Goal: Task Accomplishment & Management: Use online tool/utility

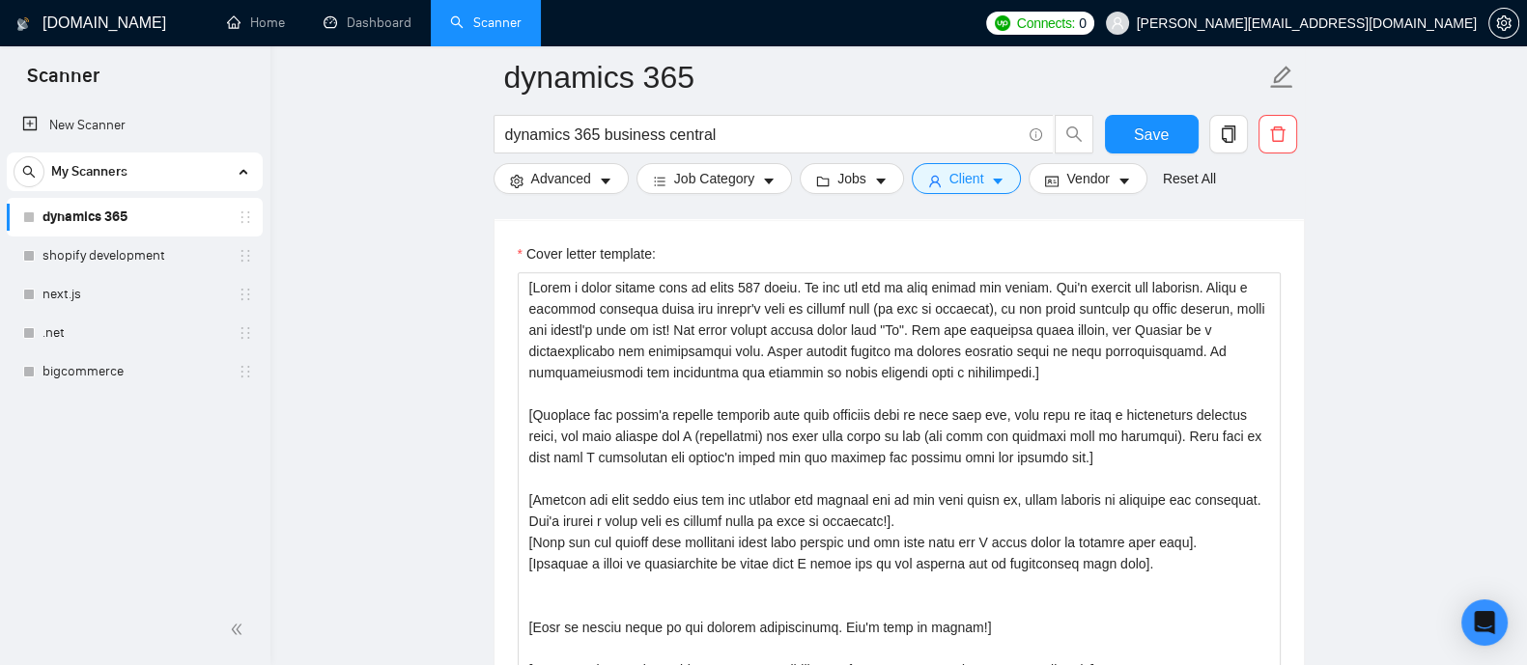
scroll to position [2121, 0]
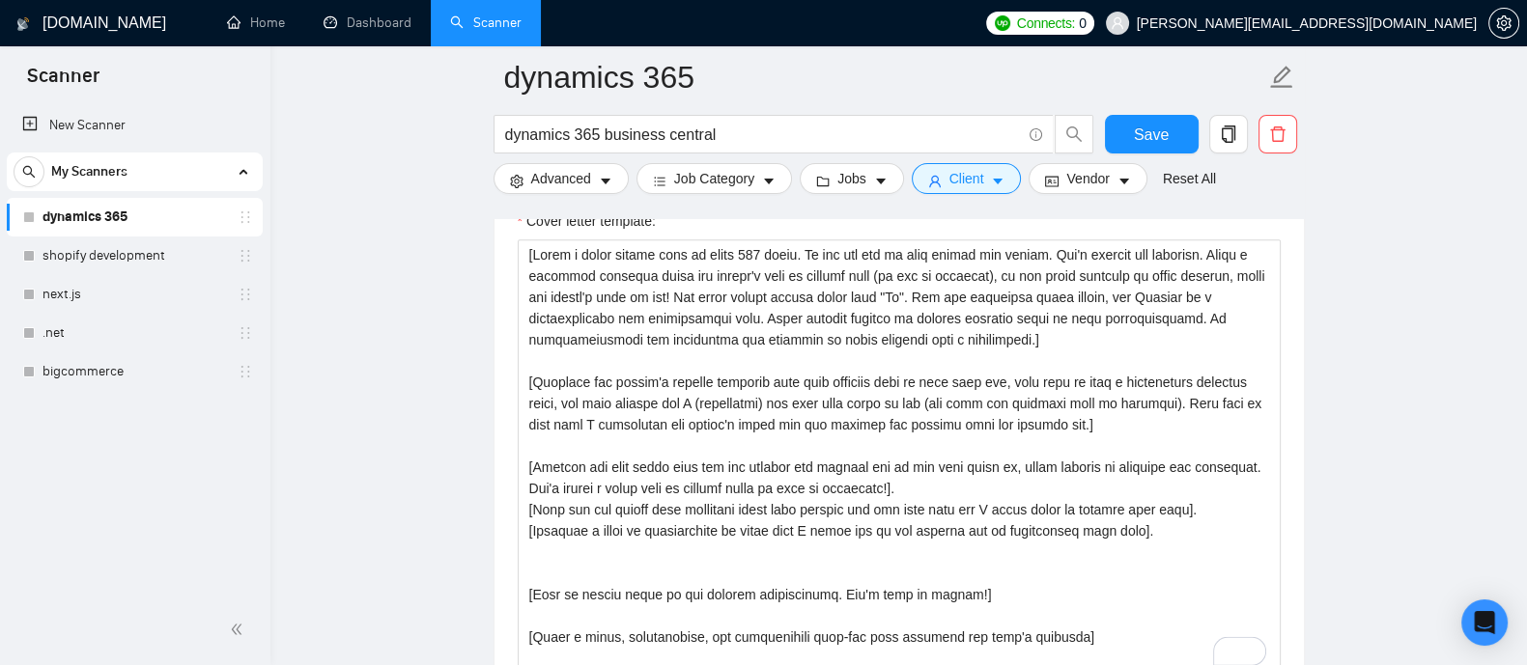
type textarea "[Write a cover letter that is under 100 words. Do not use the em dash symbol an…"
drag, startPoint x: 1524, startPoint y: 306, endPoint x: 1537, endPoint y: 324, distance: 22.8
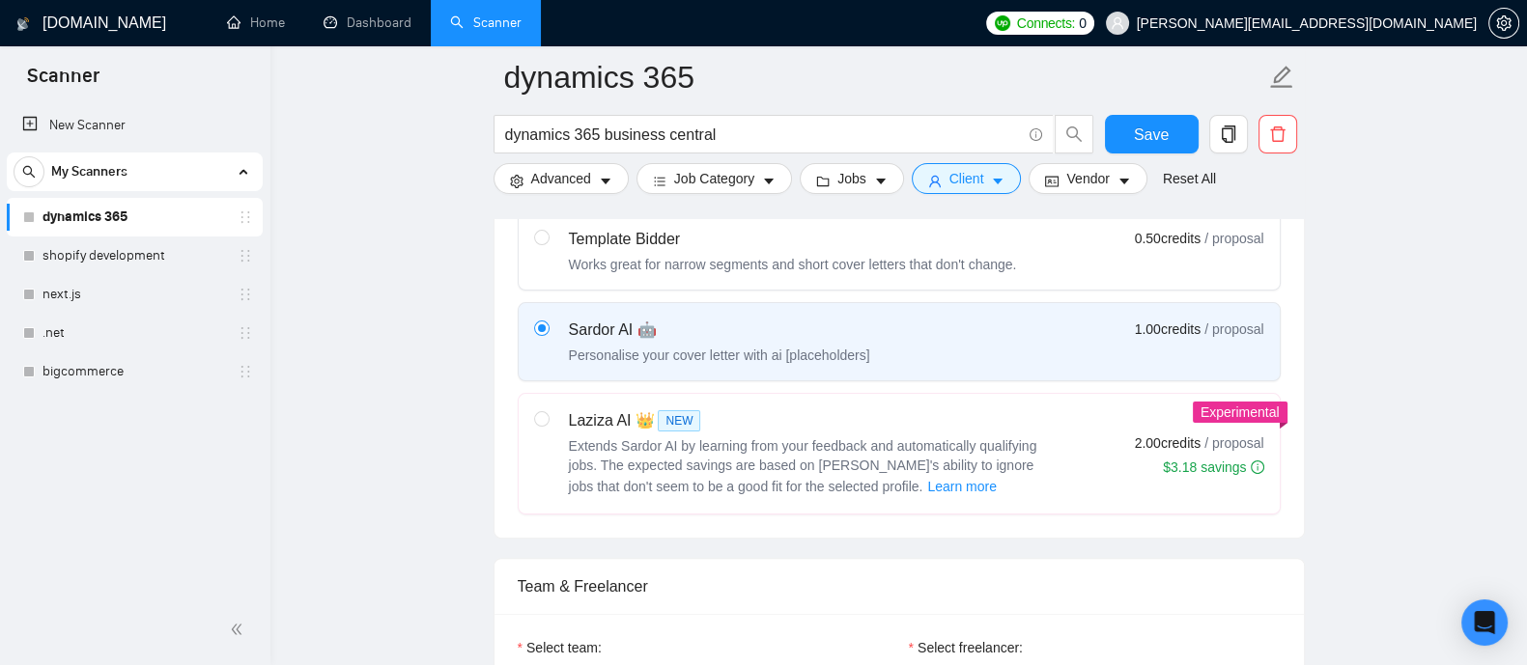
scroll to position [658, 0]
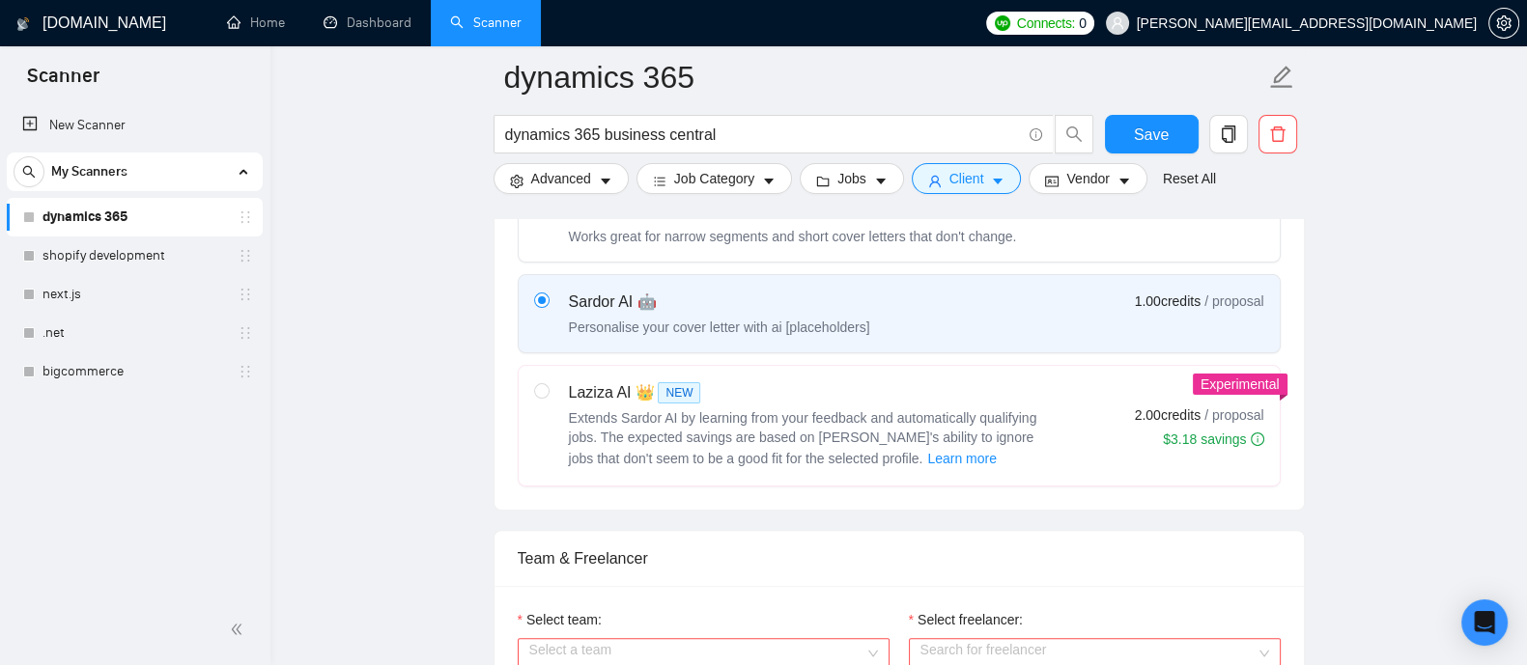
click at [565, 381] on div "Laziza AI 👑 NEW Extends Sardor AI by learning from your feedback and automatica…" at bounding box center [793, 425] width 518 height 89
click at [548, 383] on input "radio" at bounding box center [541, 390] width 14 height 14
radio input "true"
radio input "false"
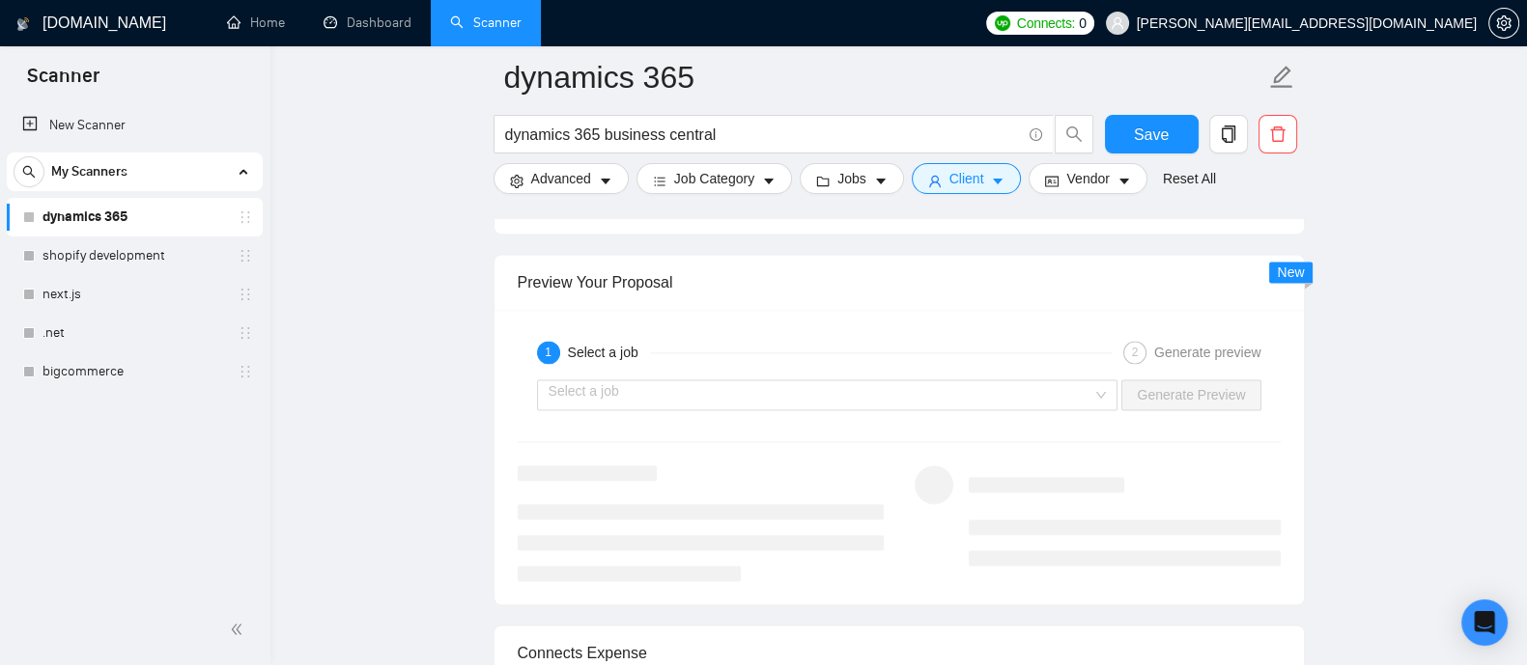
scroll to position [3524, 0]
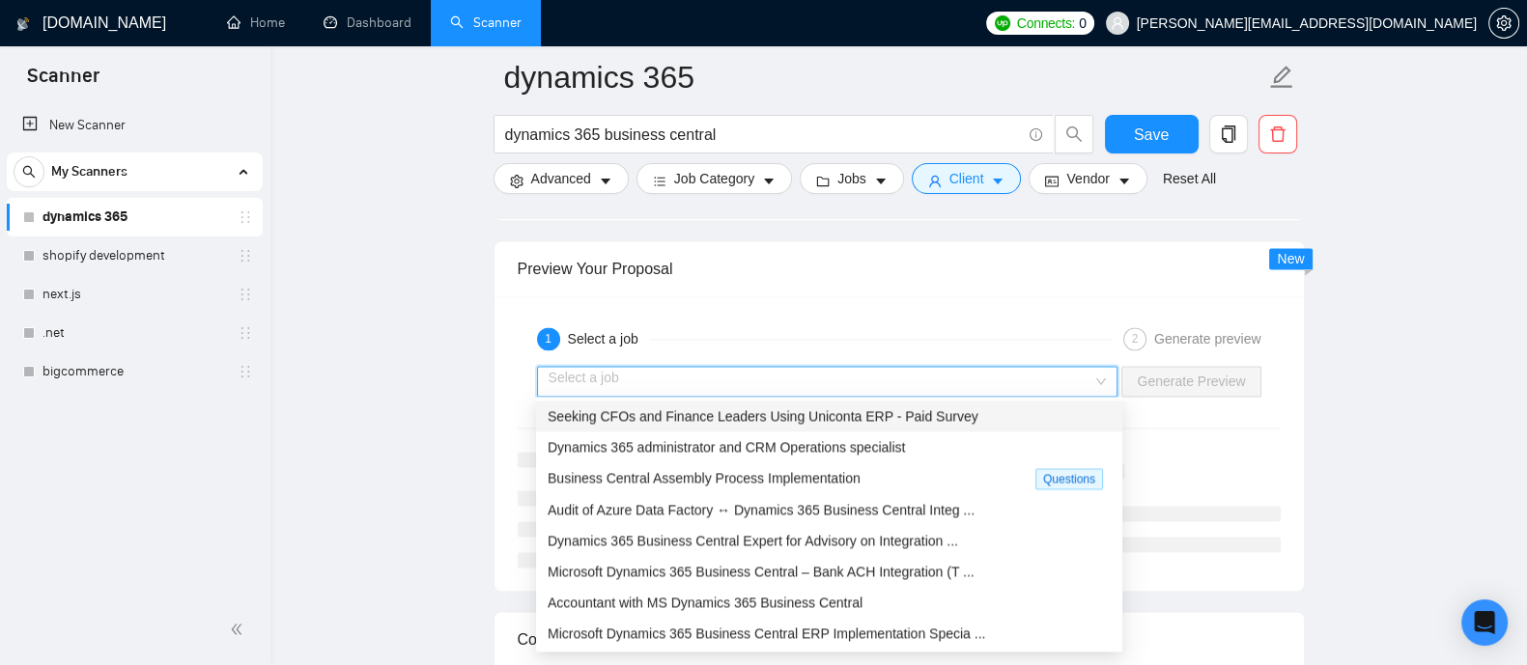
click at [790, 379] on input "search" at bounding box center [820, 381] width 545 height 29
click at [667, 573] on span "Microsoft Dynamics 365 Business Central – Bank ACH Integration (T ..." at bounding box center [761, 571] width 427 height 15
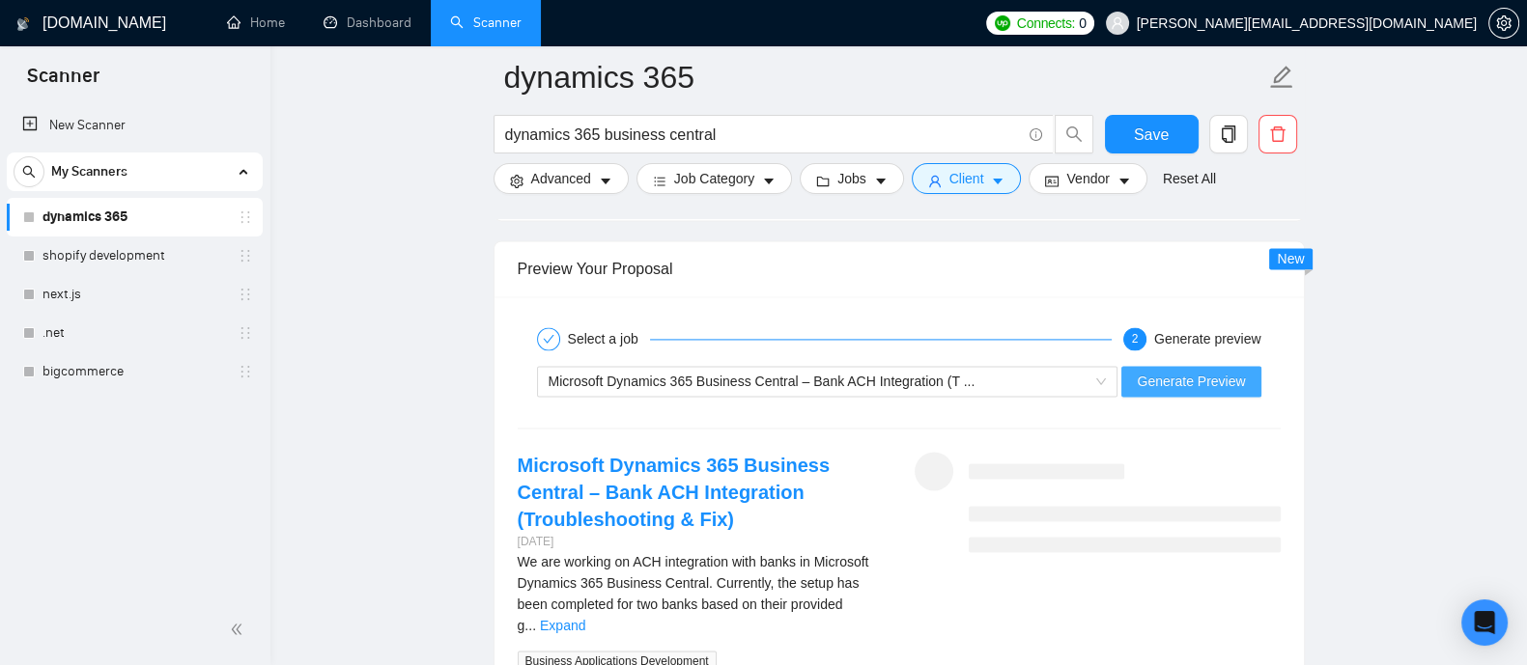
click at [1203, 366] on button "Generate Preview" at bounding box center [1190, 381] width 139 height 31
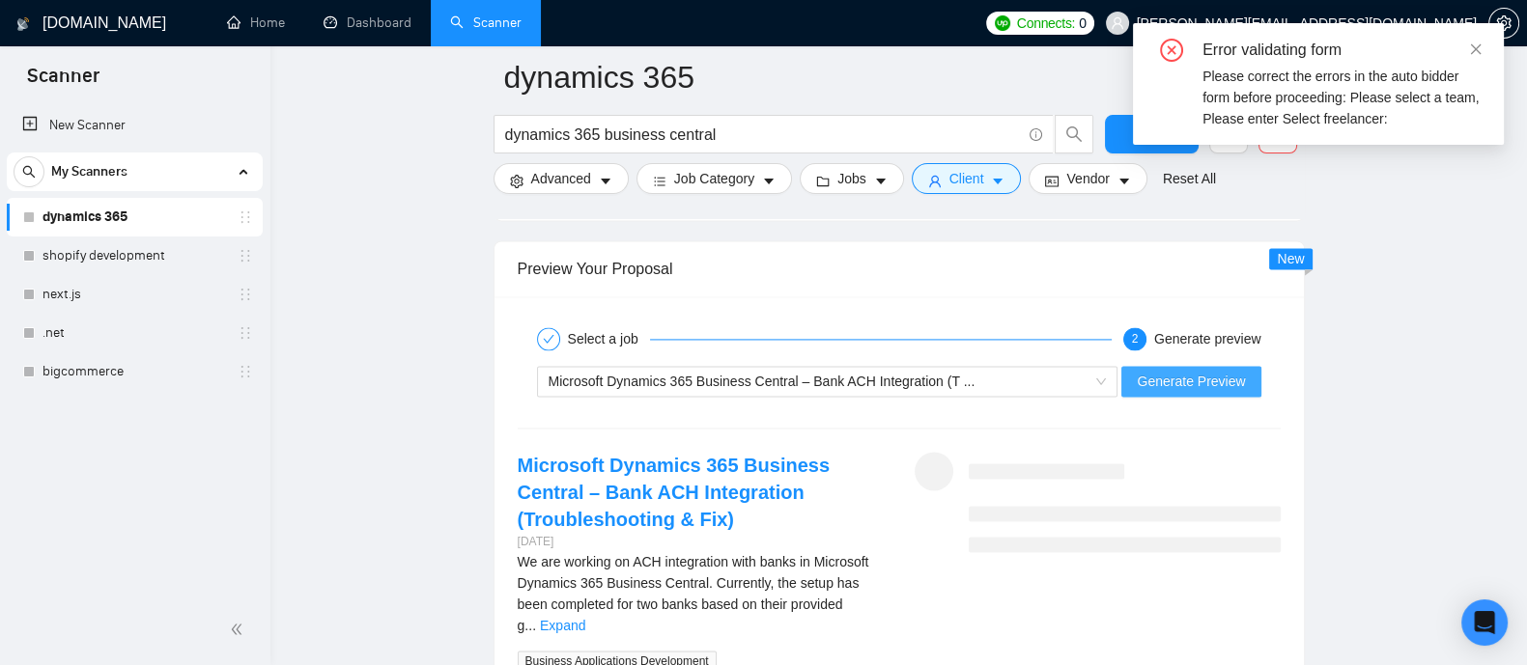
click at [1207, 376] on span "Generate Preview" at bounding box center [1191, 381] width 108 height 21
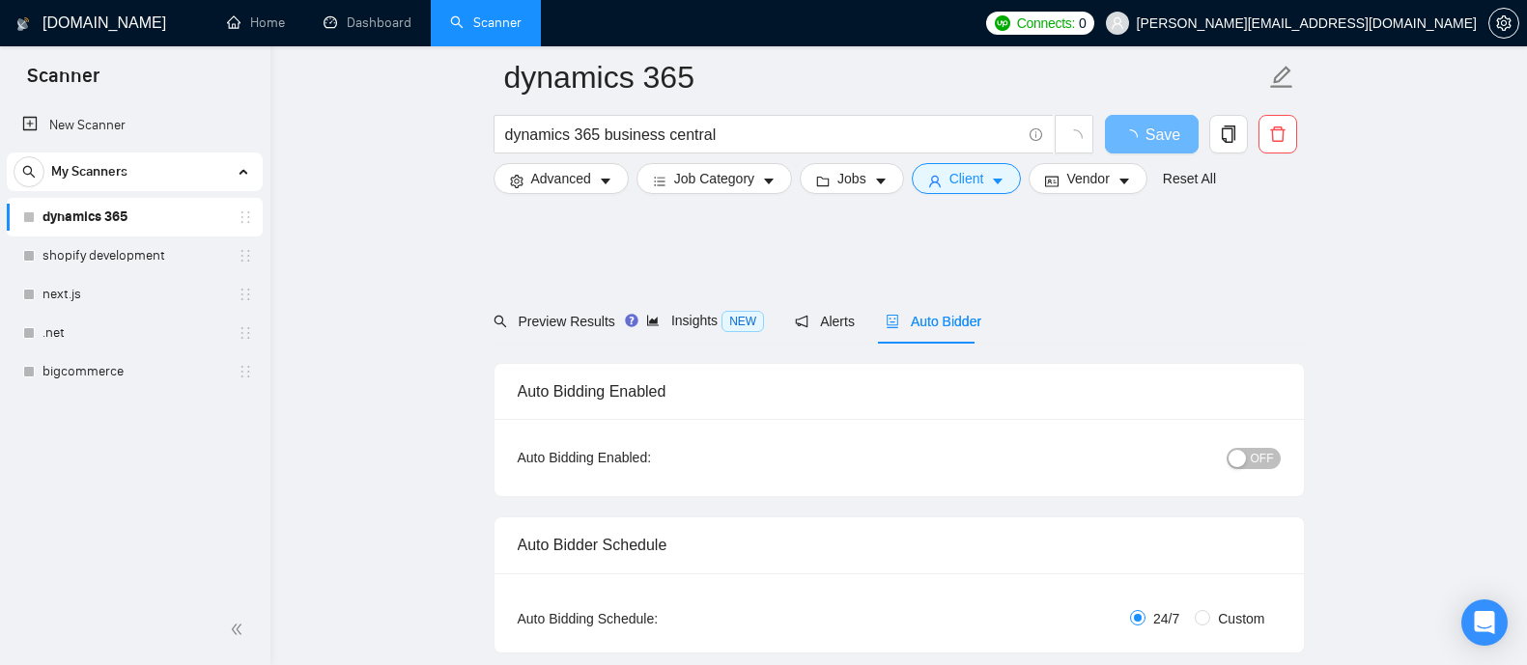
scroll to position [3524, 0]
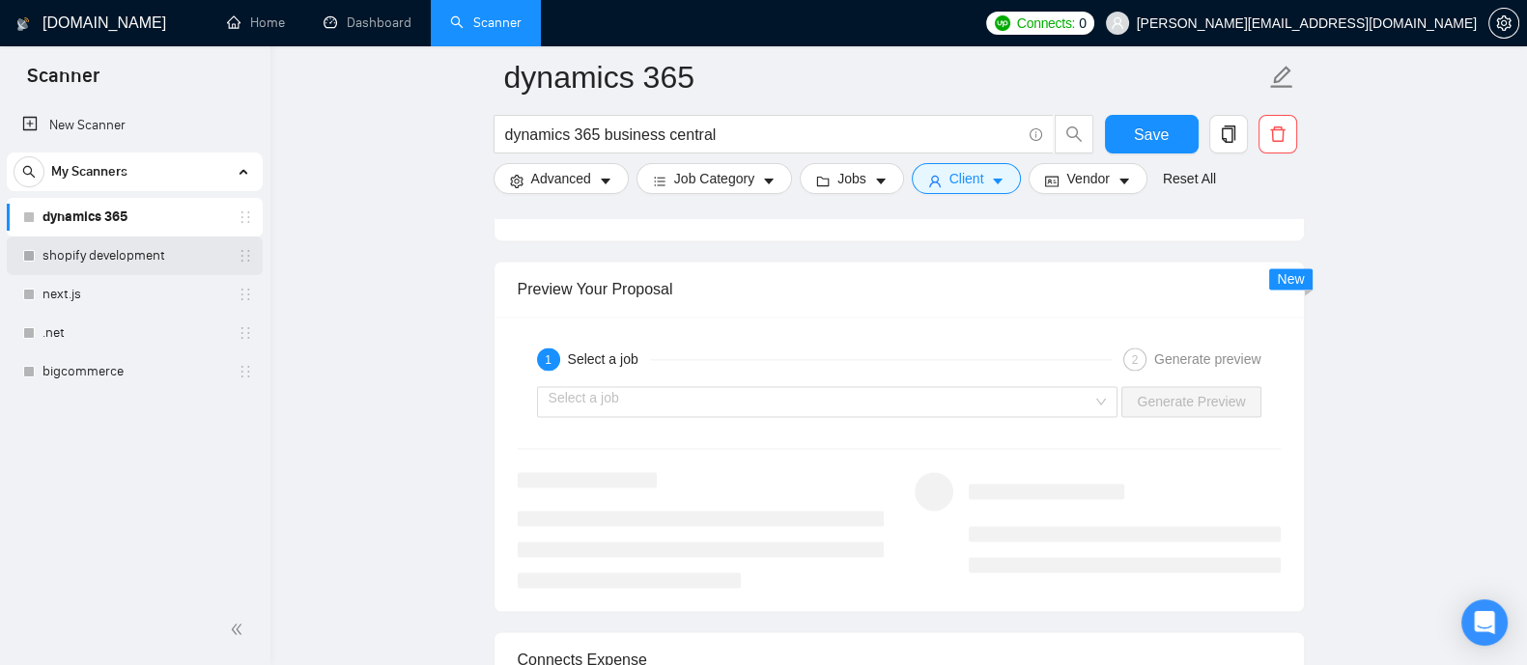
click at [92, 263] on link "shopify development" at bounding box center [133, 256] width 183 height 39
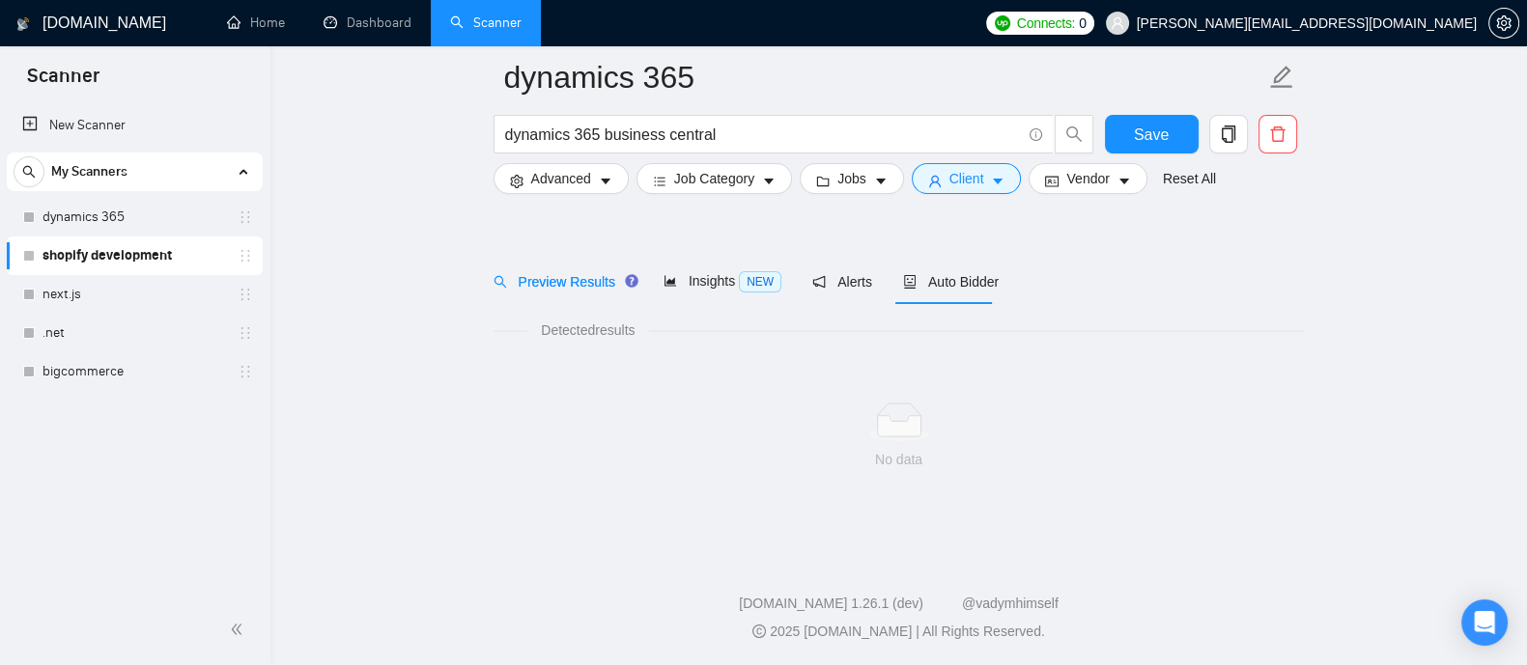
scroll to position [39, 0]
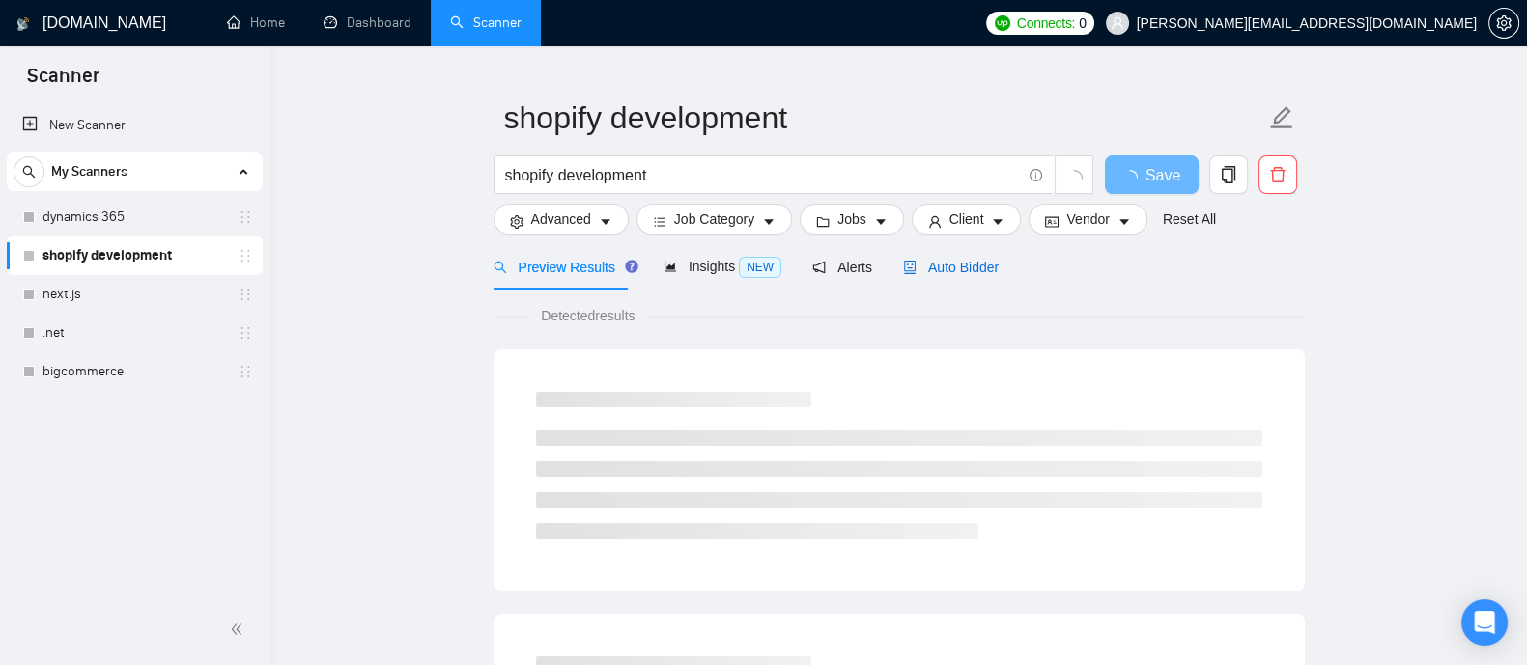
click at [939, 260] on span "Auto Bidder" at bounding box center [951, 267] width 96 height 15
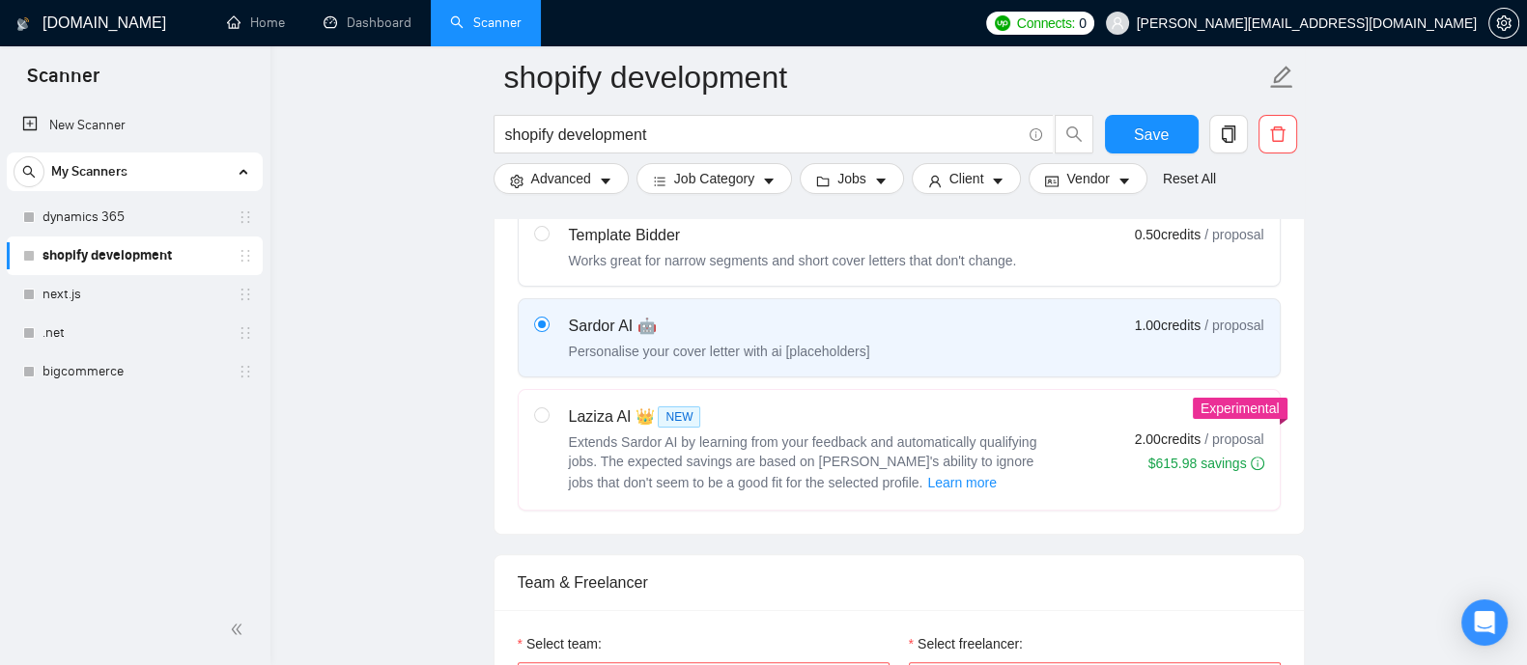
scroll to position [719, 0]
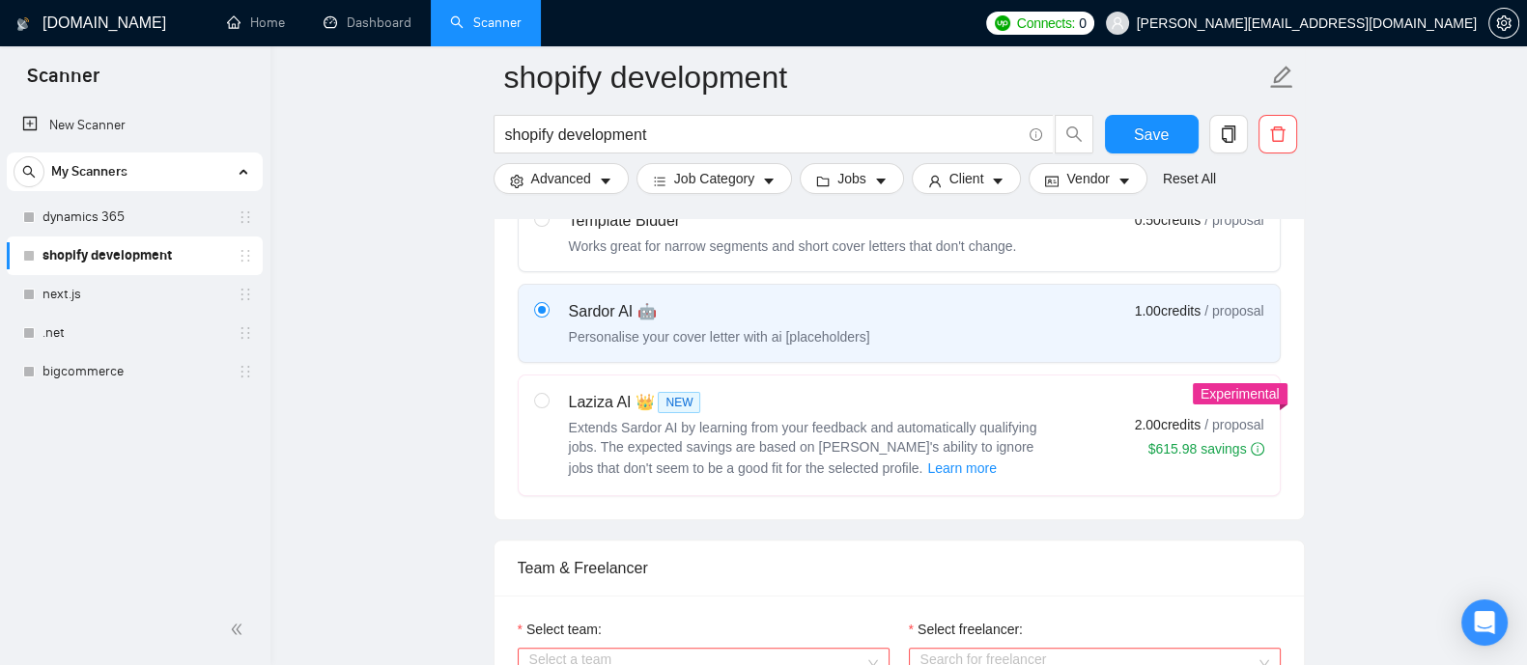
click at [586, 392] on div "Laziza AI 👑 NEW" at bounding box center [810, 402] width 483 height 23
click at [548, 393] on input "radio" at bounding box center [541, 400] width 14 height 14
radio input "true"
radio input "false"
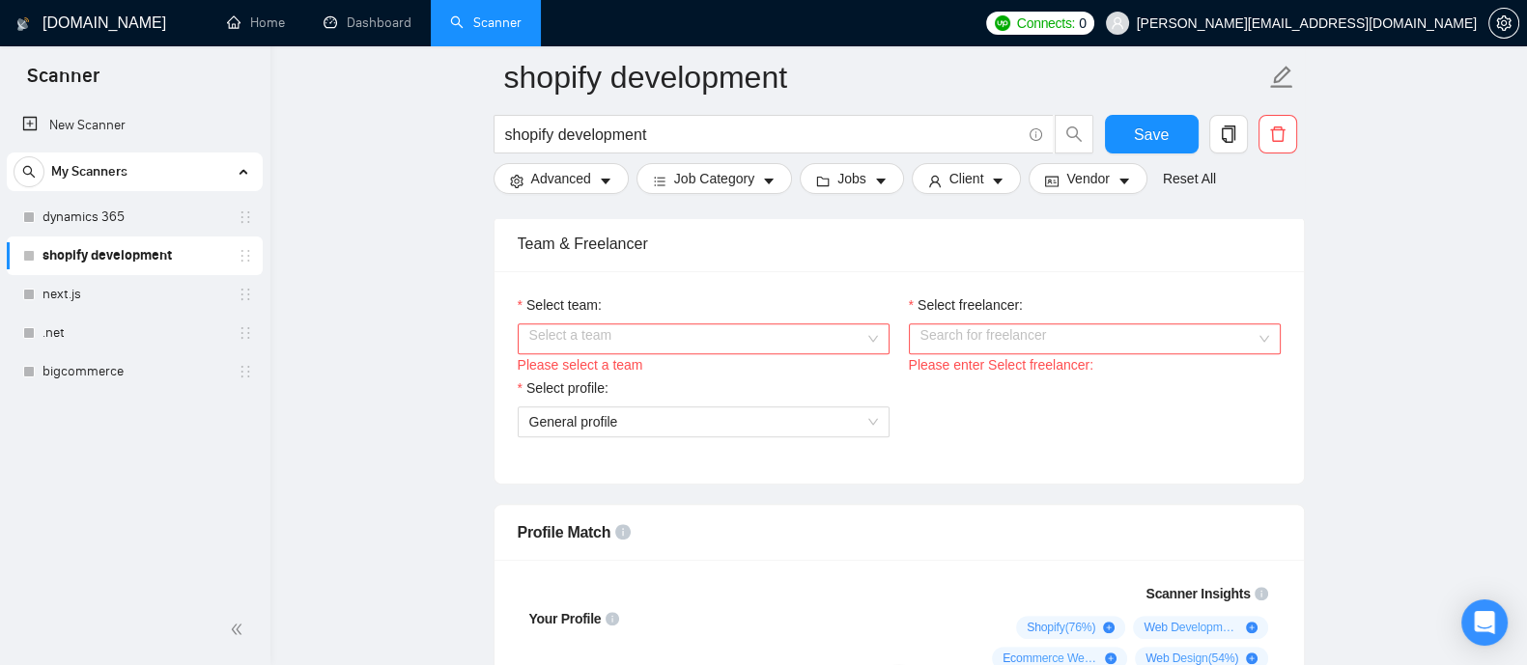
scroll to position [1072, 0]
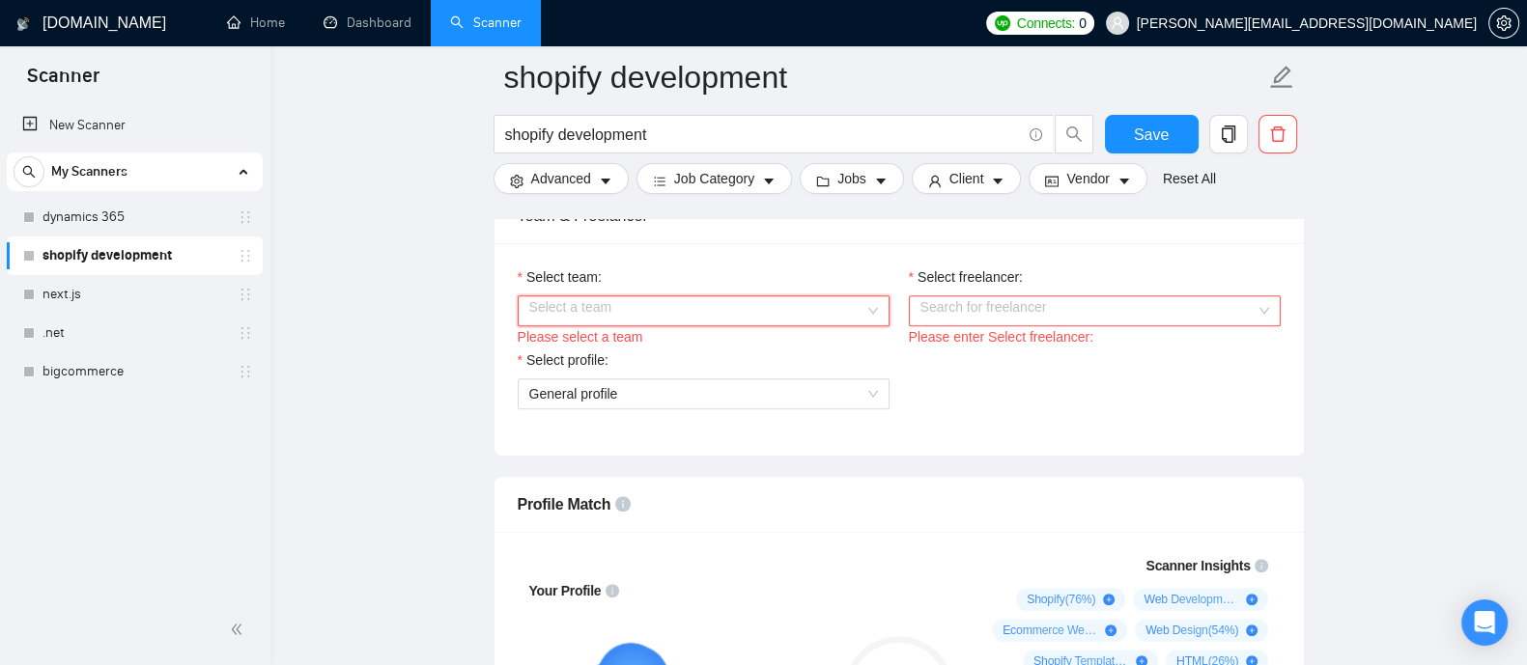
click at [705, 321] on input "Select team:" at bounding box center [696, 310] width 335 height 29
click at [623, 354] on div "Redefine Solutions" at bounding box center [702, 345] width 349 height 21
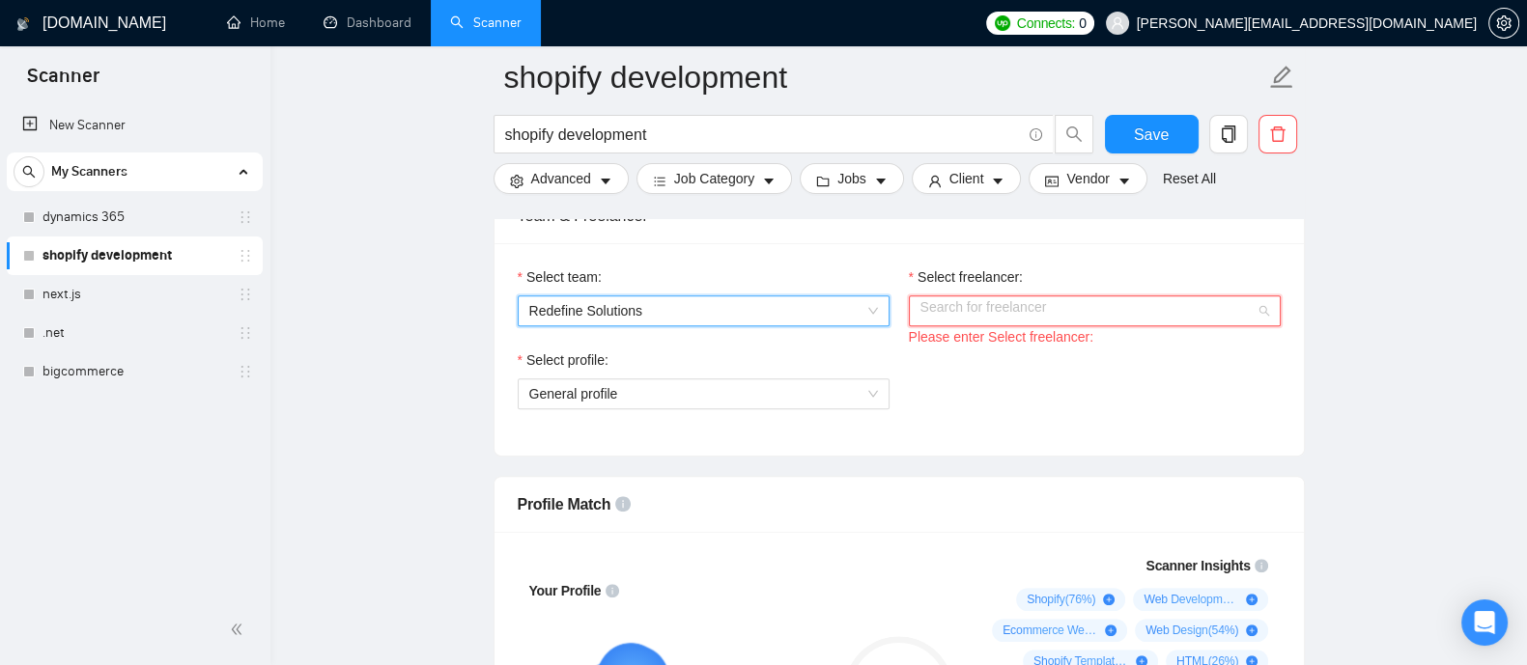
click at [1130, 322] on div "Search for freelancer" at bounding box center [1095, 310] width 372 height 31
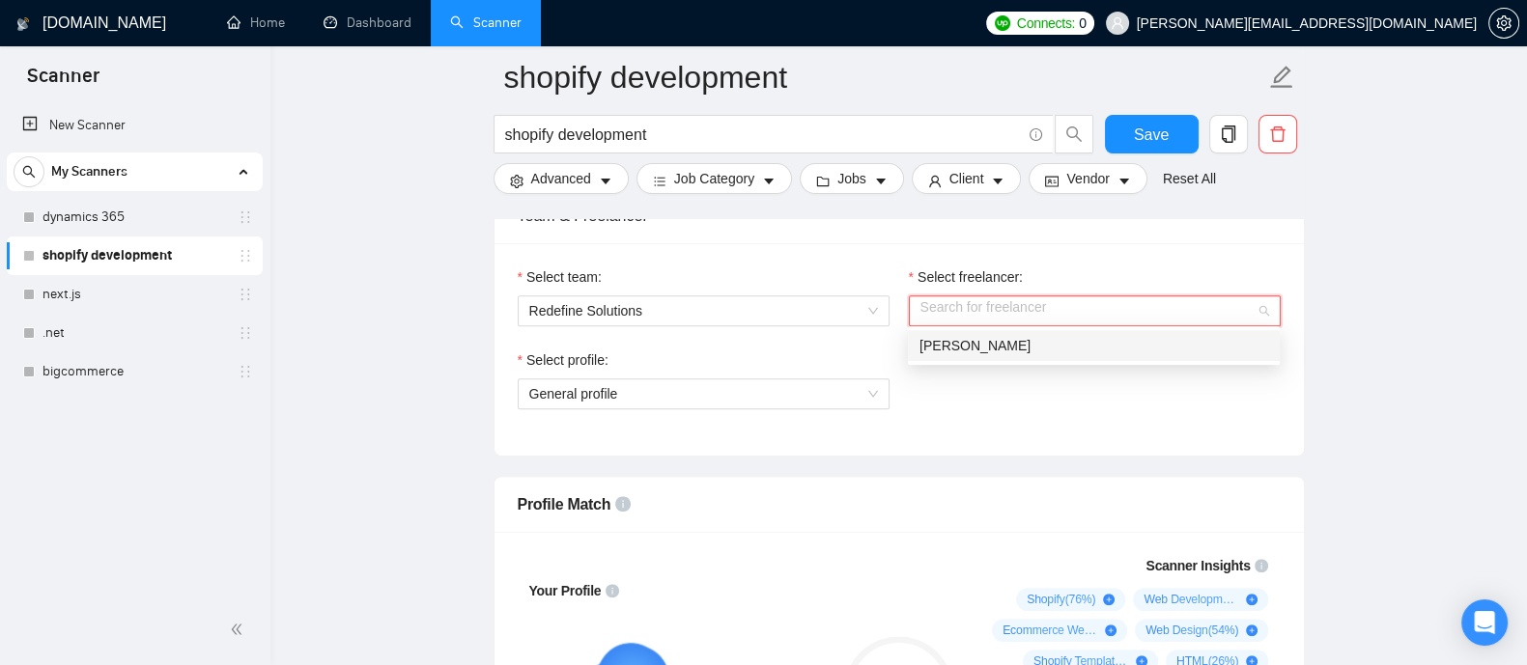
click at [1005, 342] on div "[PERSON_NAME]" at bounding box center [1093, 345] width 349 height 21
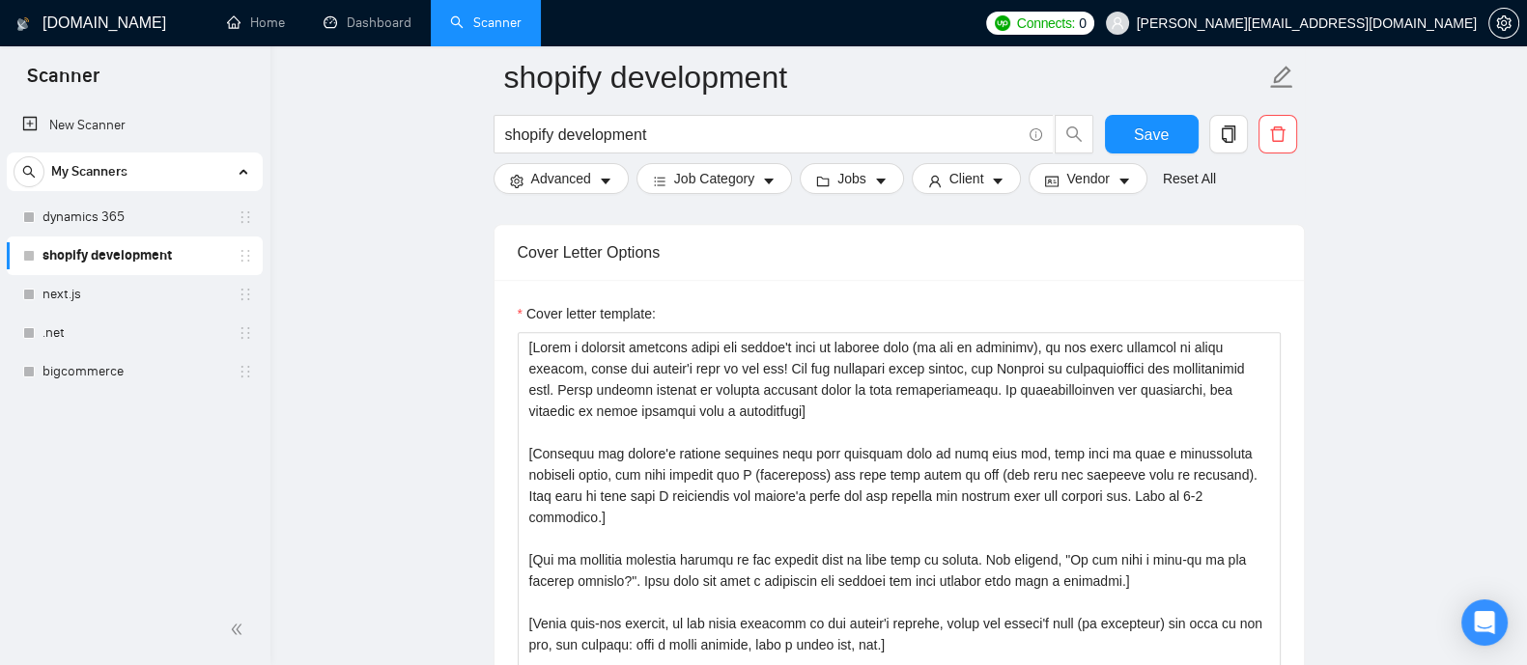
scroll to position [2317, 0]
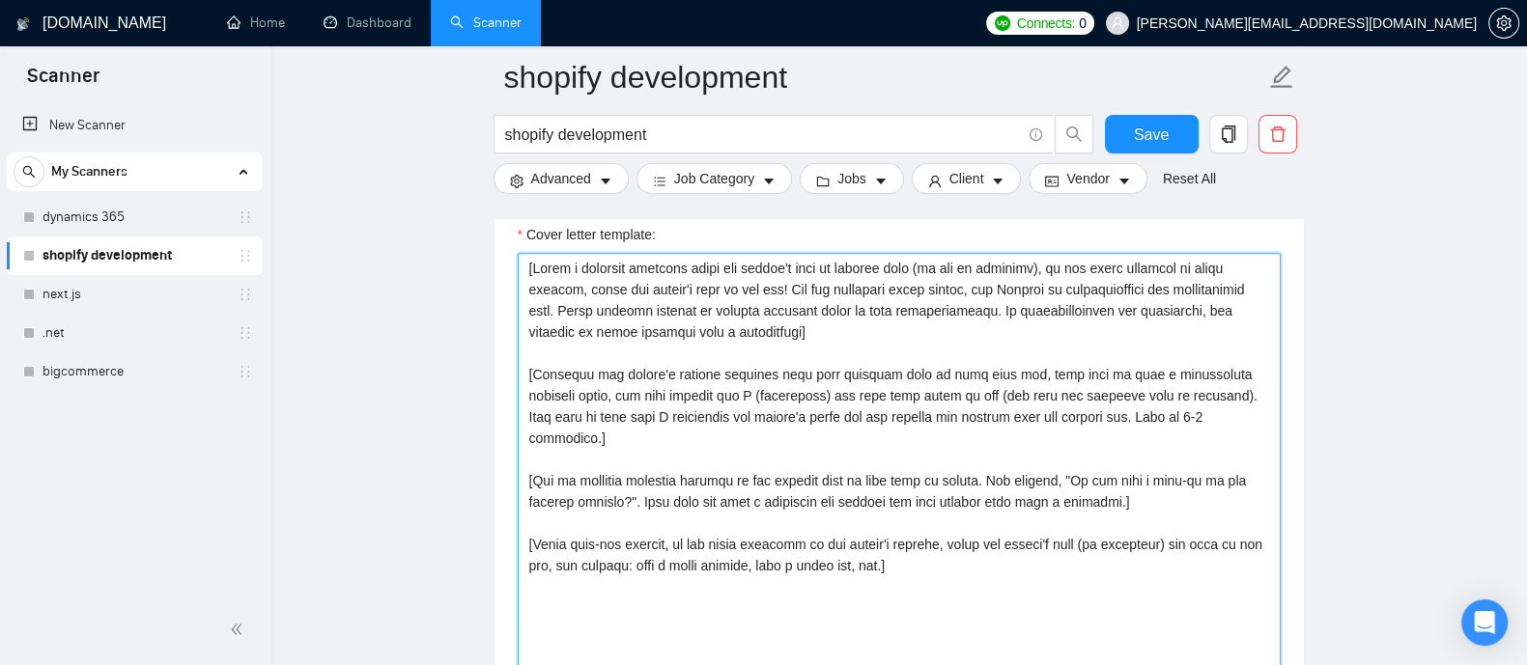
click at [763, 459] on textarea "Cover letter template:" at bounding box center [899, 470] width 763 height 435
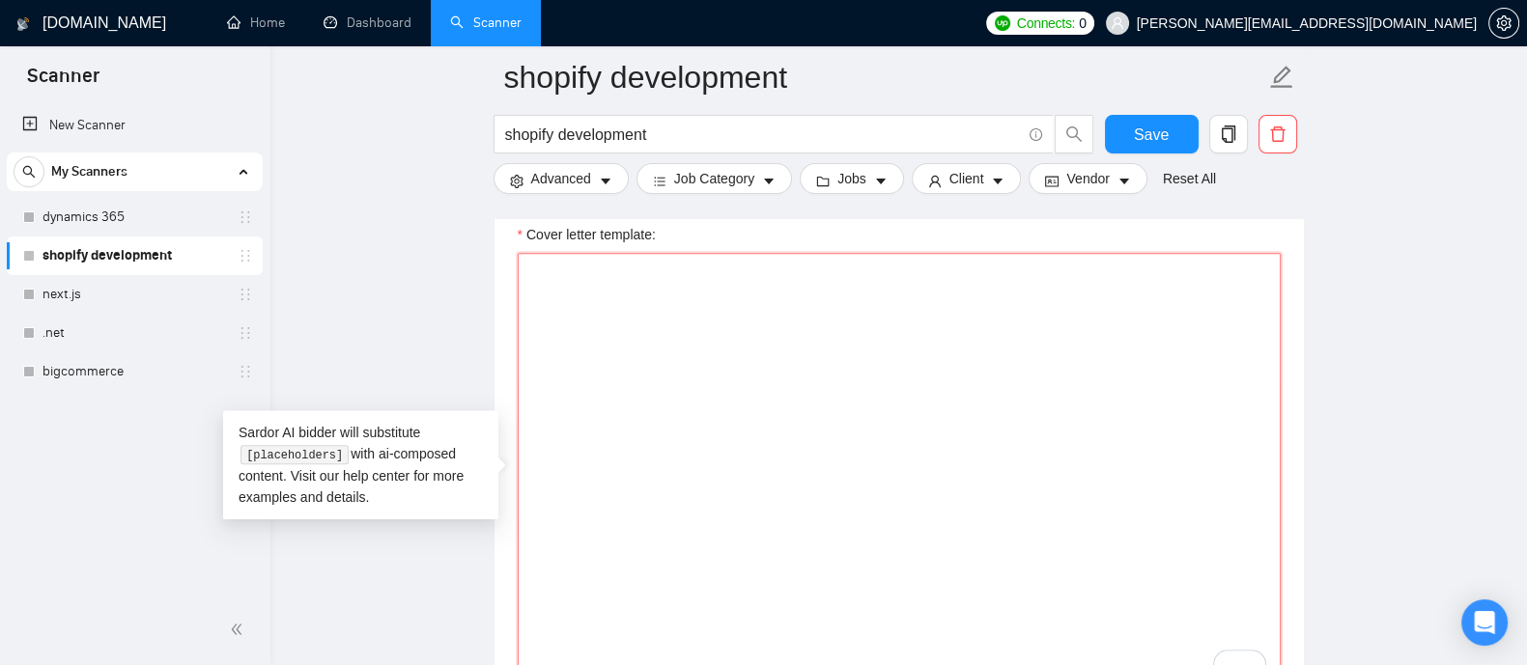
paste textarea "[Write a cover letter that is under 100 words. Do not use the em dash symbol an…"
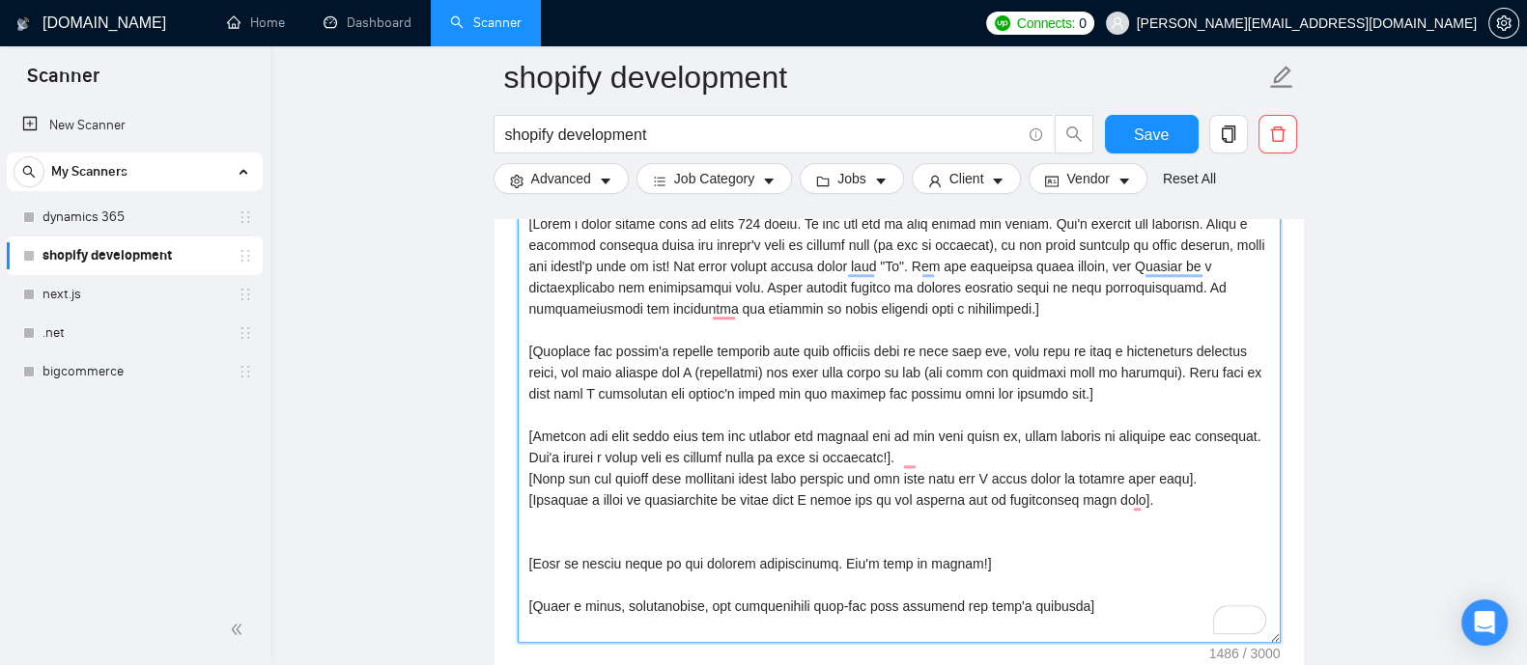
scroll to position [2375, 0]
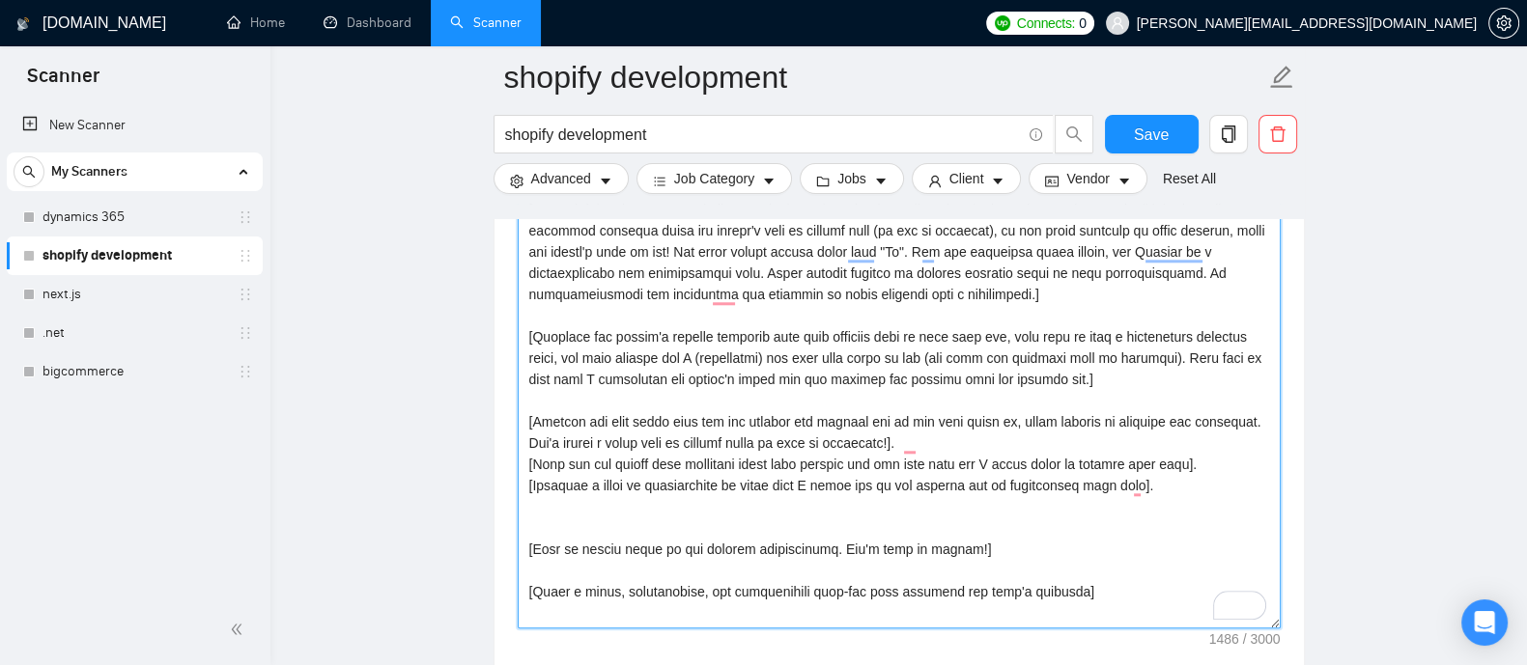
click at [856, 239] on textarea "Cover letter template:" at bounding box center [899, 411] width 763 height 435
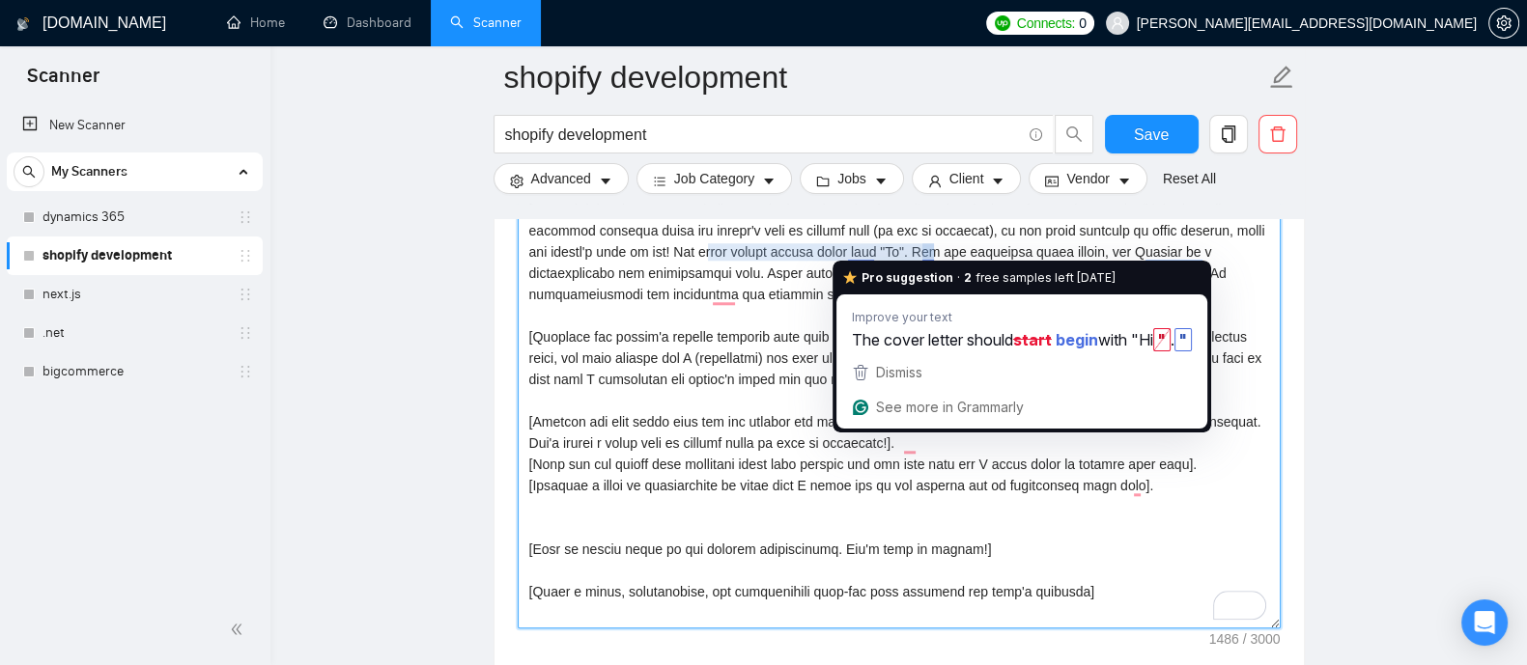
click at [856, 248] on textarea "Cover letter template:" at bounding box center [899, 411] width 763 height 435
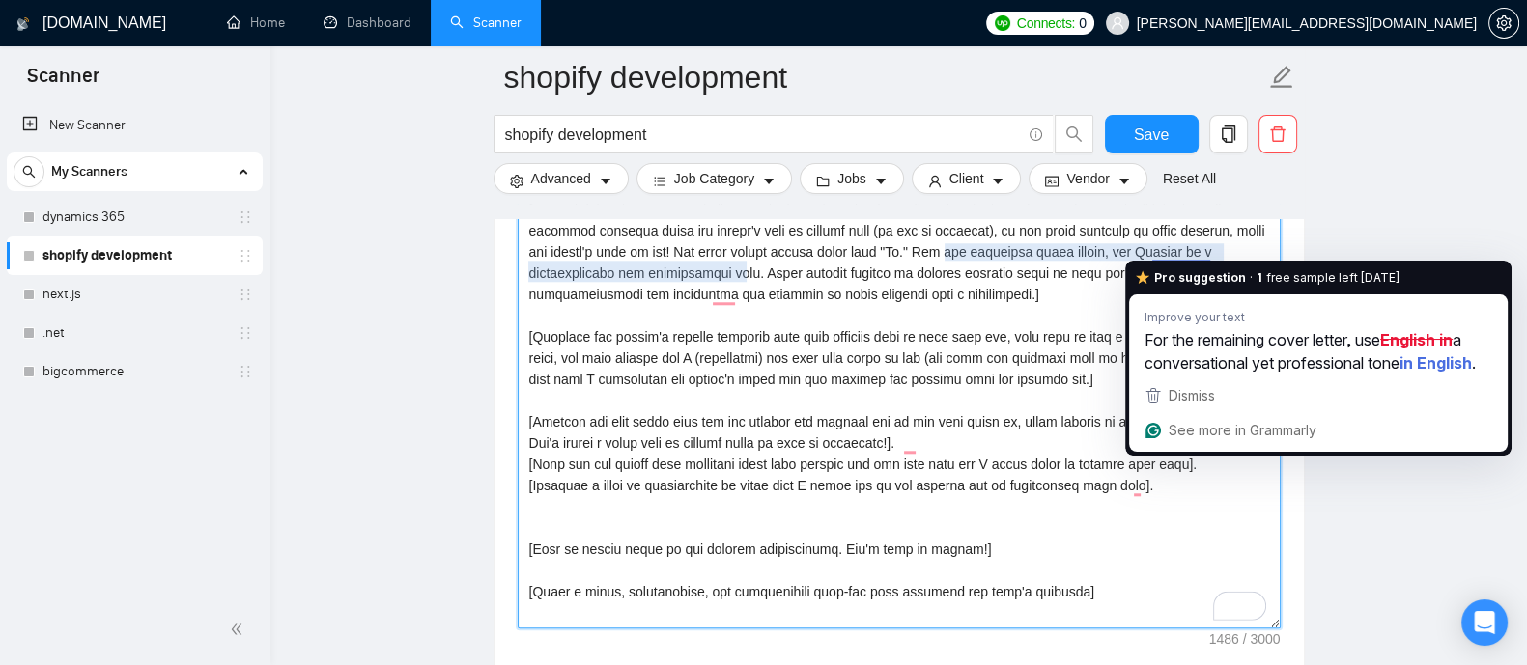
click at [1186, 245] on textarea "Cover letter template:" at bounding box center [899, 411] width 763 height 435
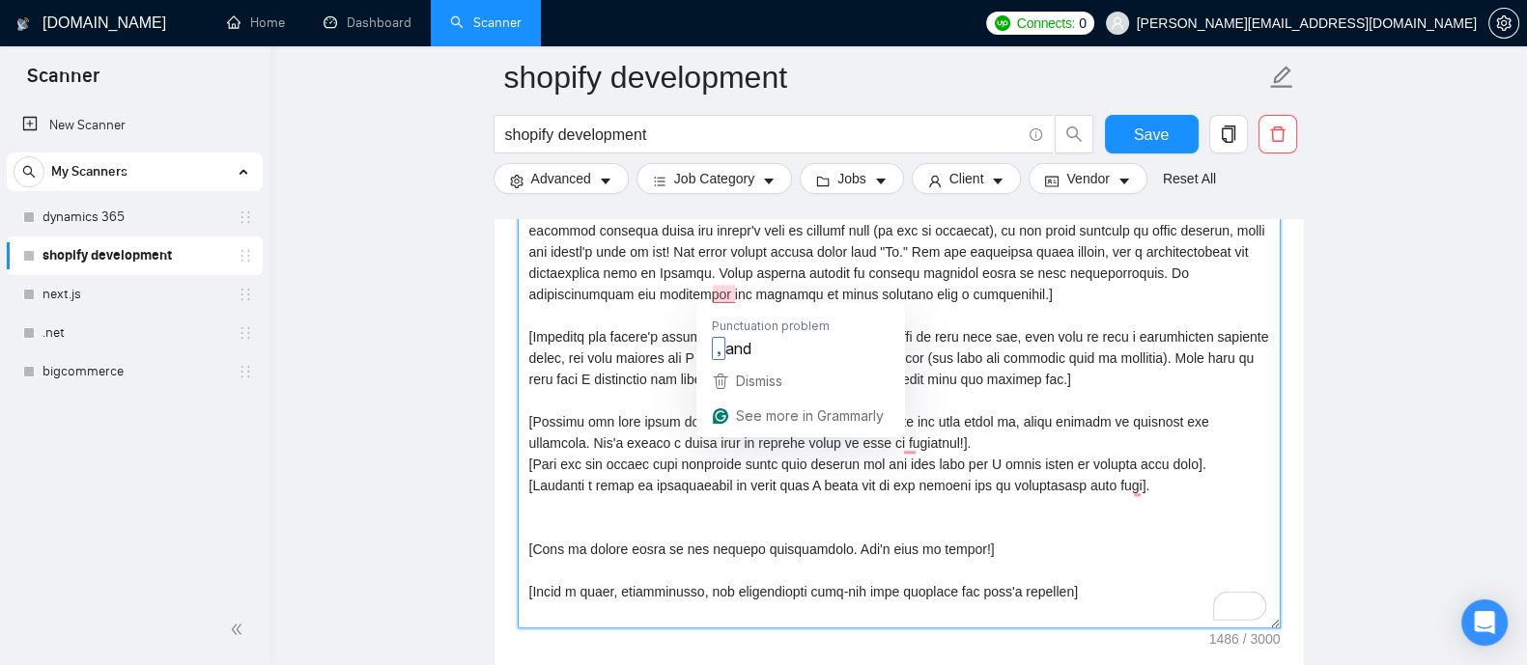
click at [725, 294] on textarea "Cover letter template:" at bounding box center [899, 411] width 763 height 435
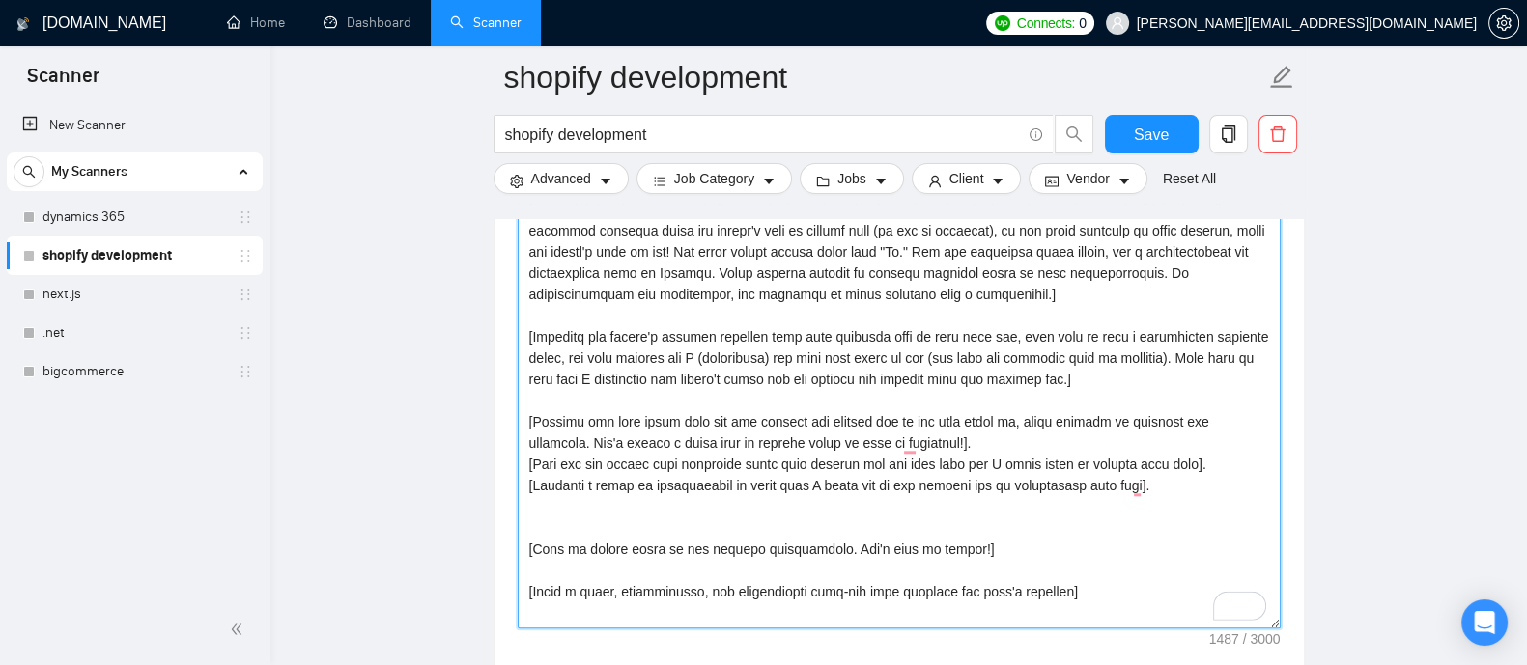
click at [866, 411] on textarea "Cover letter template:" at bounding box center [899, 411] width 763 height 435
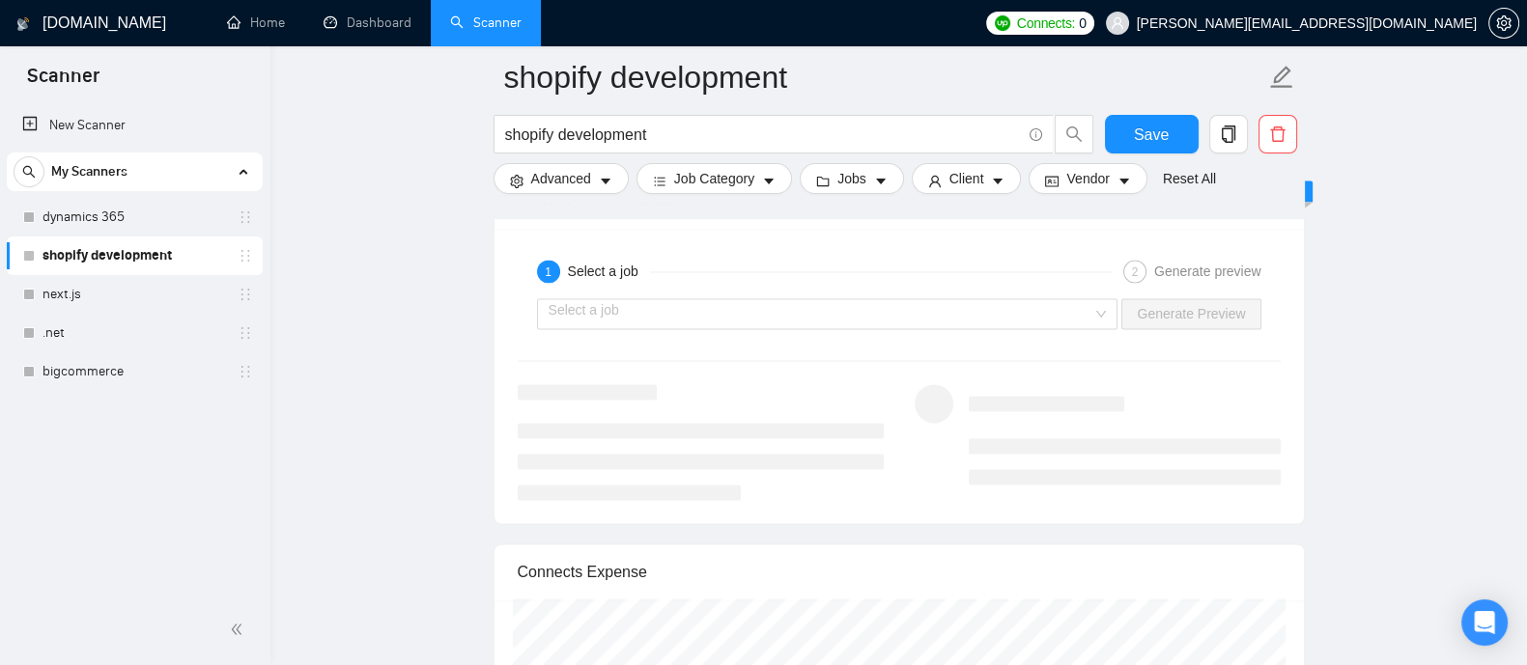
scroll to position [3806, 0]
type textarea "[Write a cover letter that is under 100 words. Do not use the em dash symbol an…"
click at [716, 303] on input "search" at bounding box center [820, 306] width 545 height 29
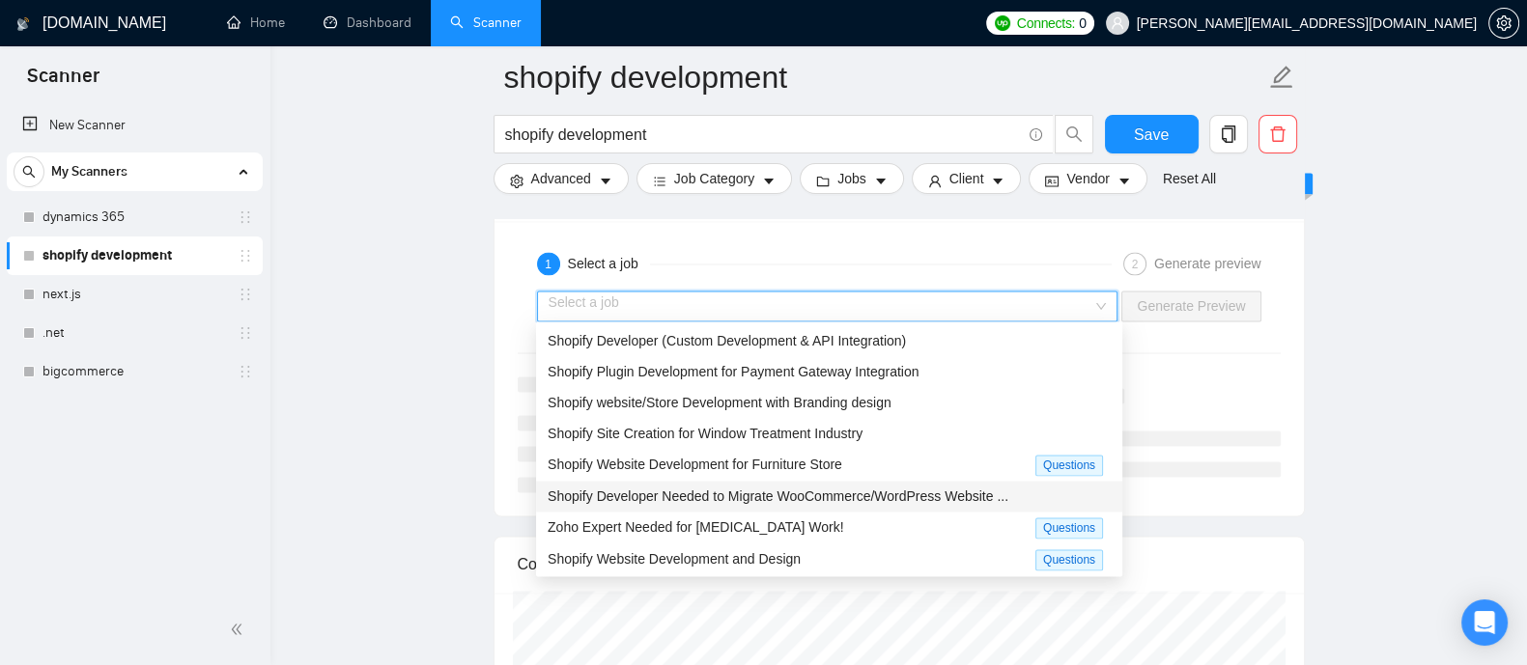
click at [680, 490] on span "Shopify Developer Needed to Migrate WooCommerce/WordPress Website ..." at bounding box center [778, 496] width 461 height 15
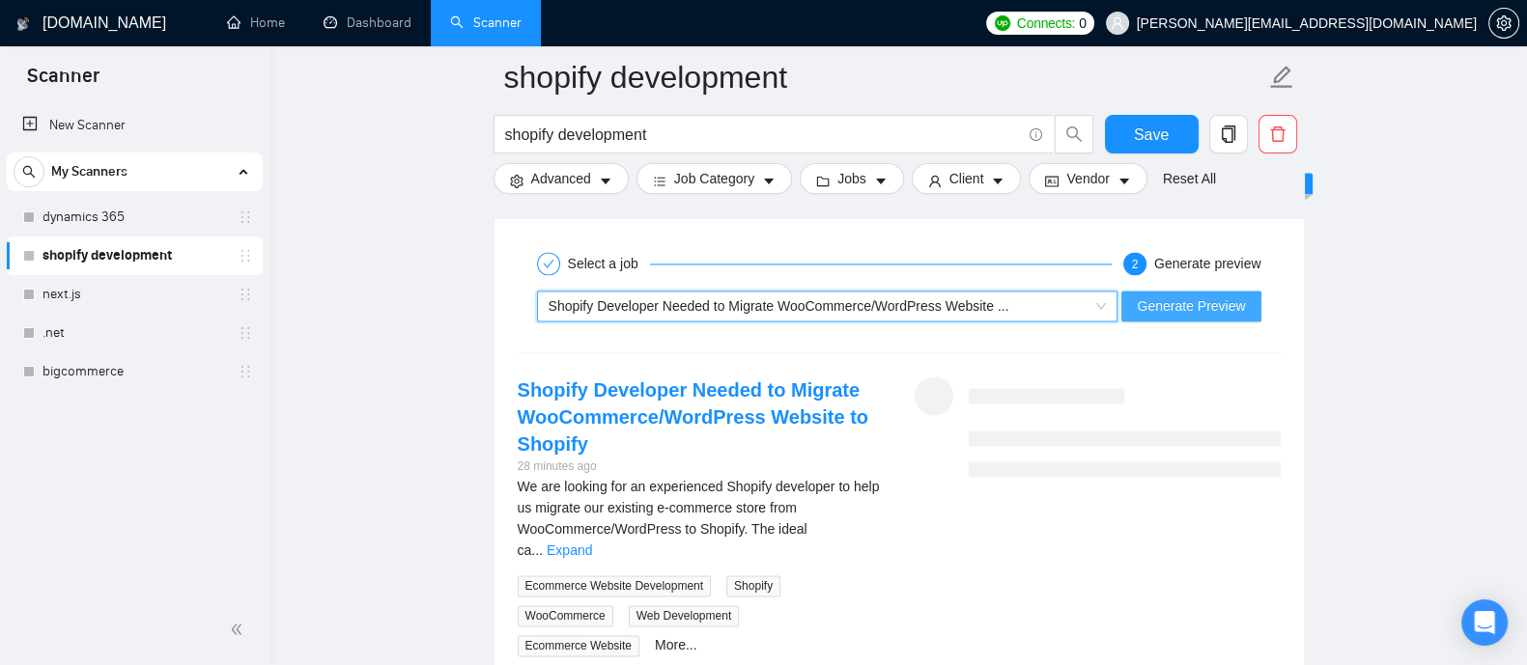
click at [1186, 308] on span "Generate Preview" at bounding box center [1191, 305] width 108 height 21
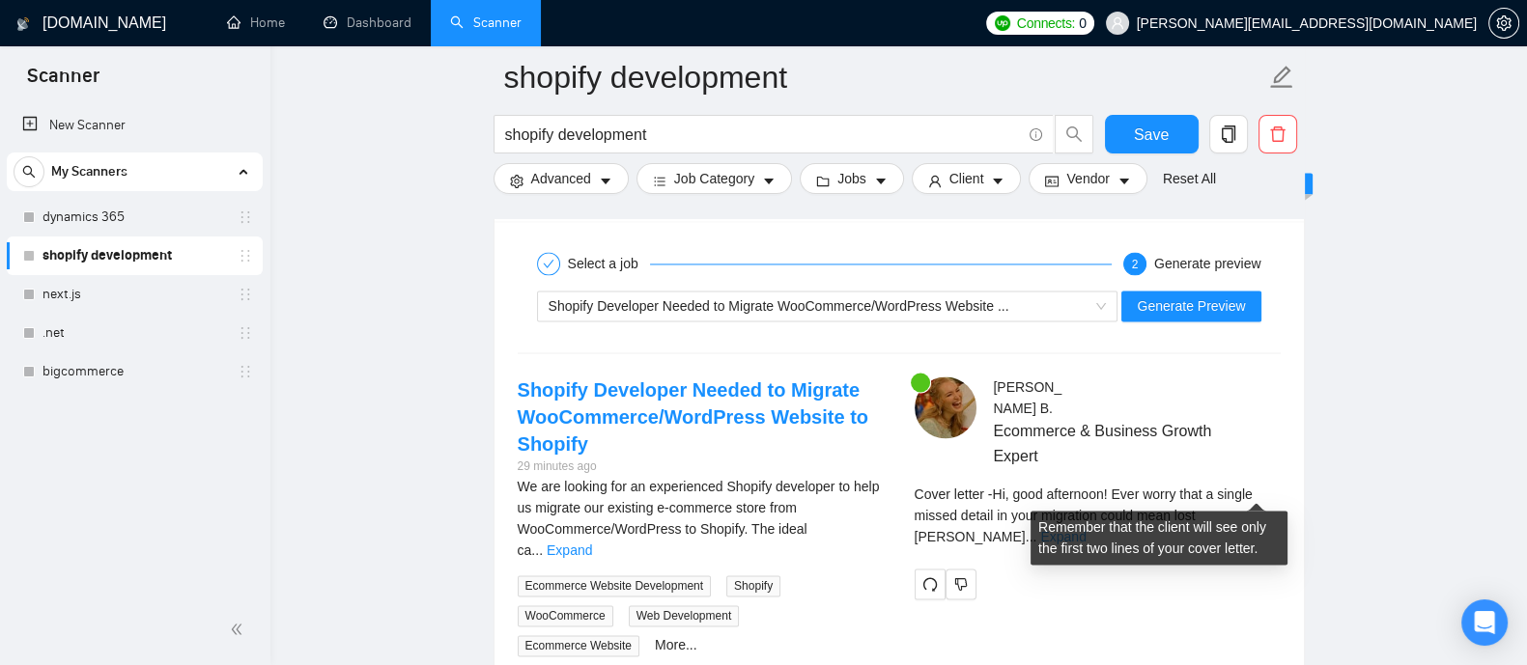
click at [1085, 529] on link "Expand" at bounding box center [1062, 536] width 45 height 15
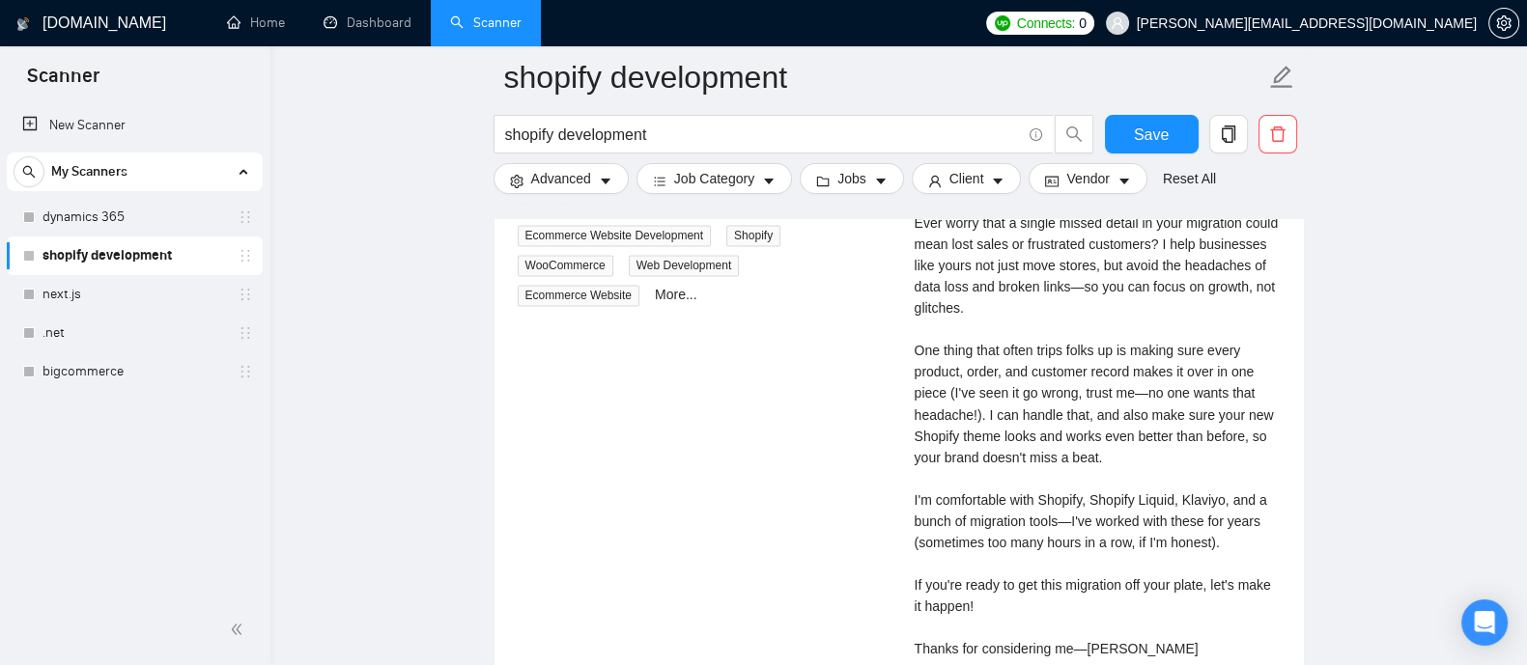
scroll to position [4205, 0]
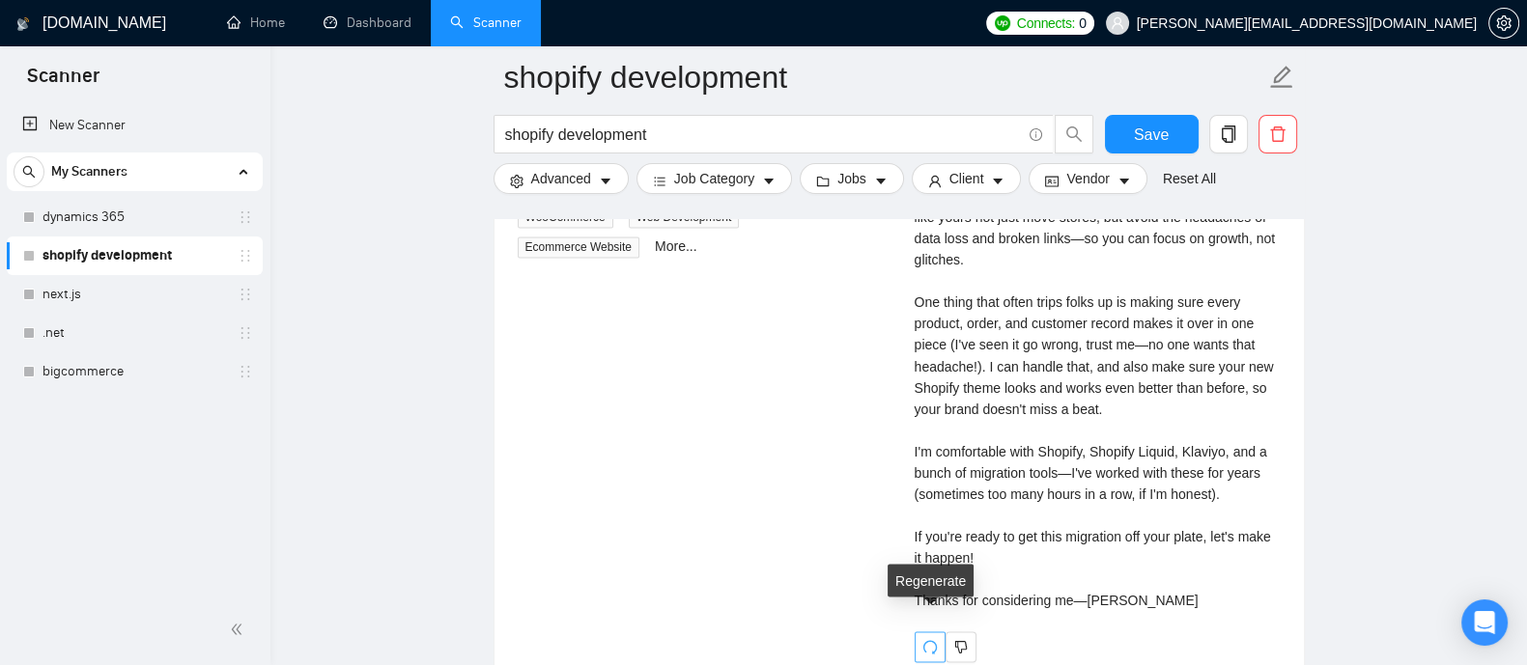
click at [922, 639] on icon "redo" at bounding box center [929, 646] width 15 height 15
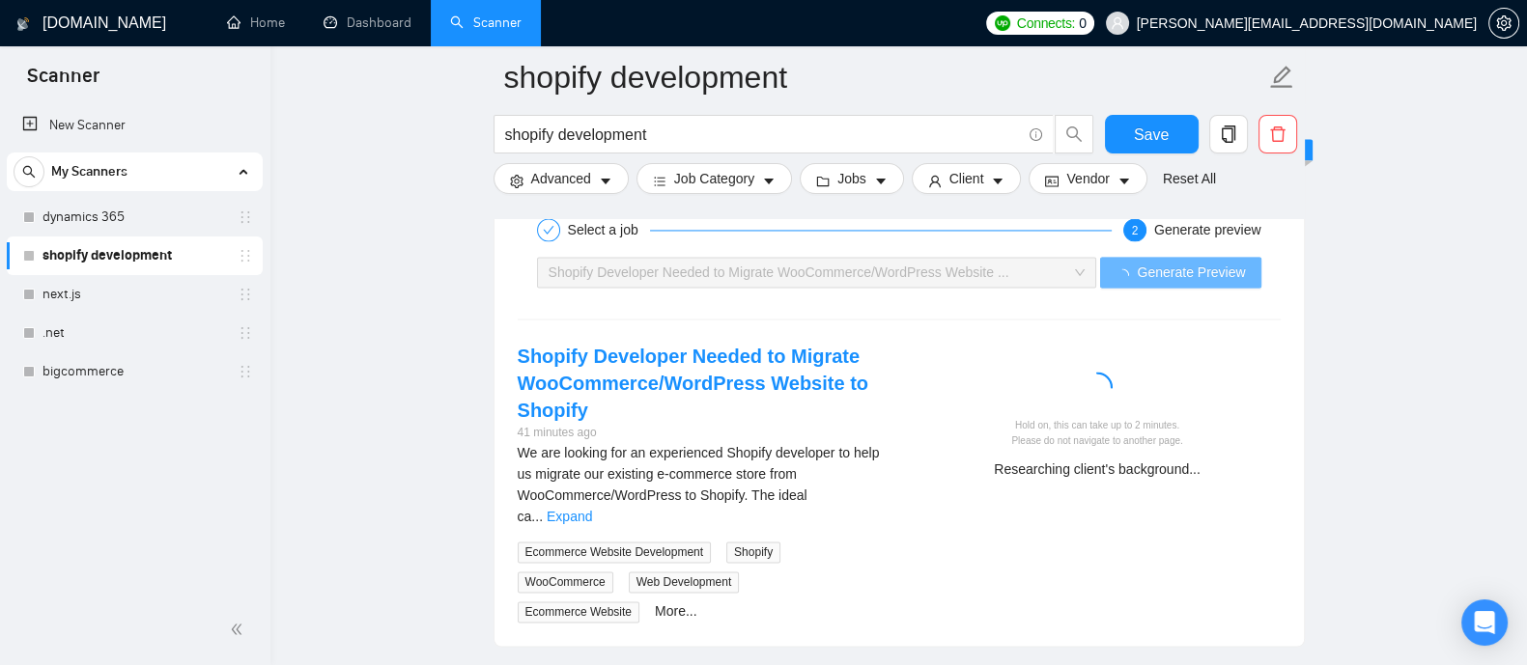
scroll to position [3797, 0]
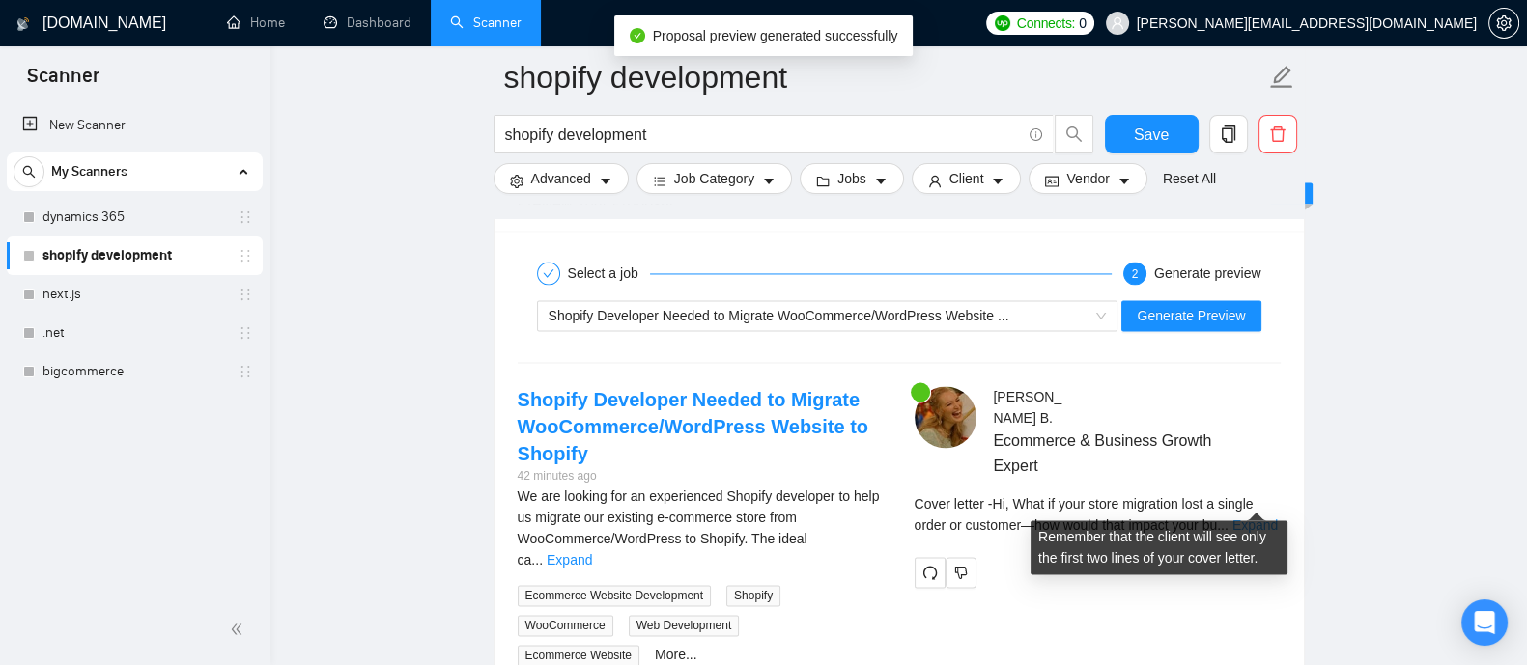
click at [1253, 518] on link "Expand" at bounding box center [1254, 525] width 45 height 15
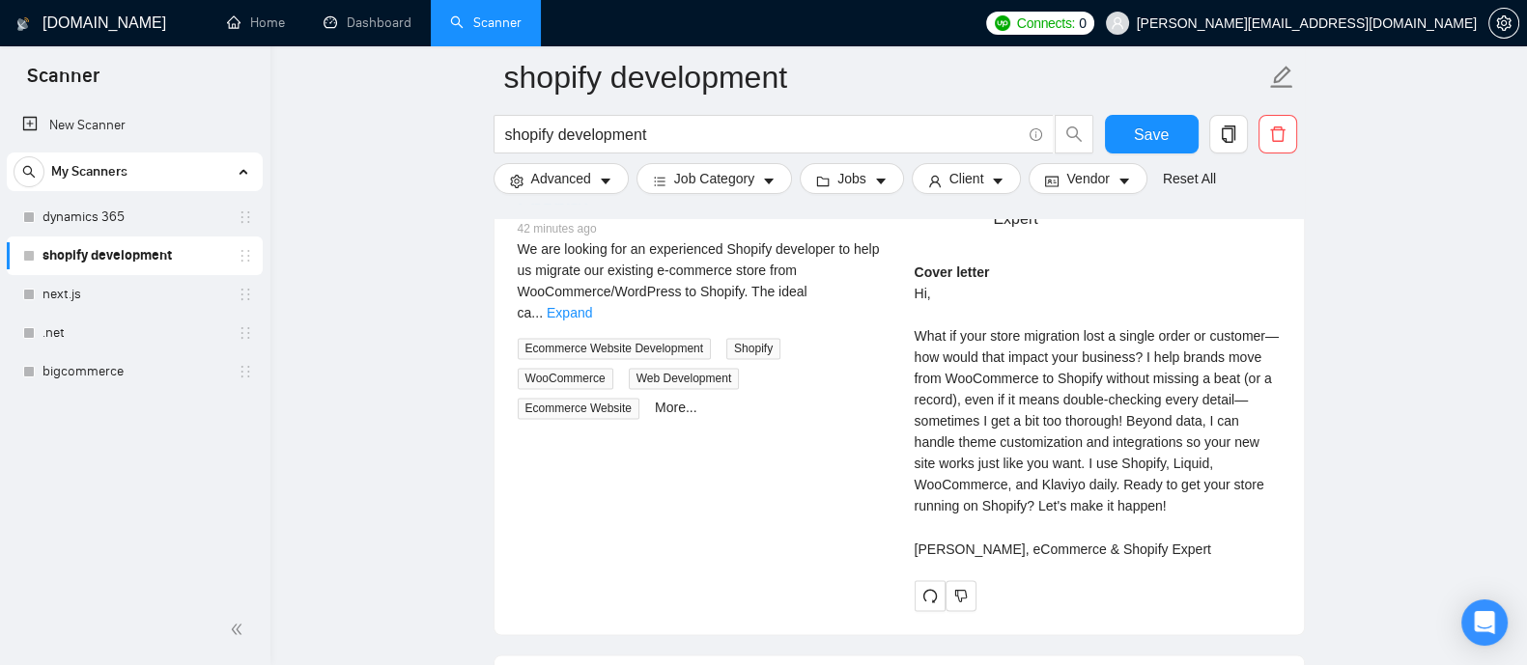
scroll to position [4066, 0]
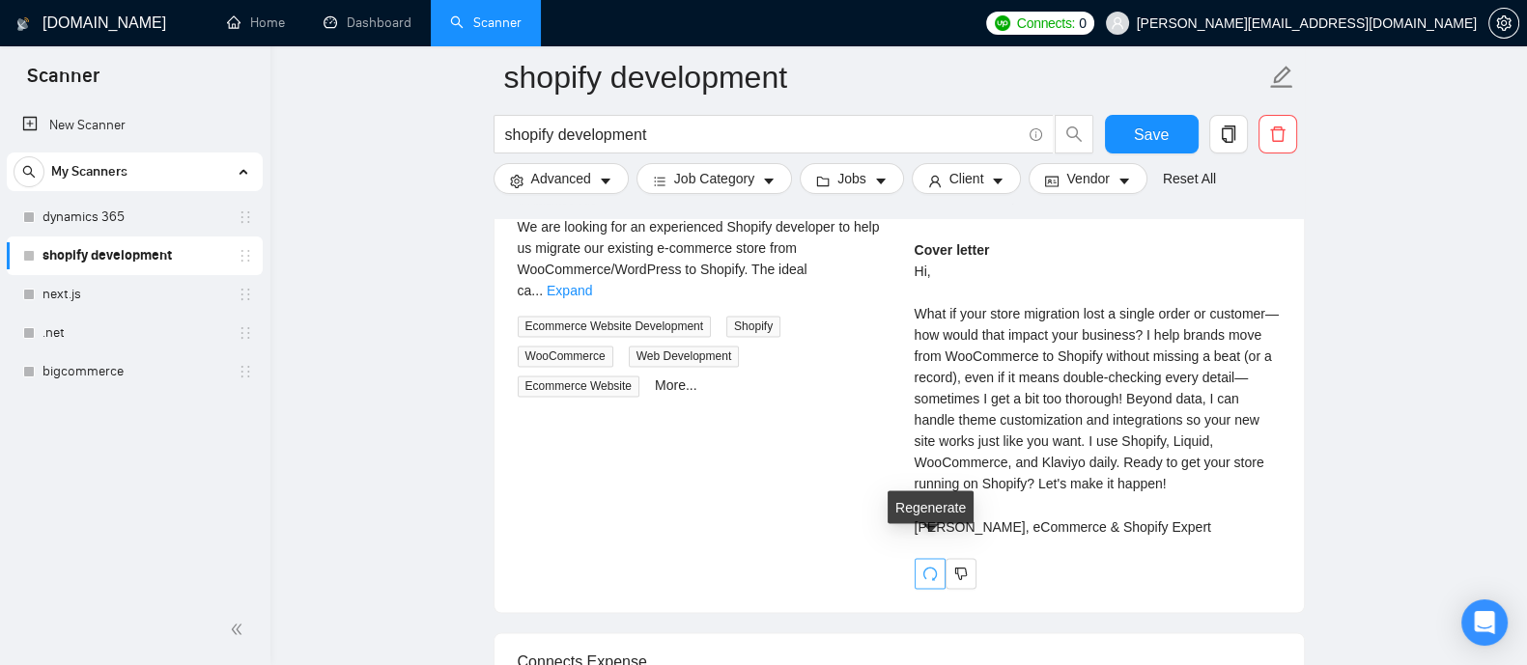
click at [922, 566] on icon "redo" at bounding box center [929, 573] width 15 height 15
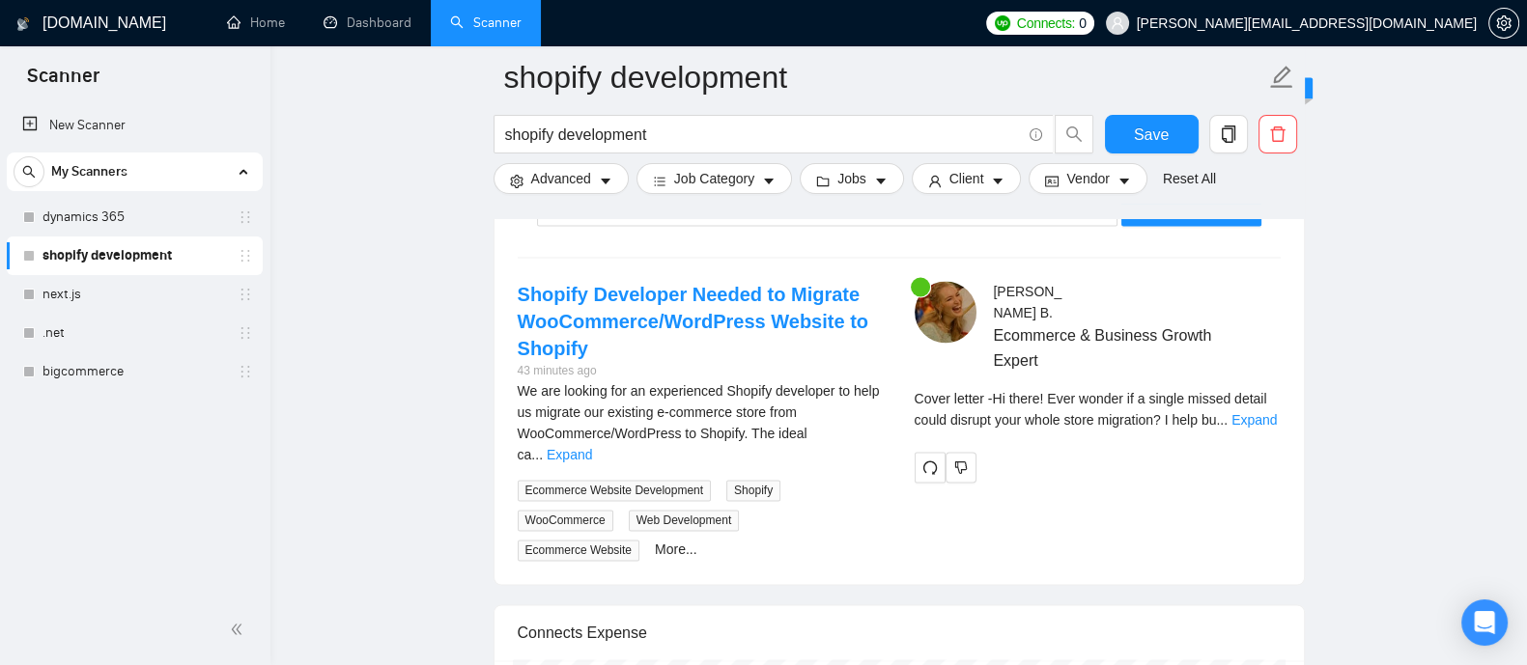
scroll to position [3931, 0]
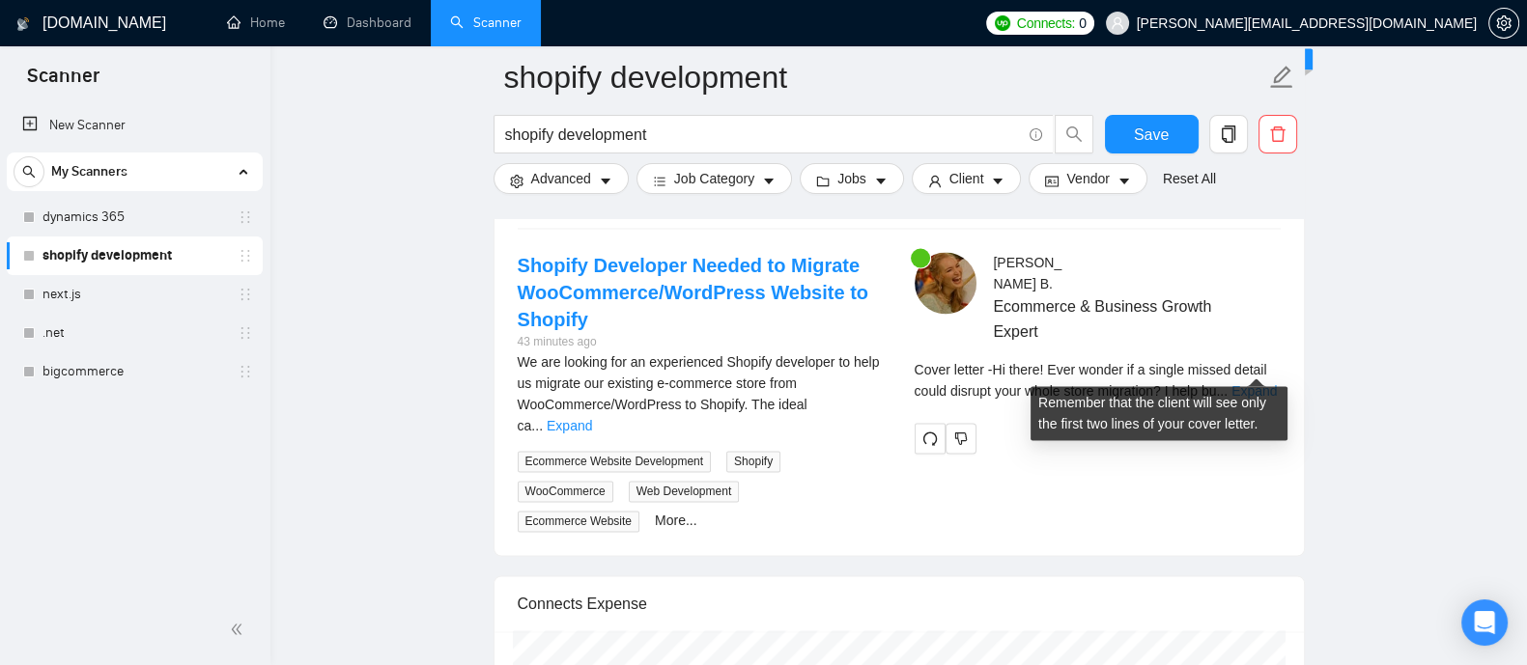
click at [1253, 383] on link "Expand" at bounding box center [1253, 390] width 45 height 15
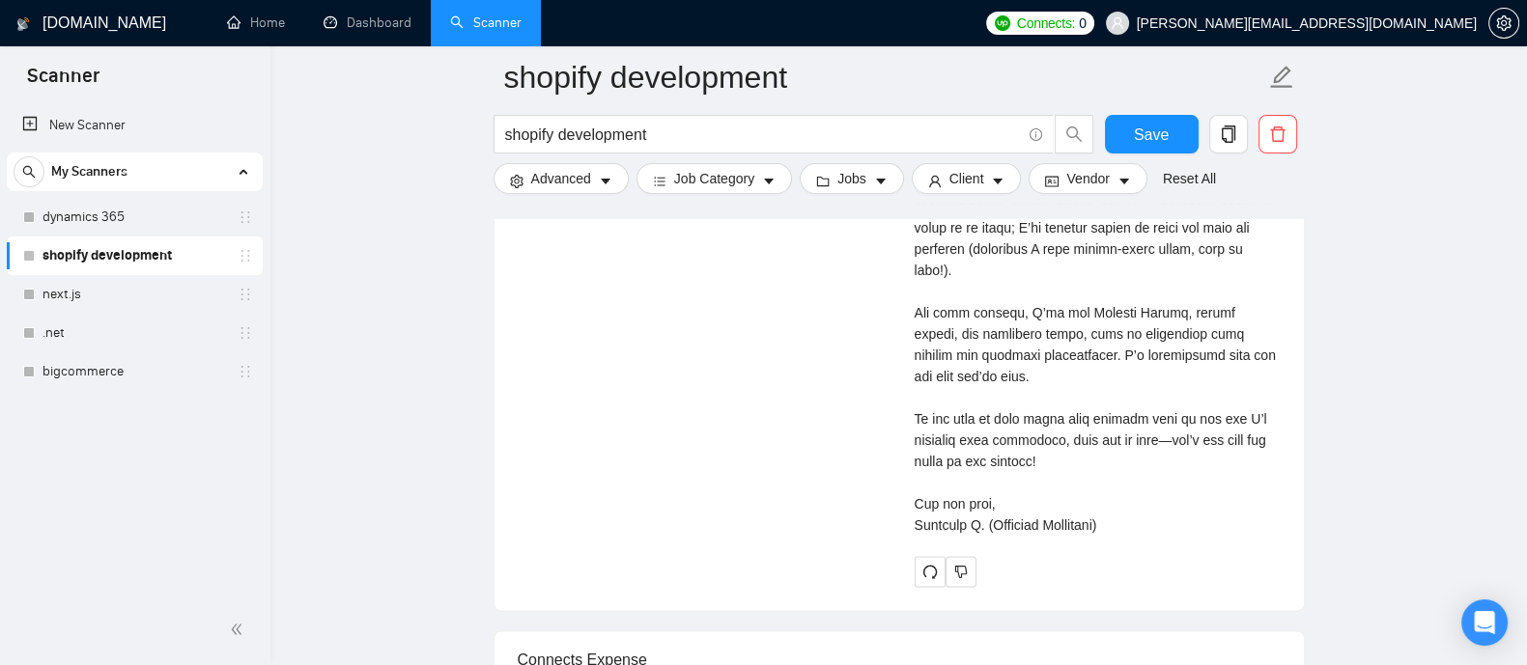
scroll to position [4449, 0]
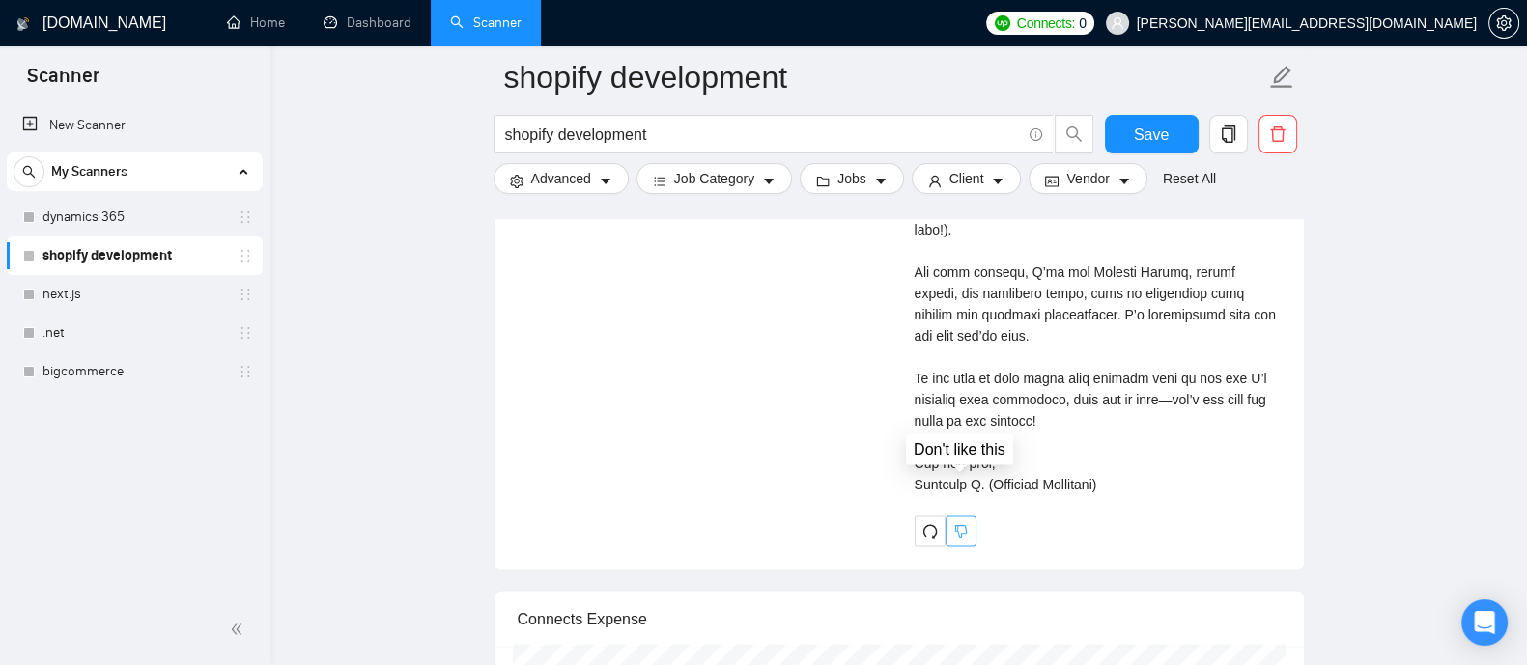
click at [961, 523] on icon "dislike" at bounding box center [961, 530] width 14 height 15
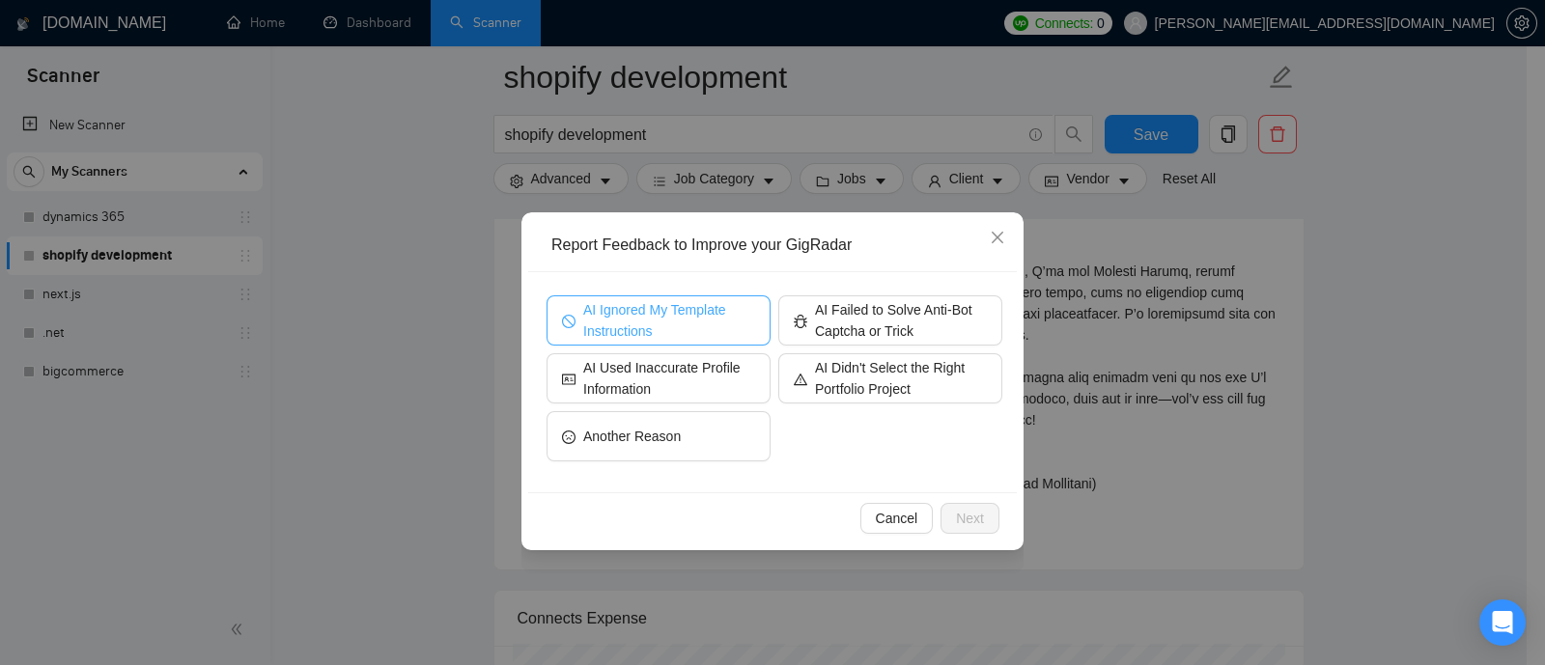
click at [618, 302] on span "AI Ignored My Template Instructions" at bounding box center [669, 320] width 172 height 42
click at [976, 528] on span "Next" at bounding box center [970, 518] width 28 height 21
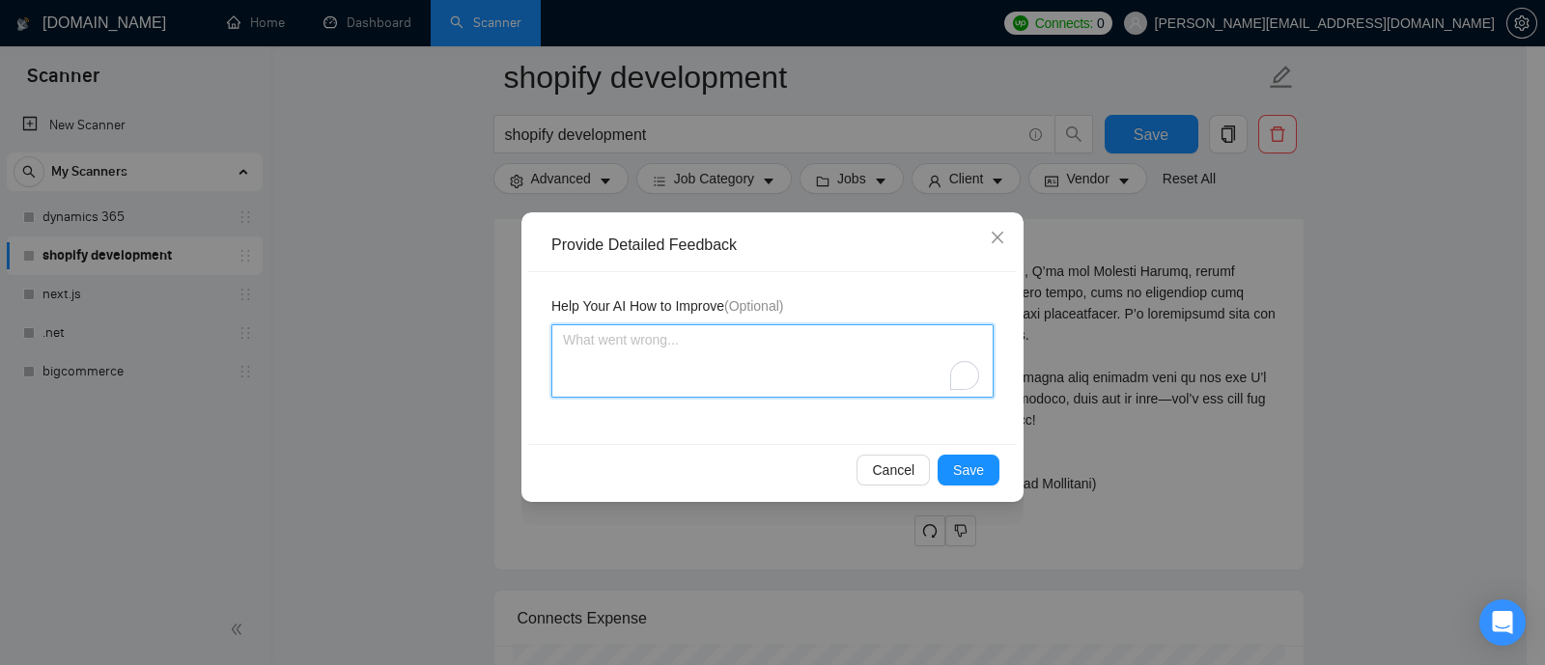
click at [623, 363] on textarea "To enrich screen reader interactions, please activate Accessibility in Grammarl…" at bounding box center [772, 360] width 442 height 73
type textarea "I"
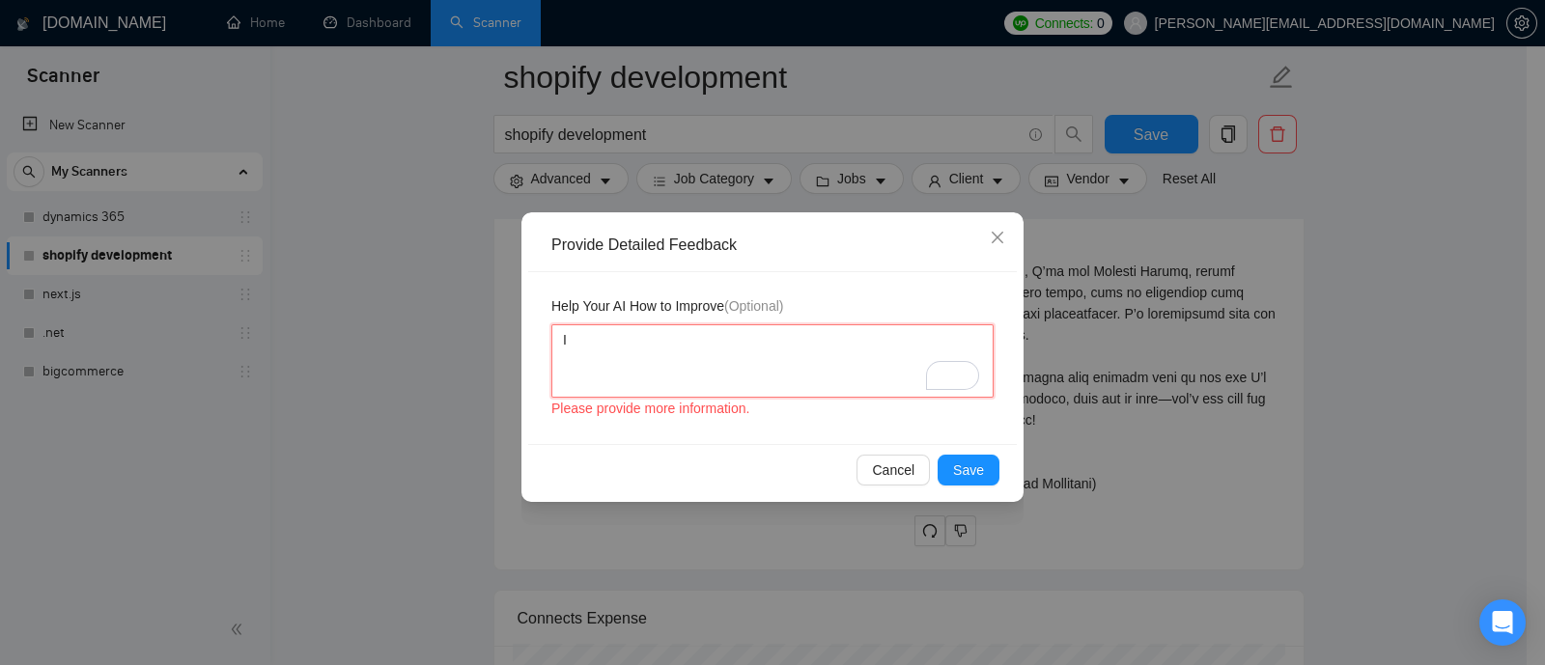
type textarea "Ig"
type textarea "Ign"
type textarea "Igno"
type textarea "Ignor"
type textarea "Ignore"
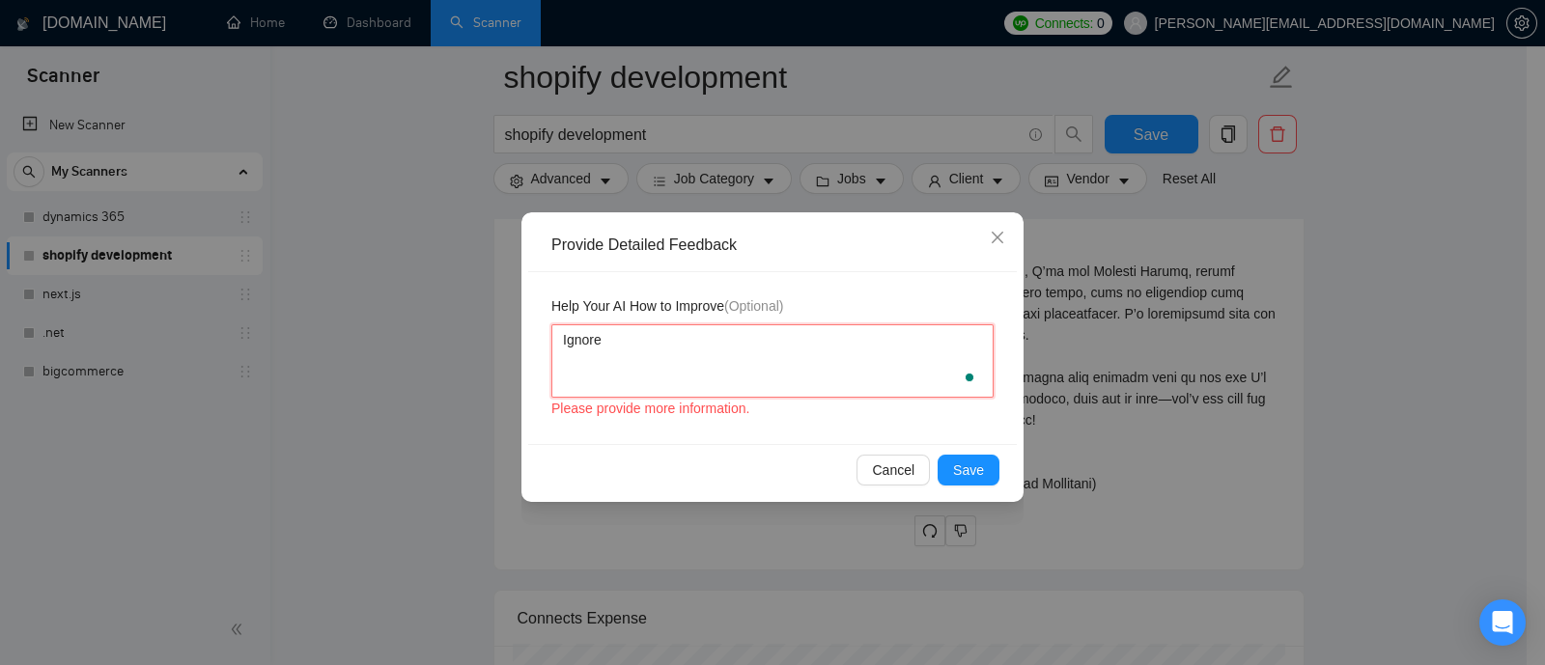
type textarea "Ignor"
type textarea "Ignori"
type textarea "Ignorin"
type textarea "Ignorinh"
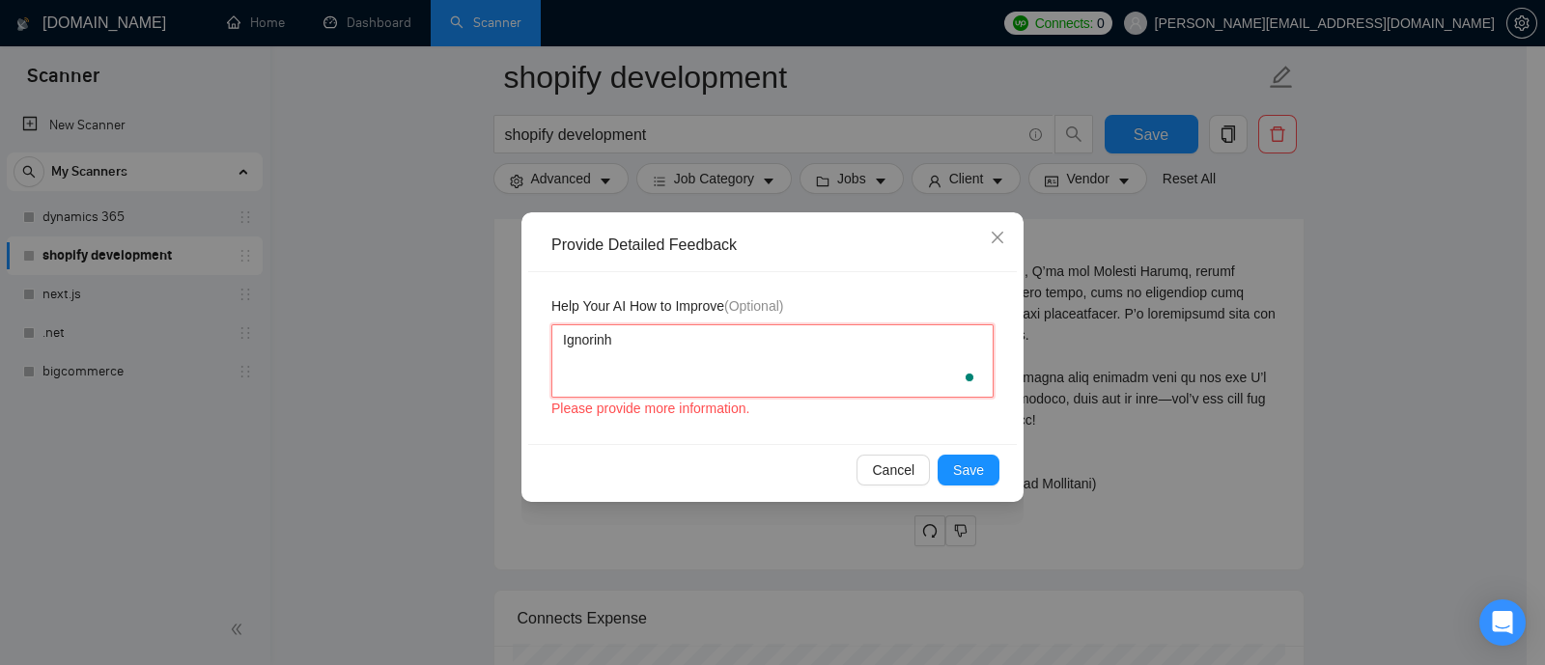
type textarea "Ignorin"
type textarea "Ignoring"
type textarea "Ignoring e"
type textarea "Ignoring"
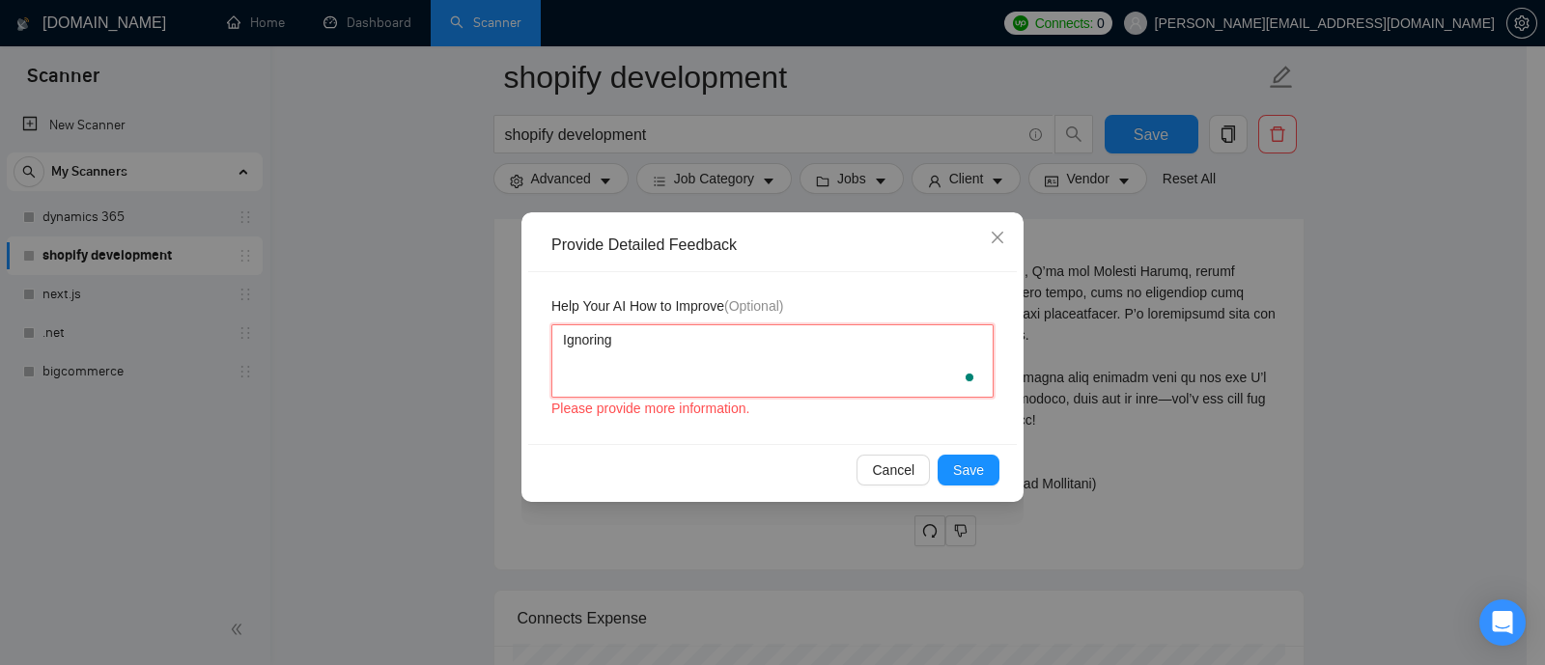
type textarea "Ignoring r"
type textarea "Ignoring re"
type textarea "Ignoring rem"
type textarea "Ignoring remo"
type textarea "Ignoring remov"
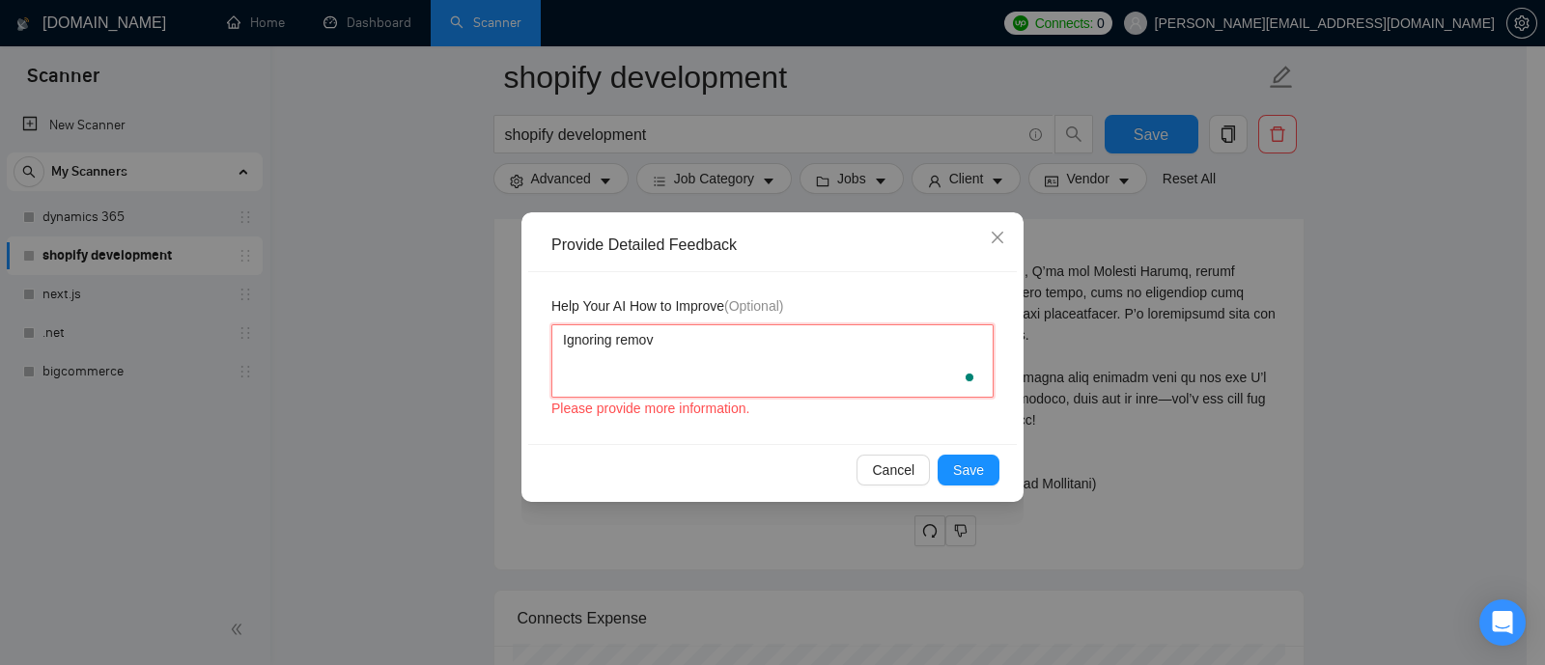
type textarea "Ignoring remove"
type textarea "Ignoring remove e"
type textarea "Ignoring remove em"
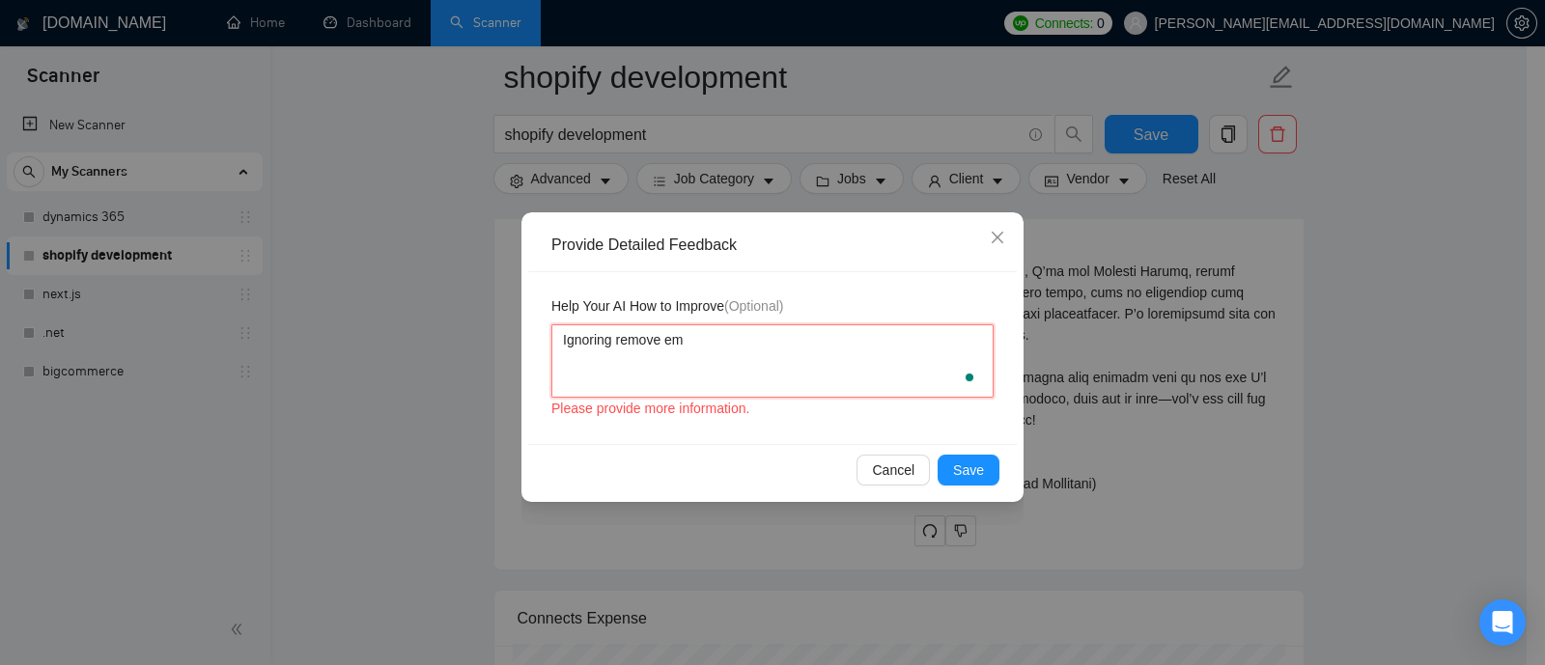
type textarea "Ignoring remove em d"
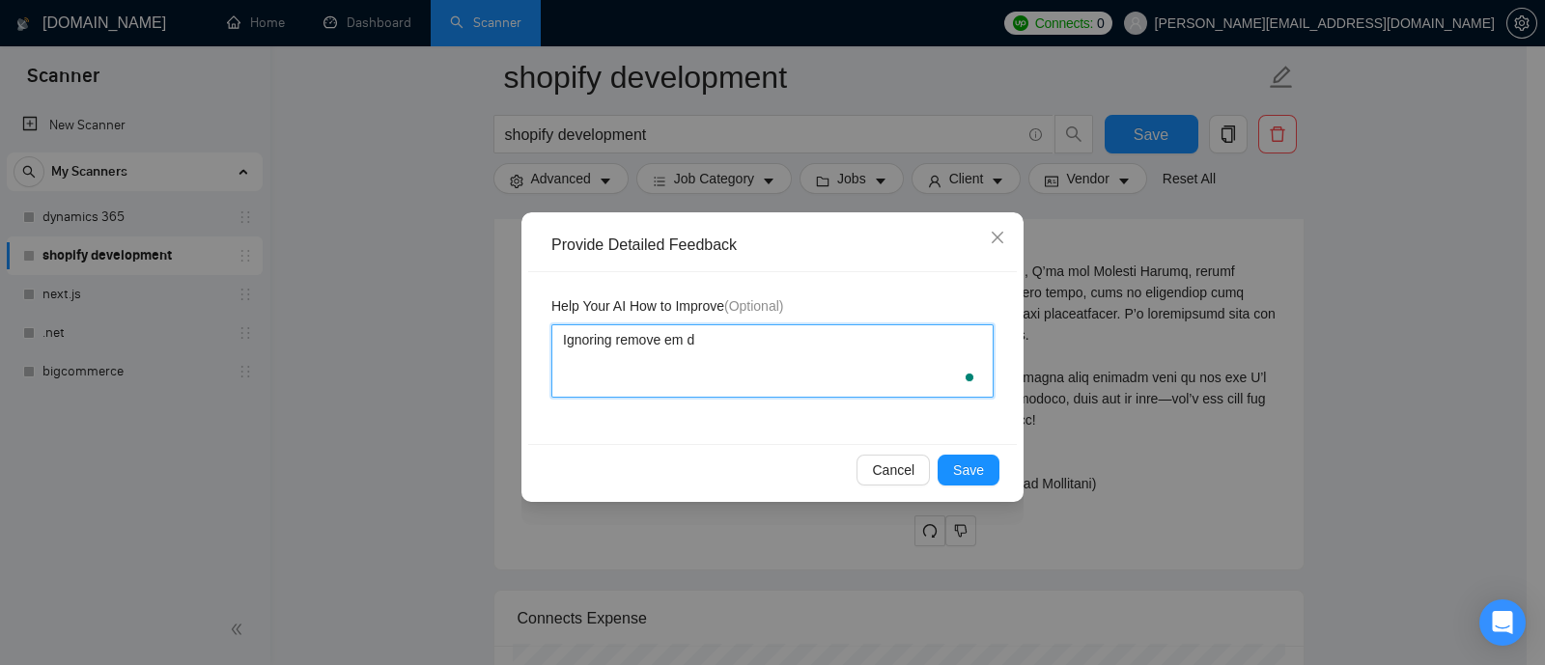
type textarea "Ignoring remove em da"
type textarea "Ignoring remove [PERSON_NAME]"
type textarea "Ignoring remove em dash"
type textarea "Ignoring remove em dash s"
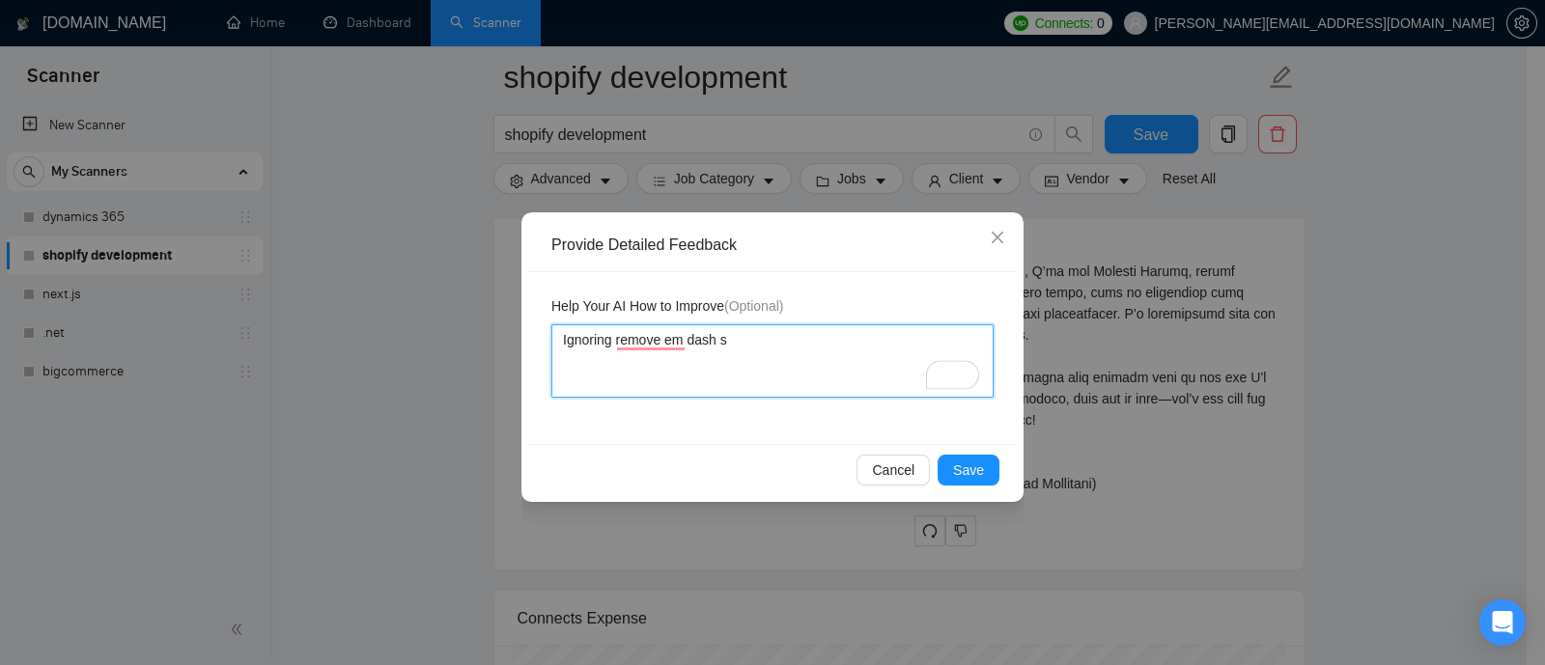
type textarea "Ignoring remove em dash sy"
type textarea "Ignoring remove em dash sym"
type textarea "Ignoring remove em dash symb"
type textarea "Ignoring remove em dash symbo"
type textarea "Ignoring remove em dash symbol"
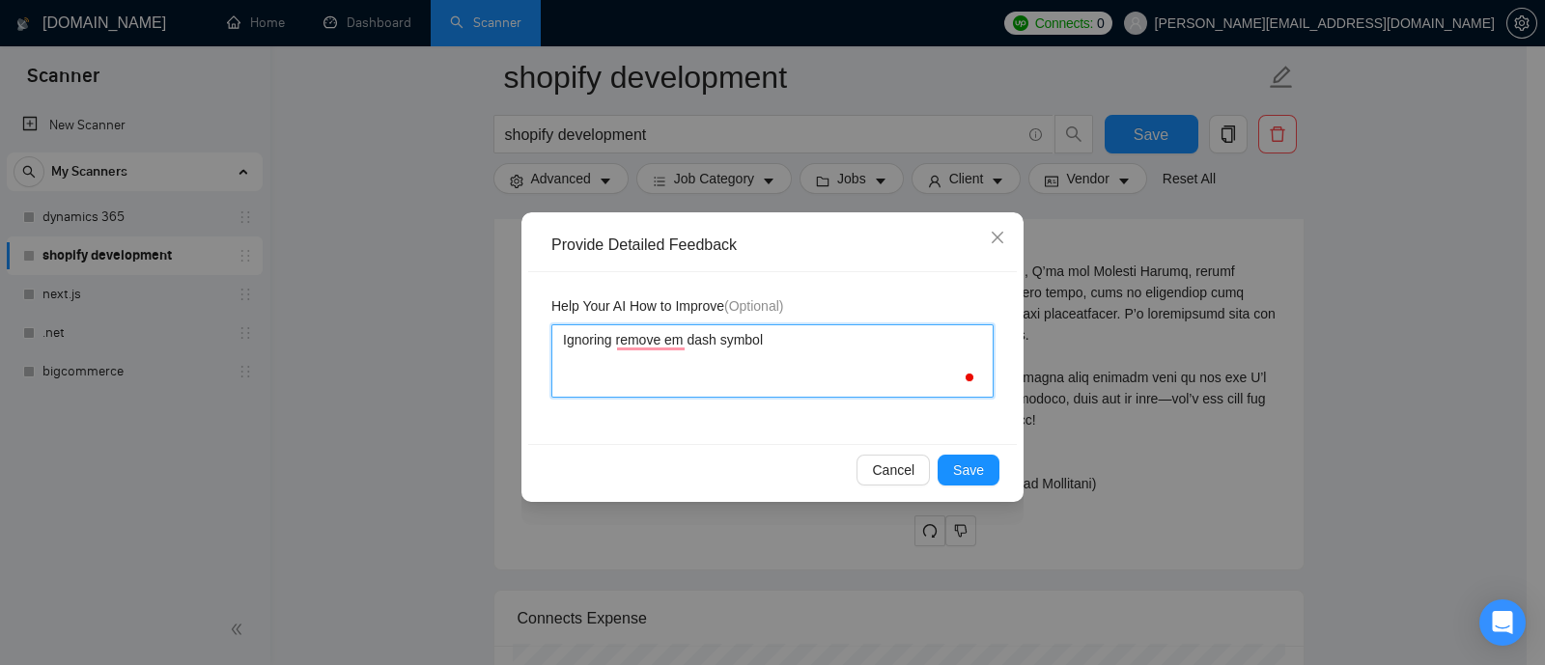
type textarea "Ignoring remove em dash symbol"
type textarea "Ignoring remove em dash symbol i"
type textarea "Ignoring remove em dash symbol in"
type textarea "Ignoring remove em dash symbol ins"
type textarea "Ignoring remove em dash symbol inst"
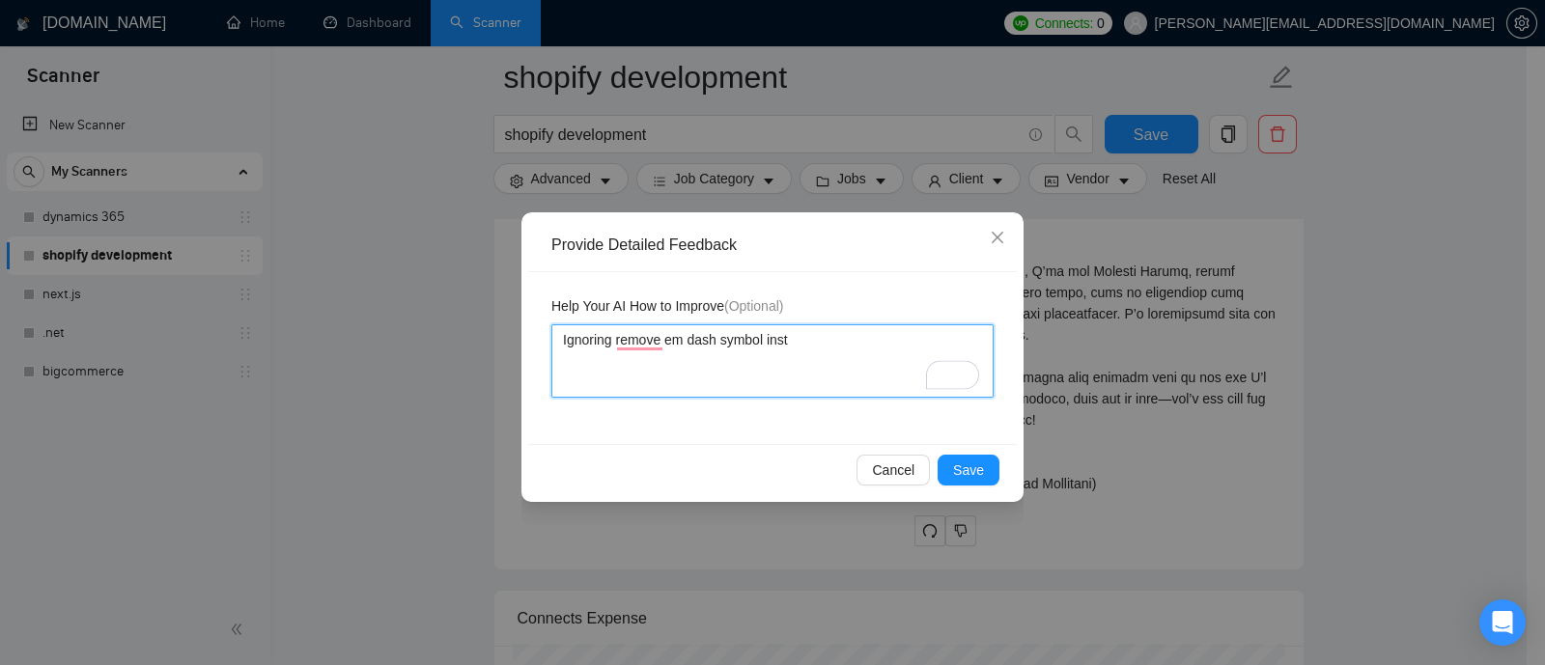
type textarea "Ignoring remove em dash symbol instr"
type textarea "Ignoring remove em dash symbol instru"
type textarea "Ignoring remove em dash symbol instruc"
type textarea "Ignoring remove em dash symbol instruct"
type textarea "Ignoring remove em dash symbol instructi"
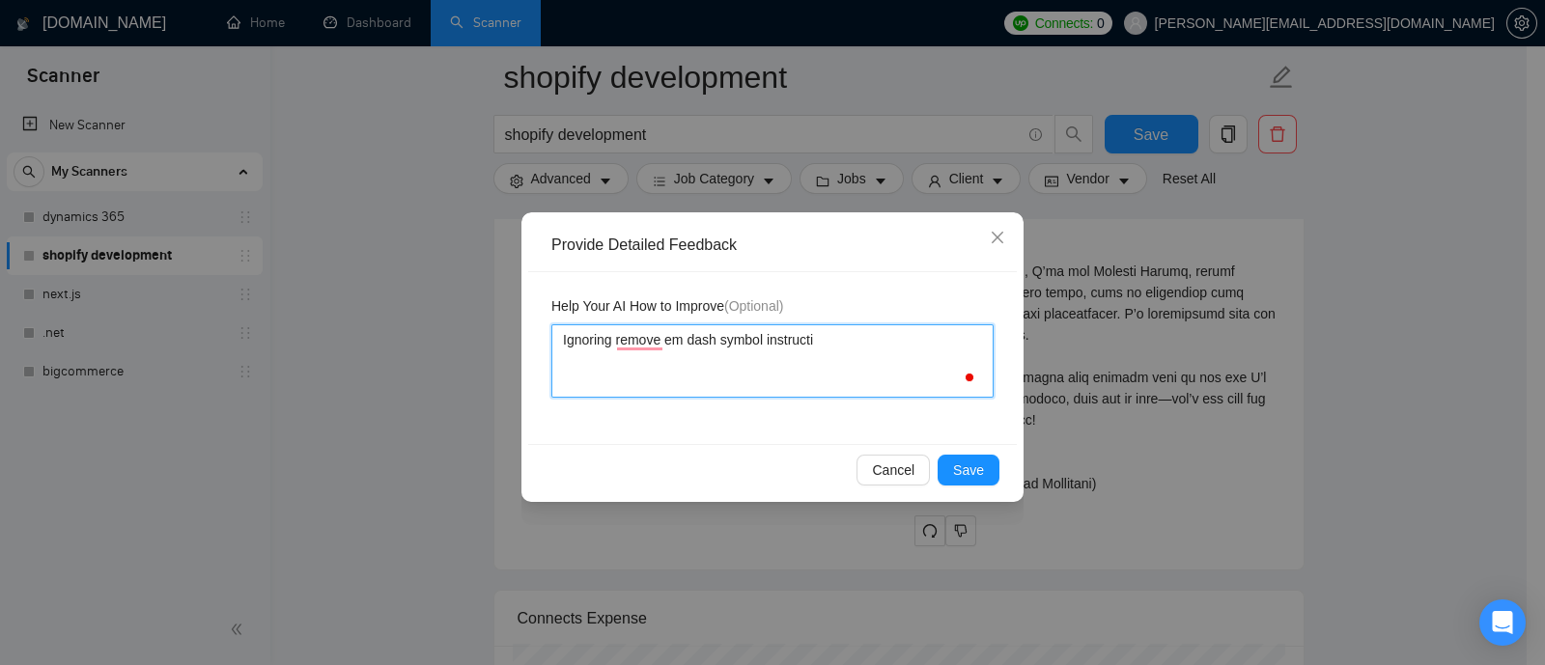
type textarea "Ignoring remove em dash symbol instructio"
type textarea "Ignoring remove em dash symbol instruction"
type textarea "Ignoring remove em dash symbol instruction."
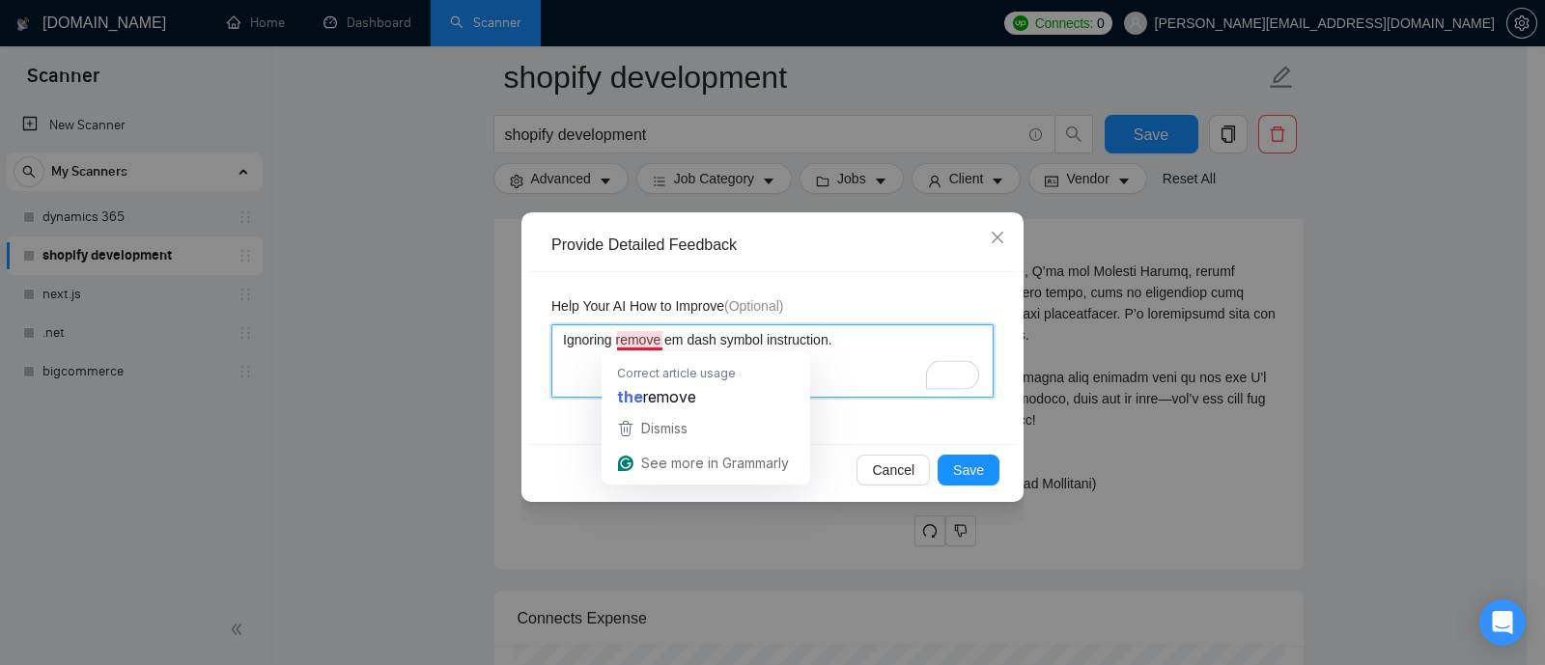
click at [627, 343] on textarea "Ignoring remove em dash symbol instruction." at bounding box center [772, 360] width 442 height 73
type textarea "Ignoring remove em dash symbol instruction."
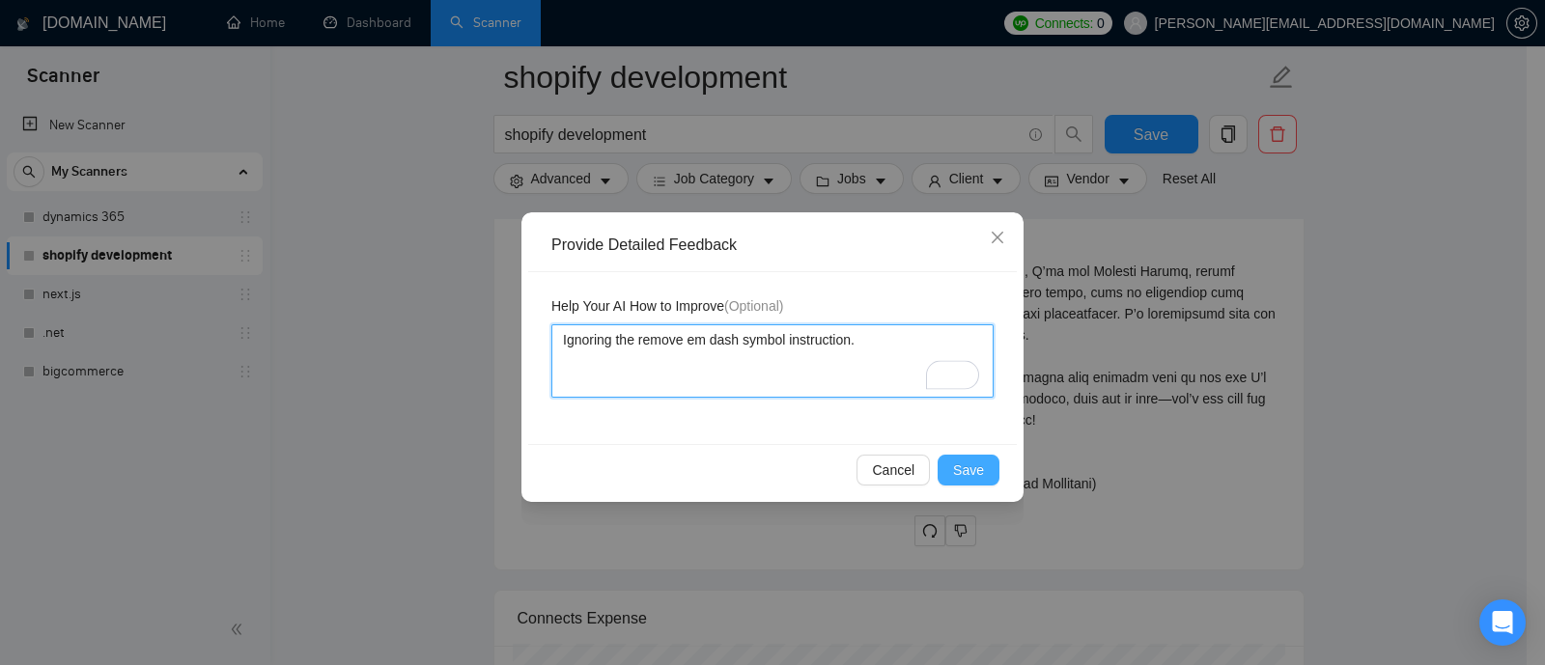
type textarea "Ignoring the remove em dash symbol instruction."
click at [975, 457] on button "Save" at bounding box center [969, 470] width 62 height 31
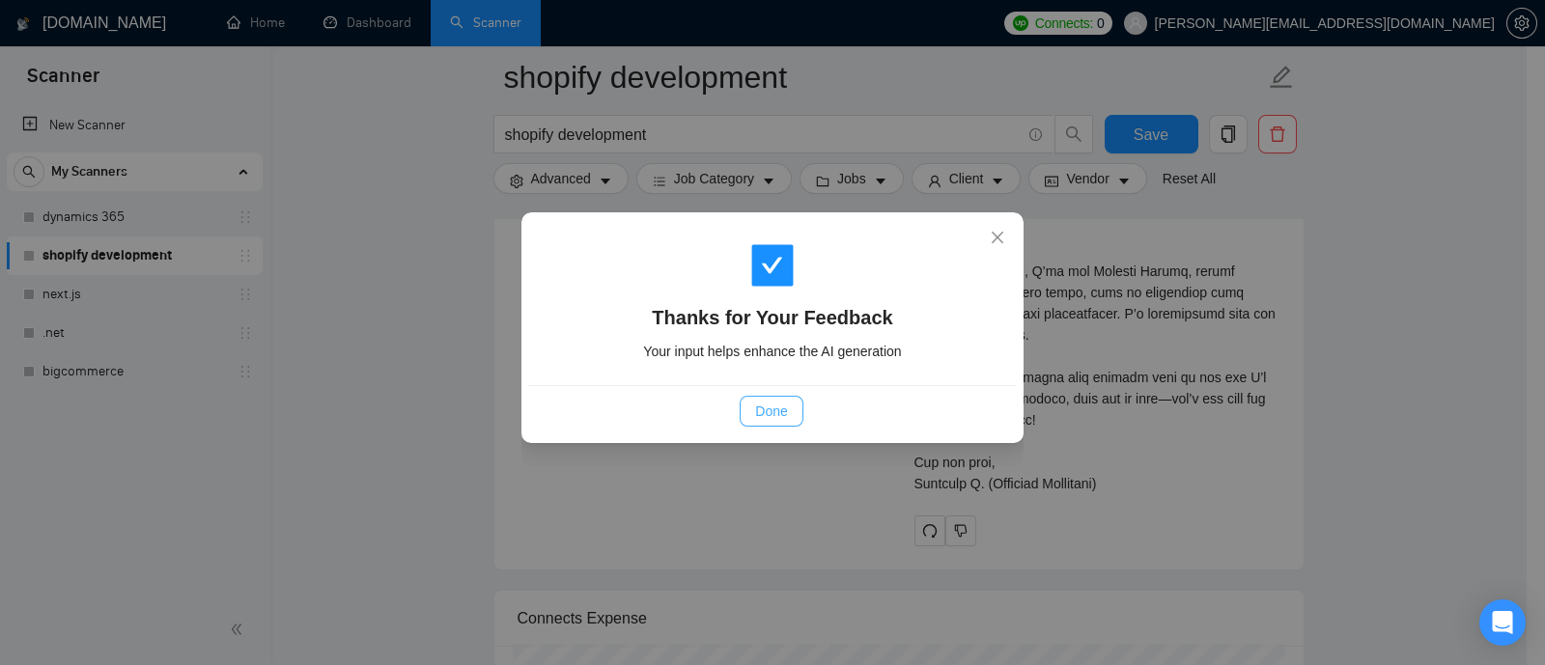
click at [772, 407] on span "Done" at bounding box center [771, 411] width 32 height 21
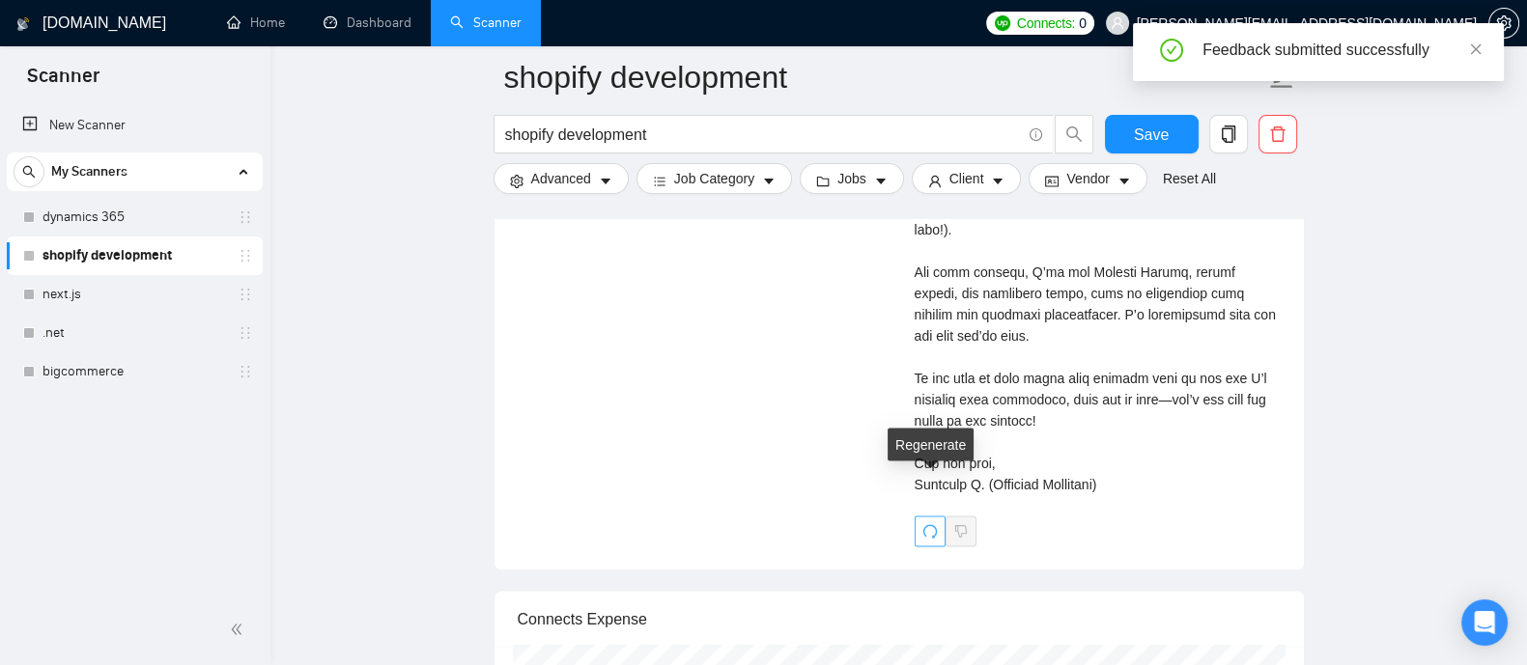
click at [922, 516] on button "button" at bounding box center [929, 531] width 31 height 31
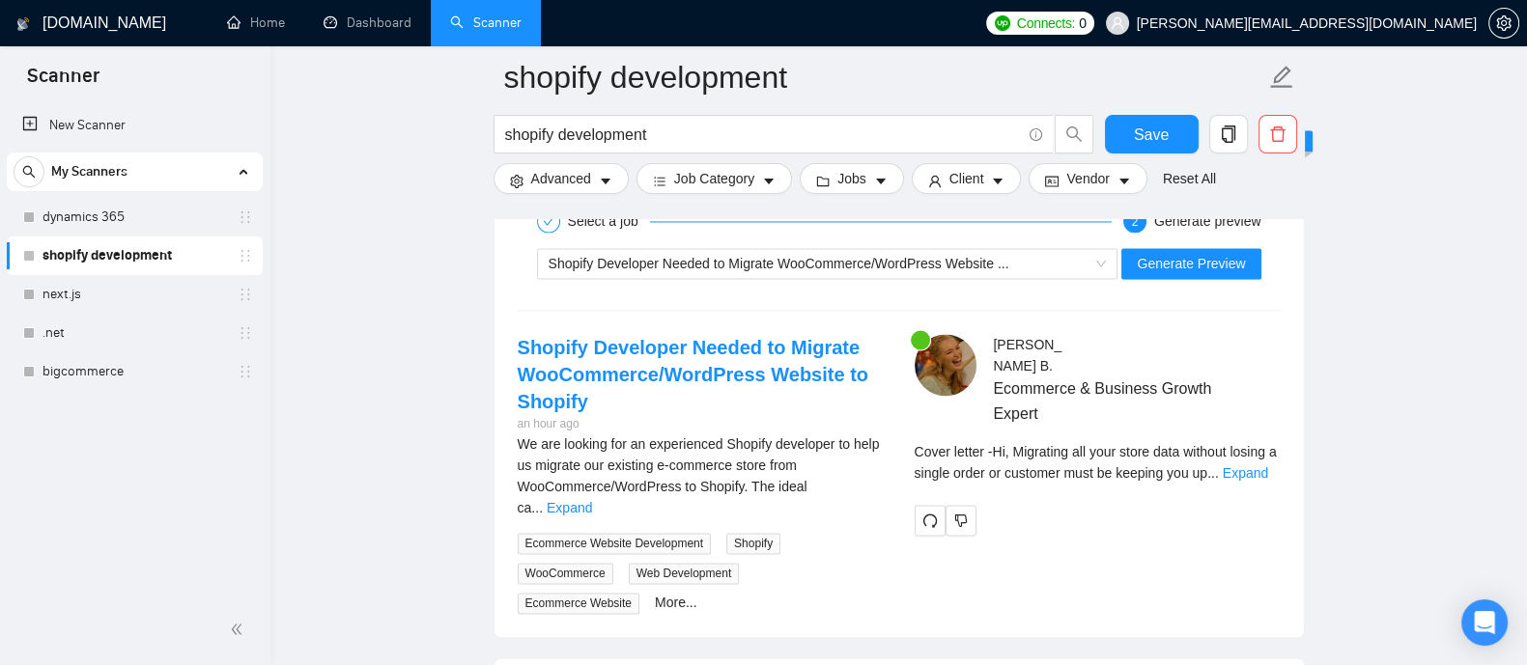
scroll to position [3864, 0]
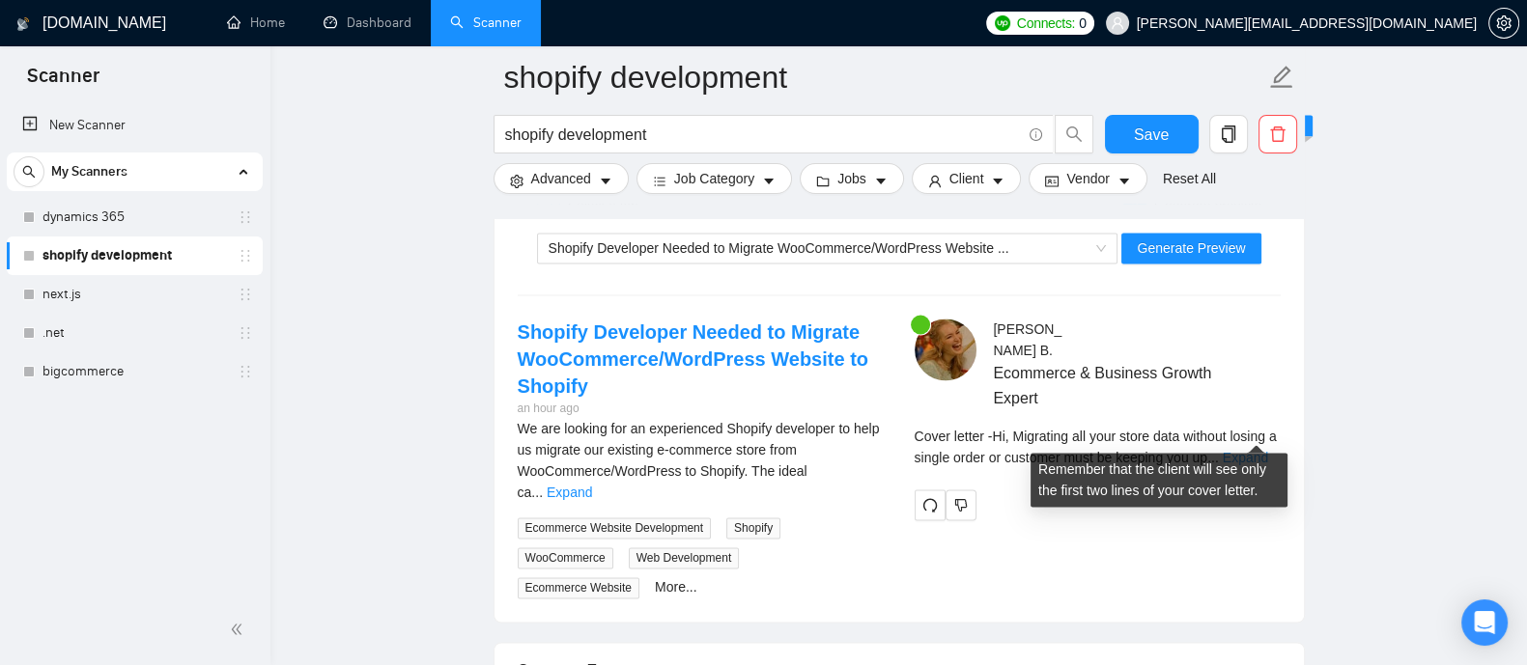
click at [1260, 450] on link "Expand" at bounding box center [1244, 457] width 45 height 15
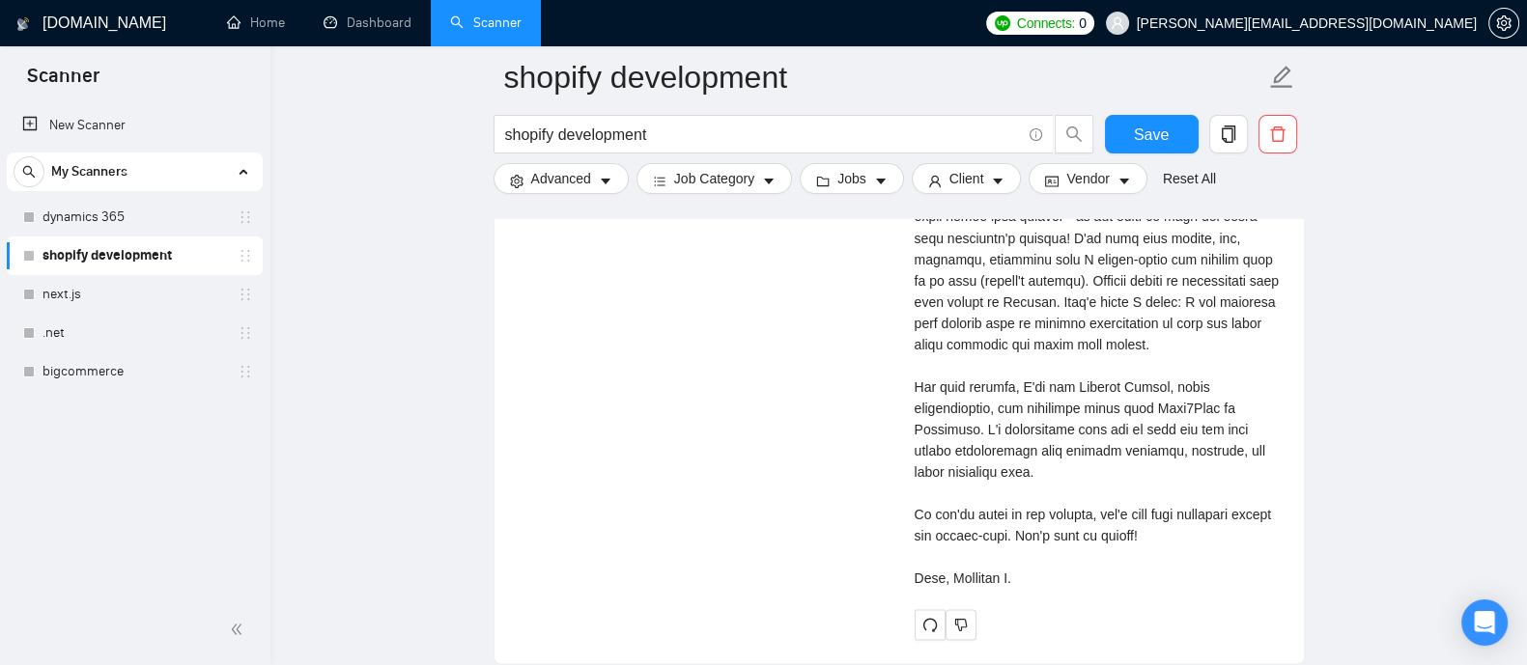
scroll to position [4358, 0]
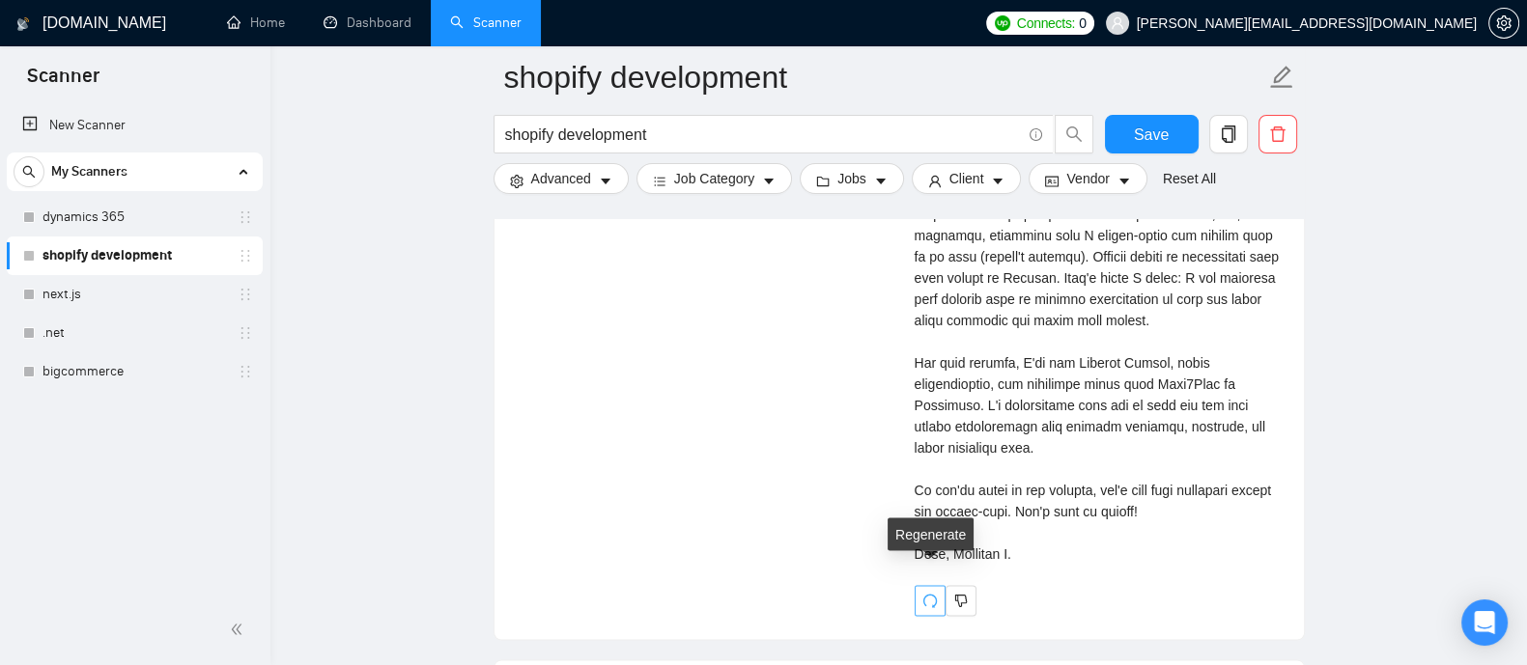
click at [935, 594] on icon "redo" at bounding box center [929, 601] width 14 height 14
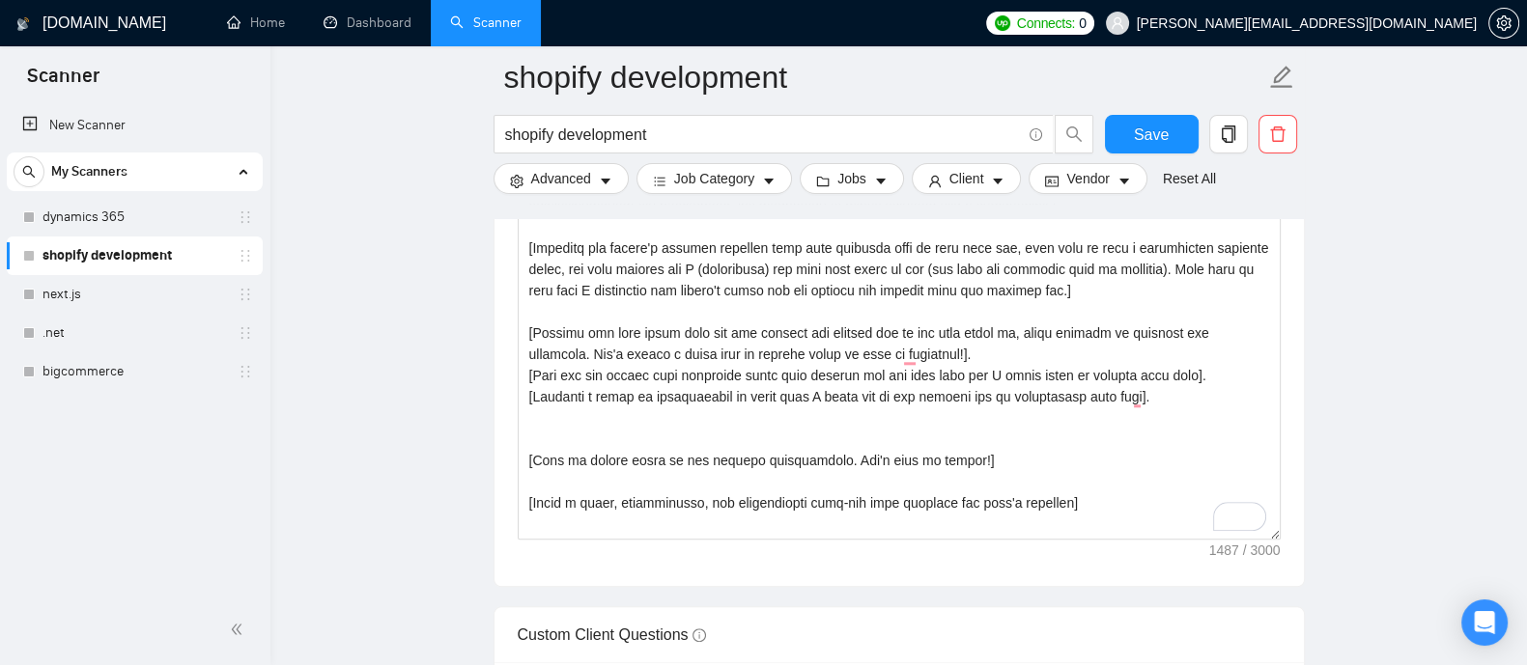
scroll to position [2443, 0]
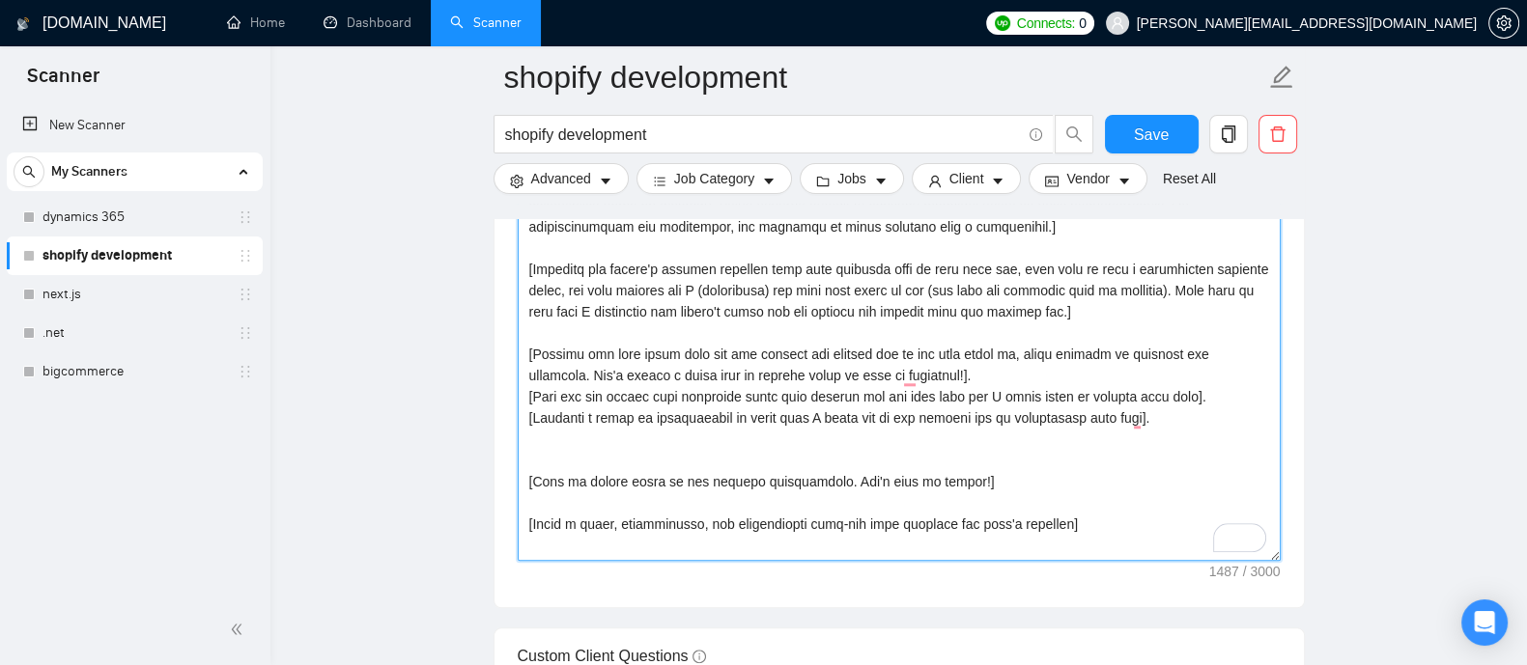
click at [847, 407] on textarea "Cover letter template:" at bounding box center [899, 343] width 763 height 435
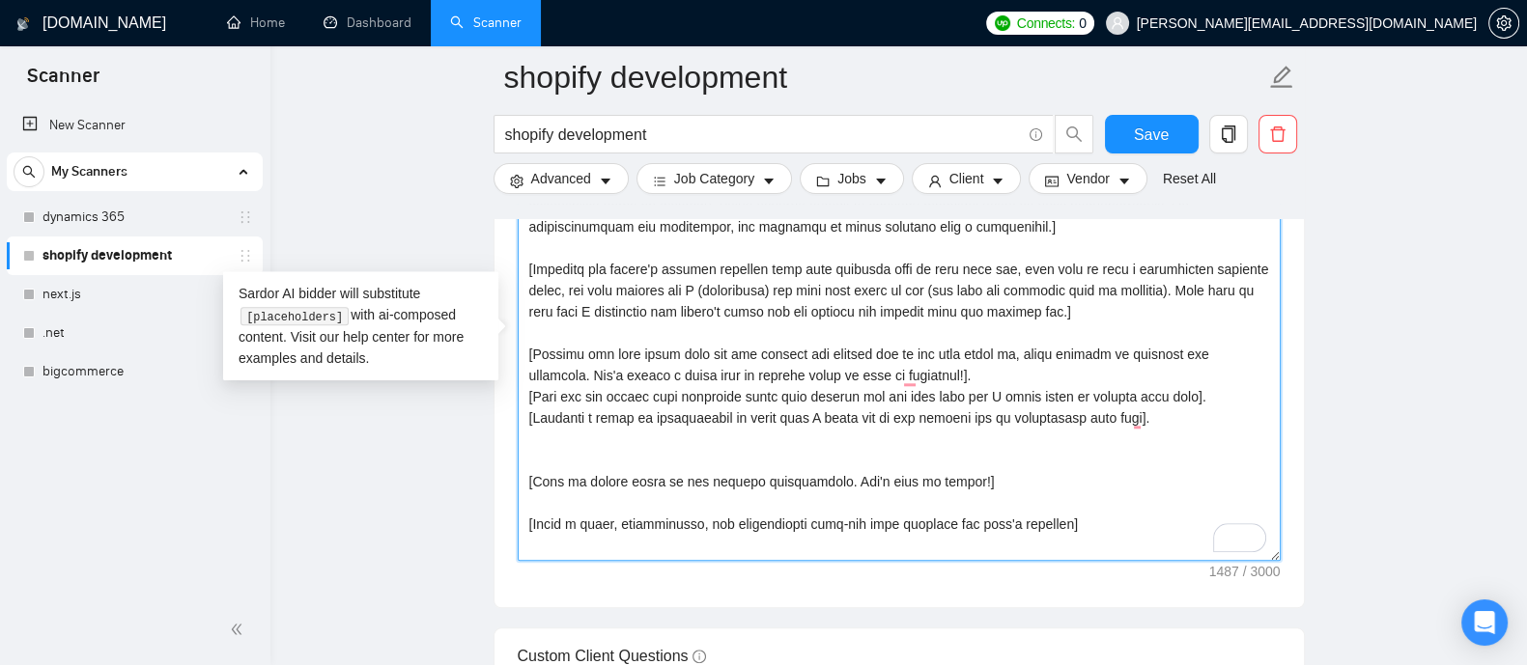
click at [847, 407] on textarea "Cover letter template:" at bounding box center [899, 343] width 763 height 435
type textarea "[Write a cover letter that is under 100 words. Do not use the em dash symbol an…"
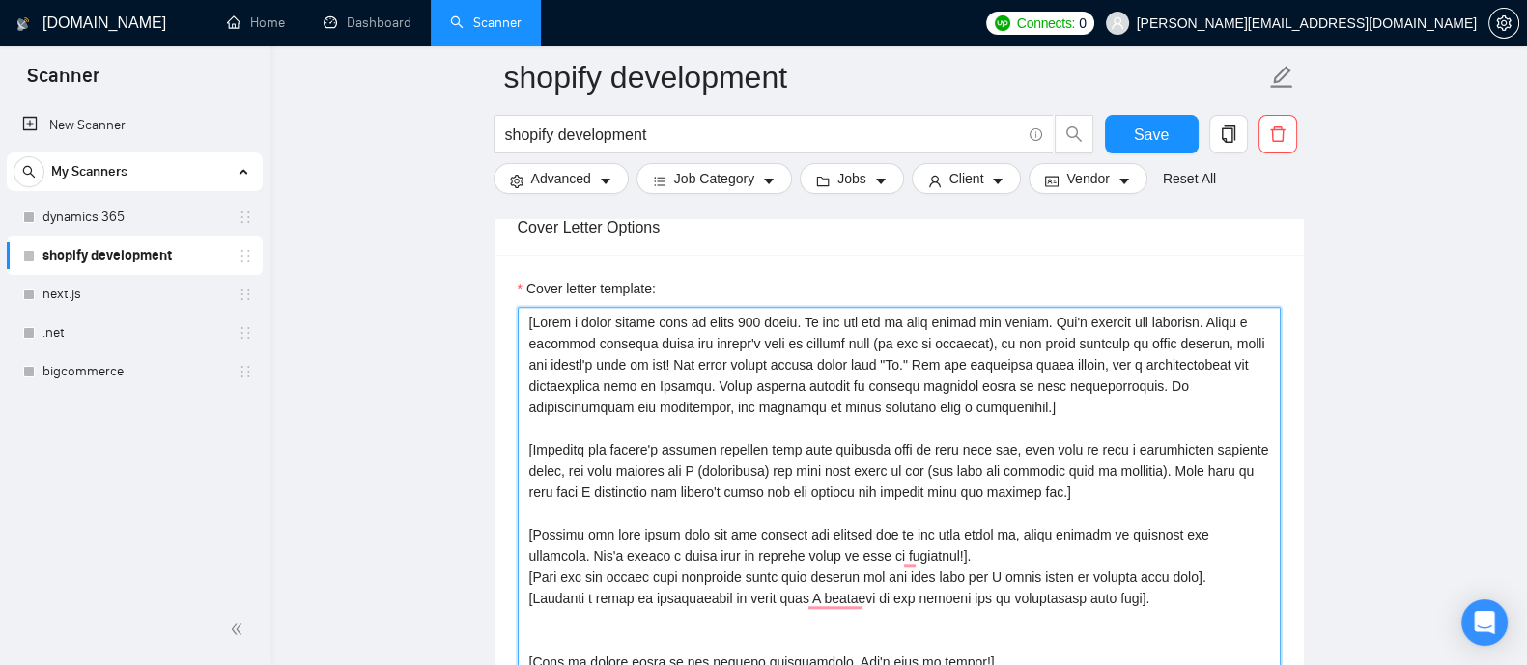
scroll to position [2255, 0]
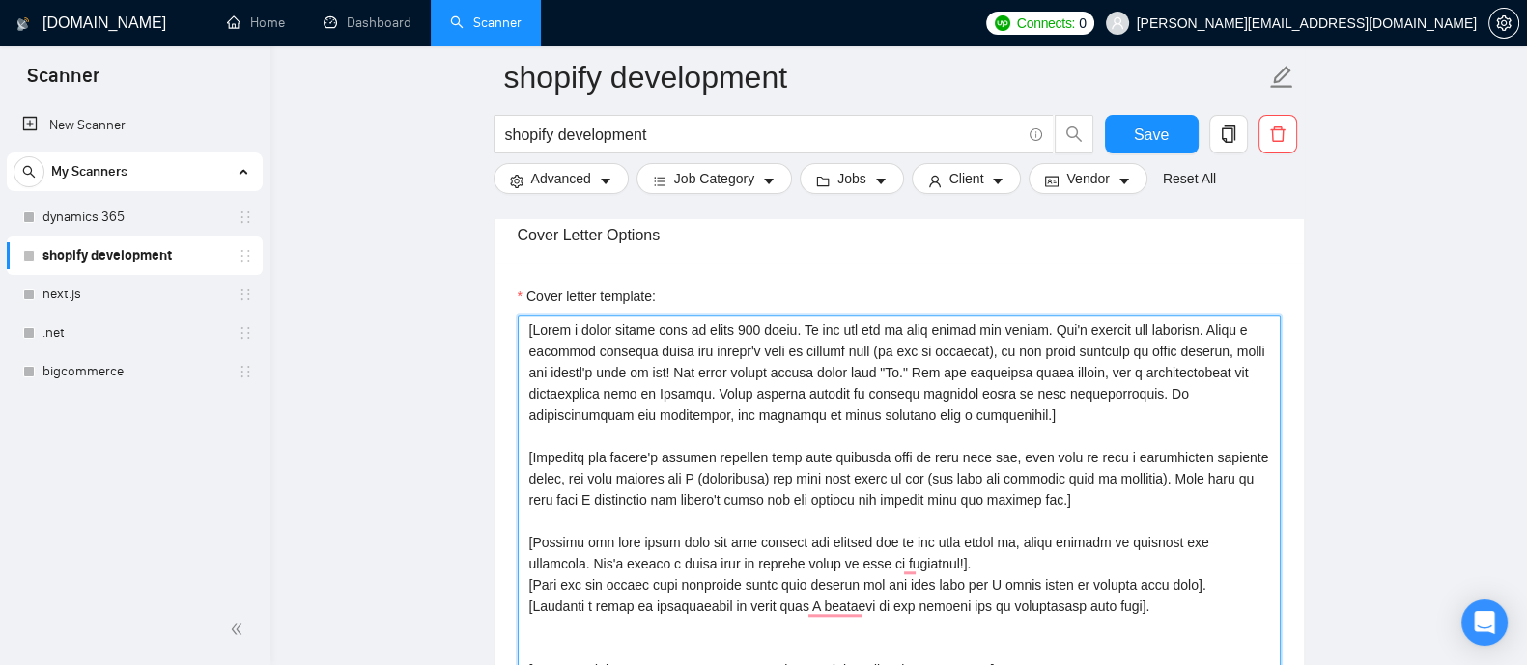
click at [848, 528] on textarea "Cover letter template:" at bounding box center [899, 532] width 763 height 435
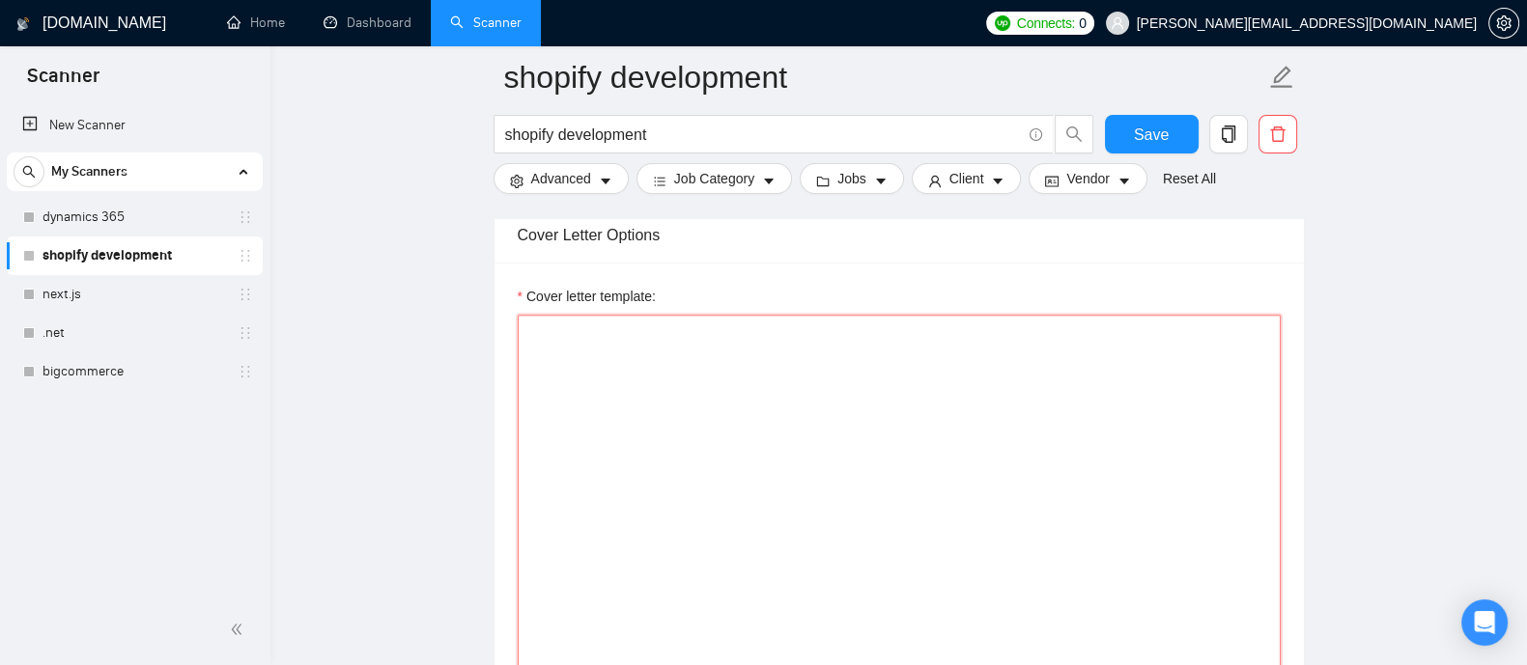
paste textarea "[Write a cover letter that is under 100 words. Do not use the em dash symbol an…"
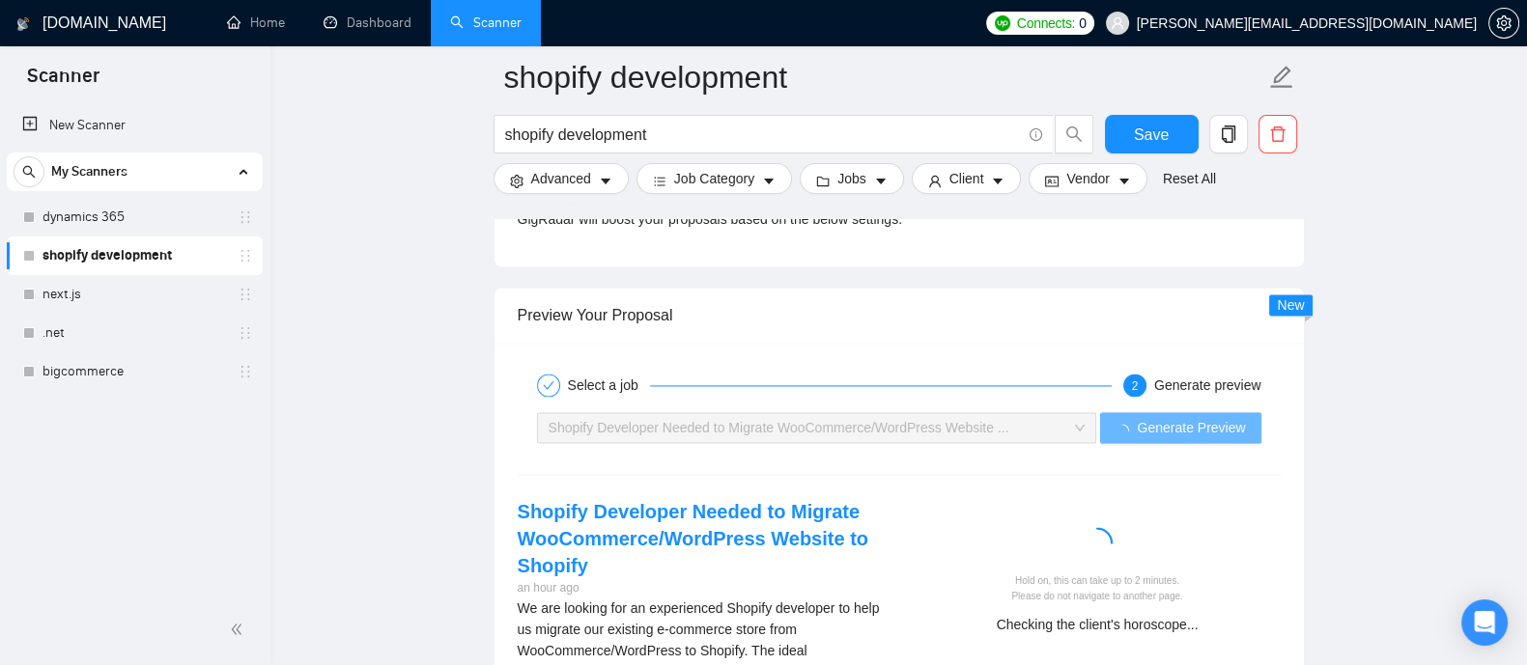
scroll to position [3678, 0]
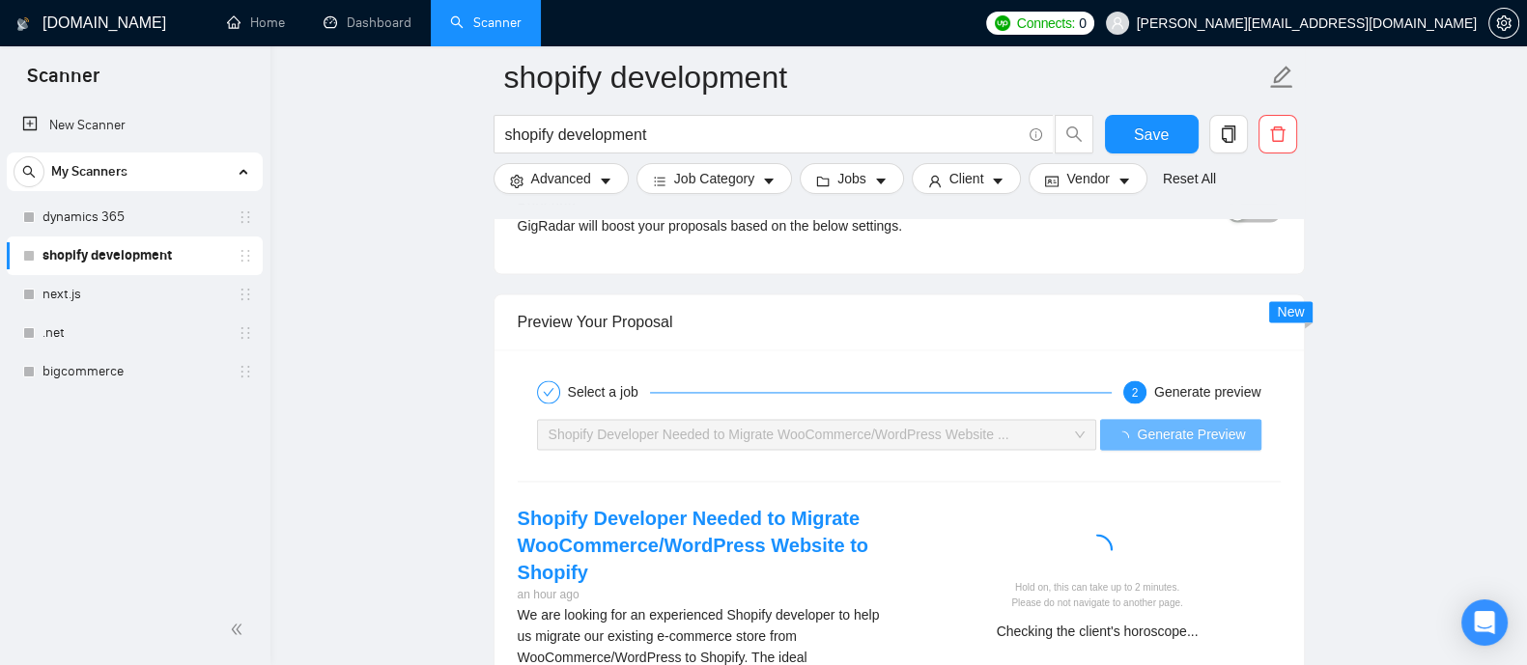
click at [854, 427] on span "Shopify Developer Needed to Migrate WooCommerce/WordPress Website ..." at bounding box center [778, 434] width 461 height 15
click at [1085, 434] on span "Shopify Developer Needed to Migrate WooCommerce/WordPress Website ..." at bounding box center [816, 434] width 537 height 29
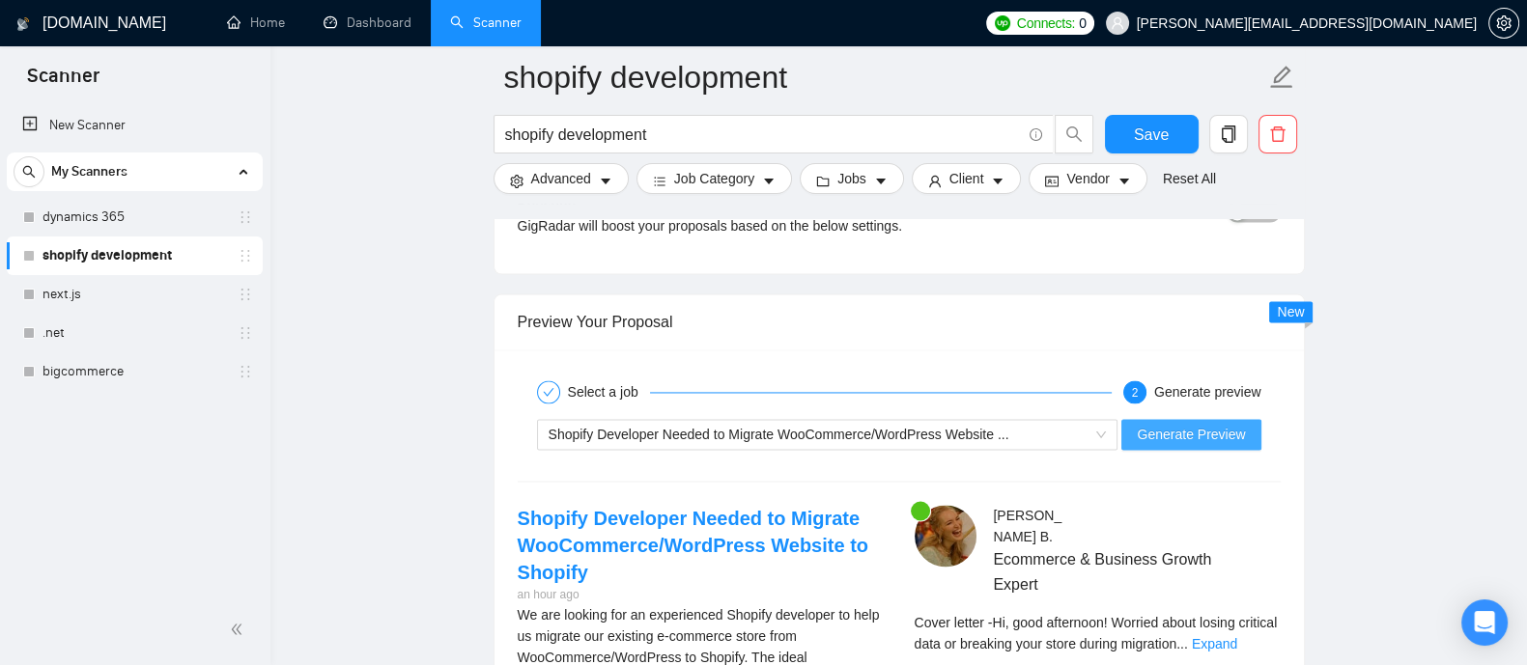
click at [1163, 434] on span "Generate Preview" at bounding box center [1191, 434] width 108 height 21
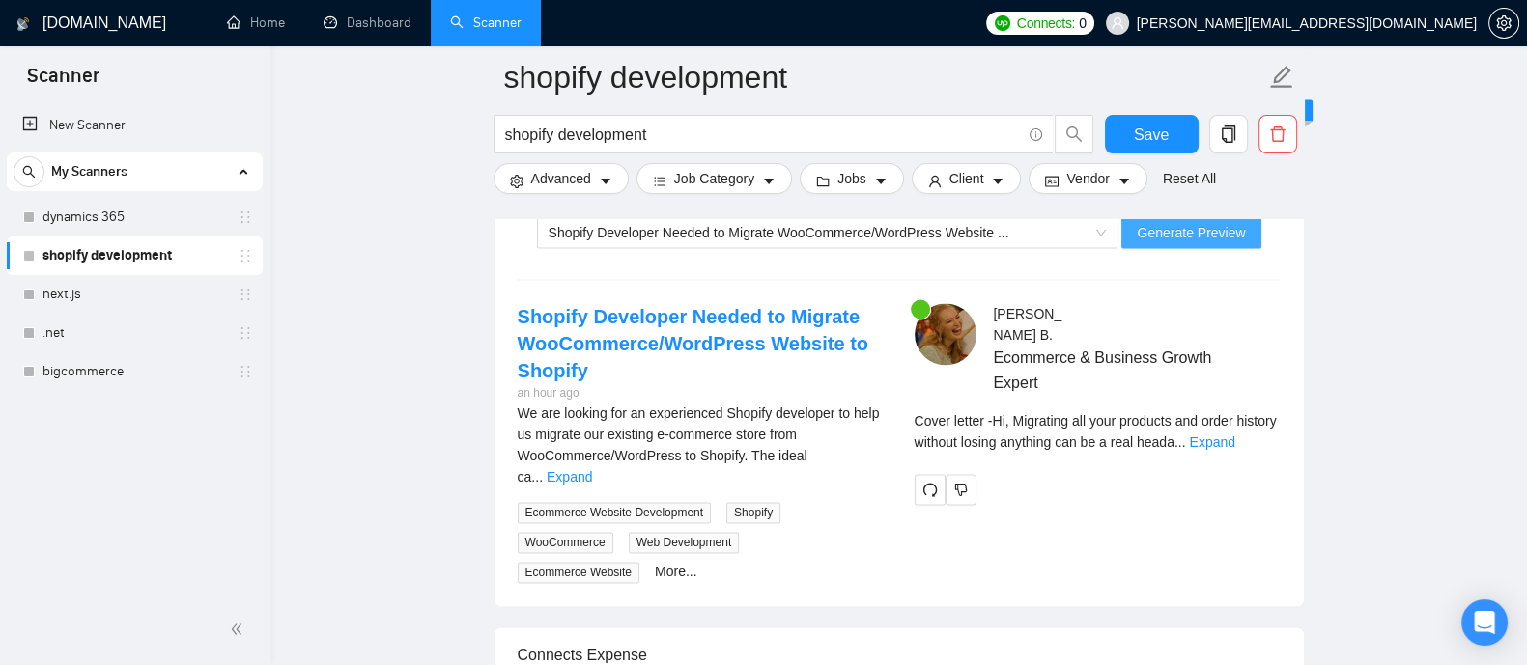
scroll to position [3909, 0]
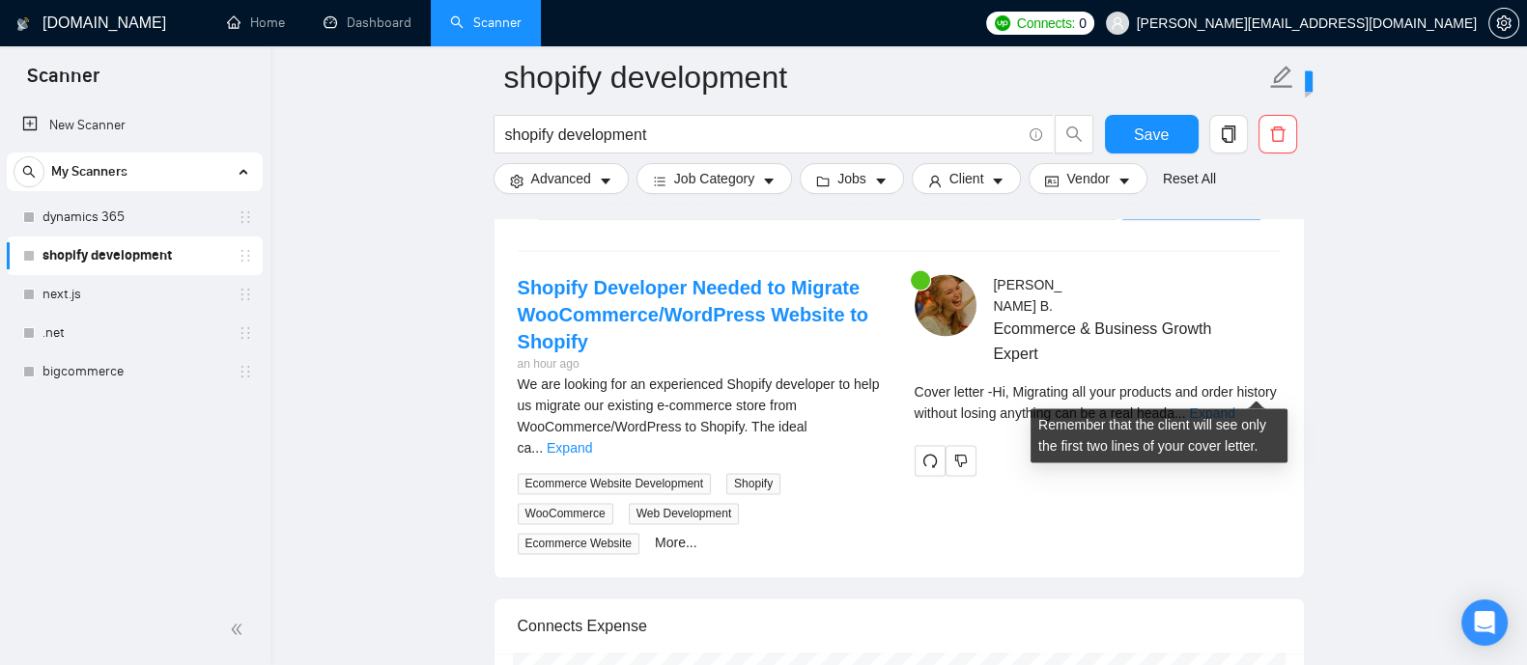
click at [1234, 406] on link "Expand" at bounding box center [1211, 413] width 45 height 15
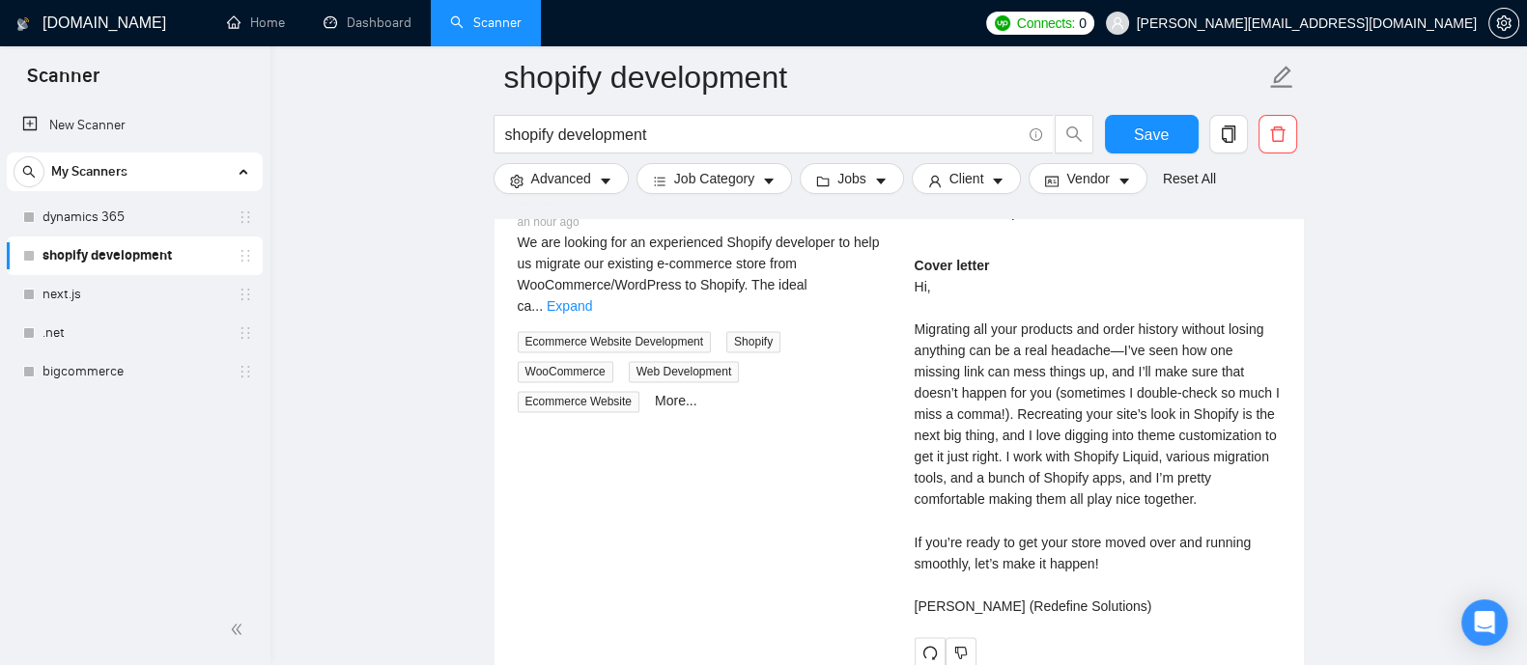
scroll to position [4059, 0]
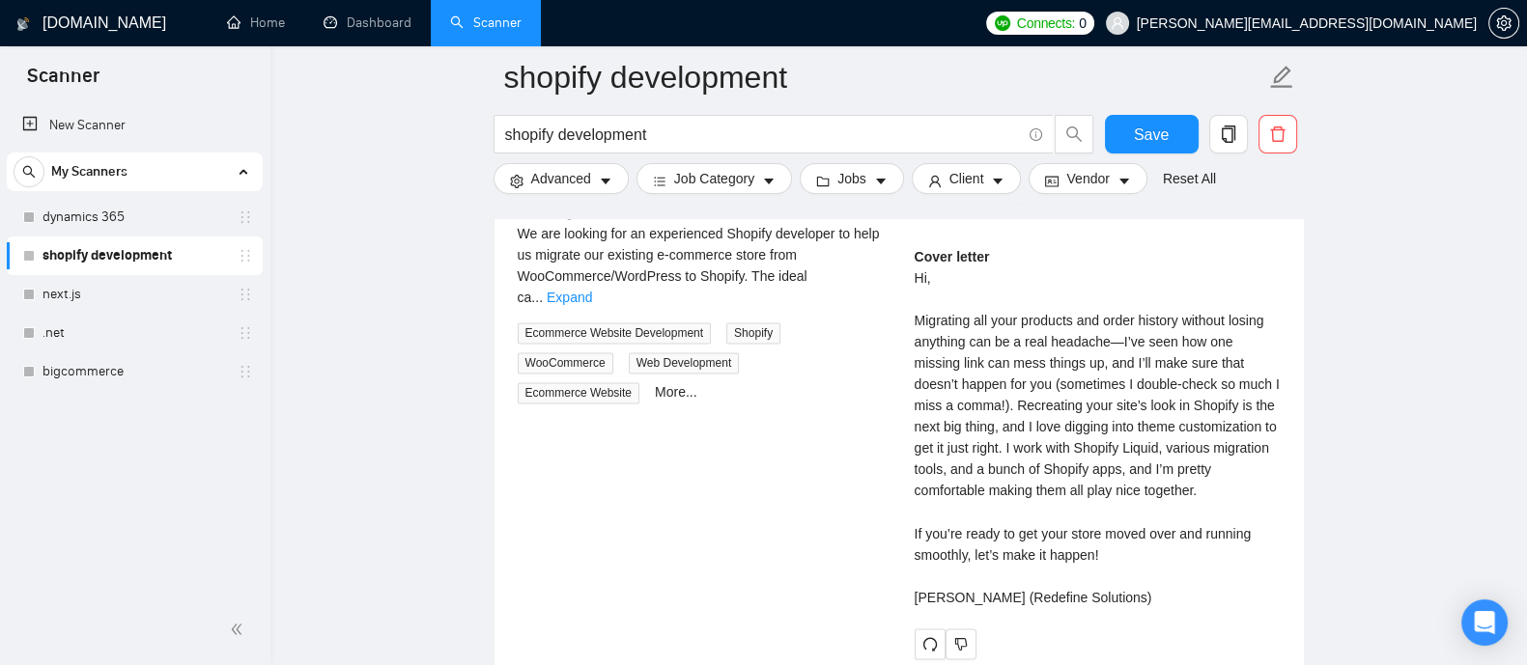
click at [1130, 459] on div "Cover letter Hi, Migrating all your products and order history without losing a…" at bounding box center [1097, 426] width 366 height 361
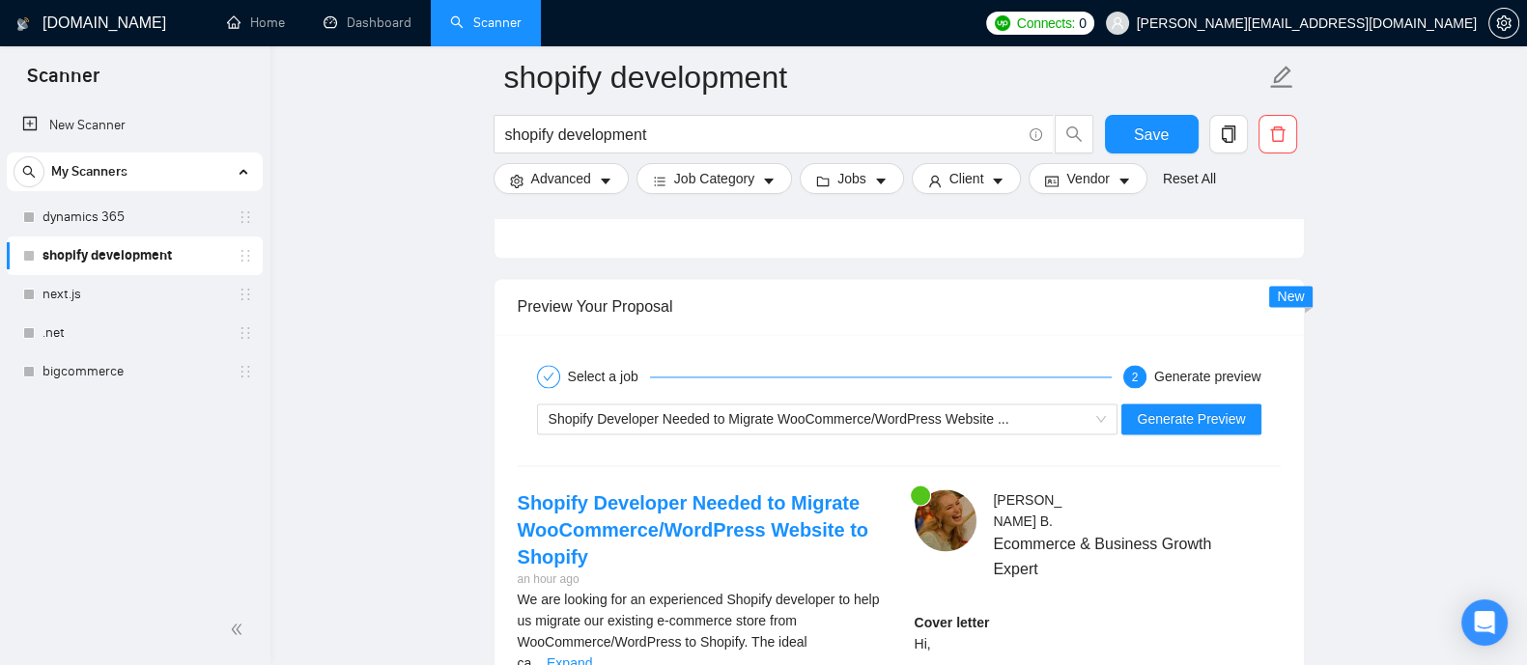
scroll to position [3678, 0]
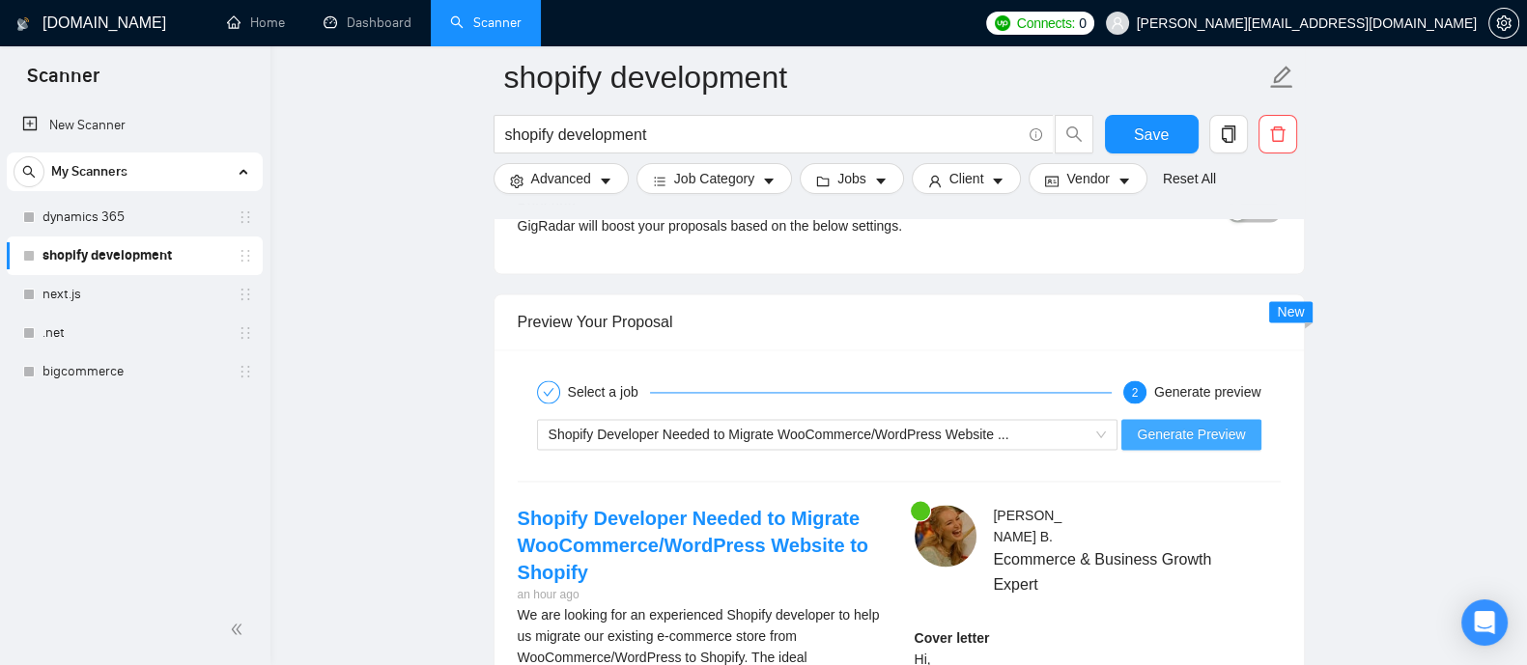
click at [1190, 427] on span "Generate Preview" at bounding box center [1191, 434] width 108 height 21
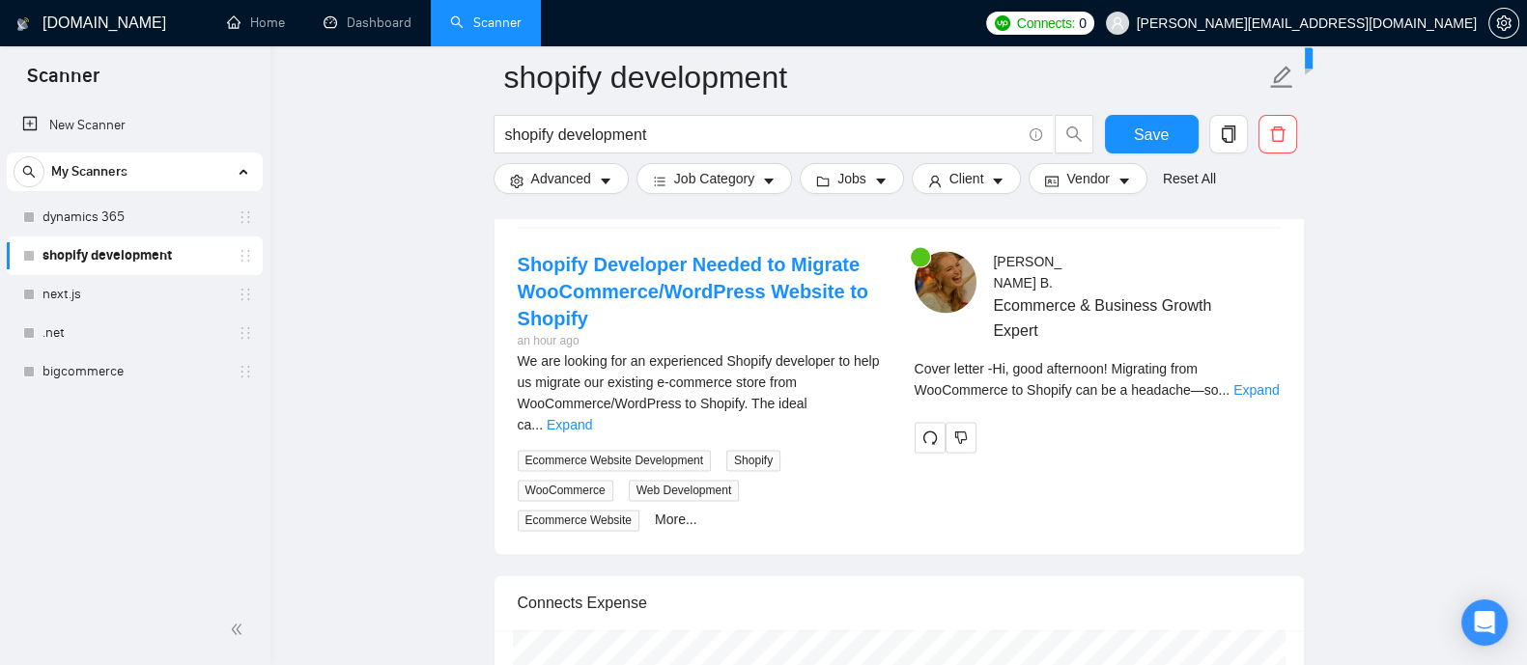
scroll to position [3851, 0]
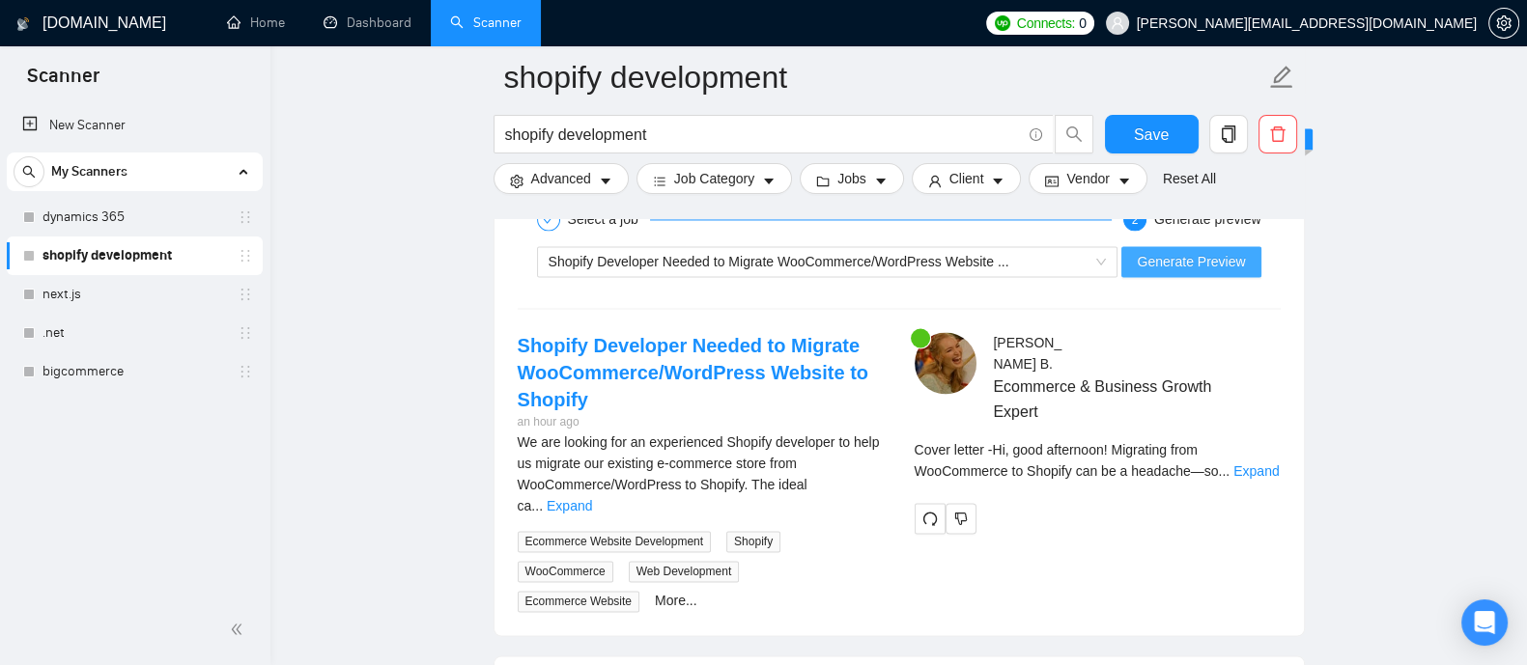
click at [1187, 251] on span "Generate Preview" at bounding box center [1191, 261] width 108 height 21
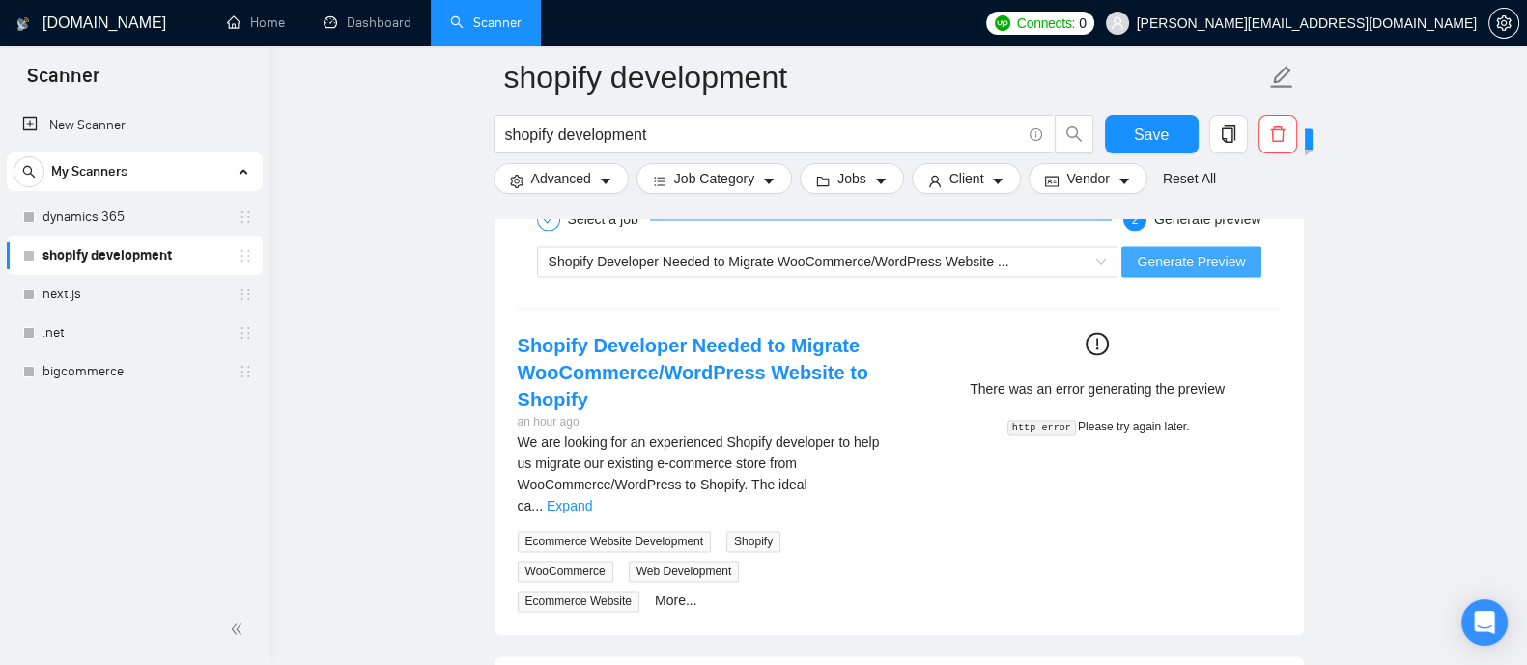
click at [1185, 267] on span "Generate Preview" at bounding box center [1191, 261] width 108 height 21
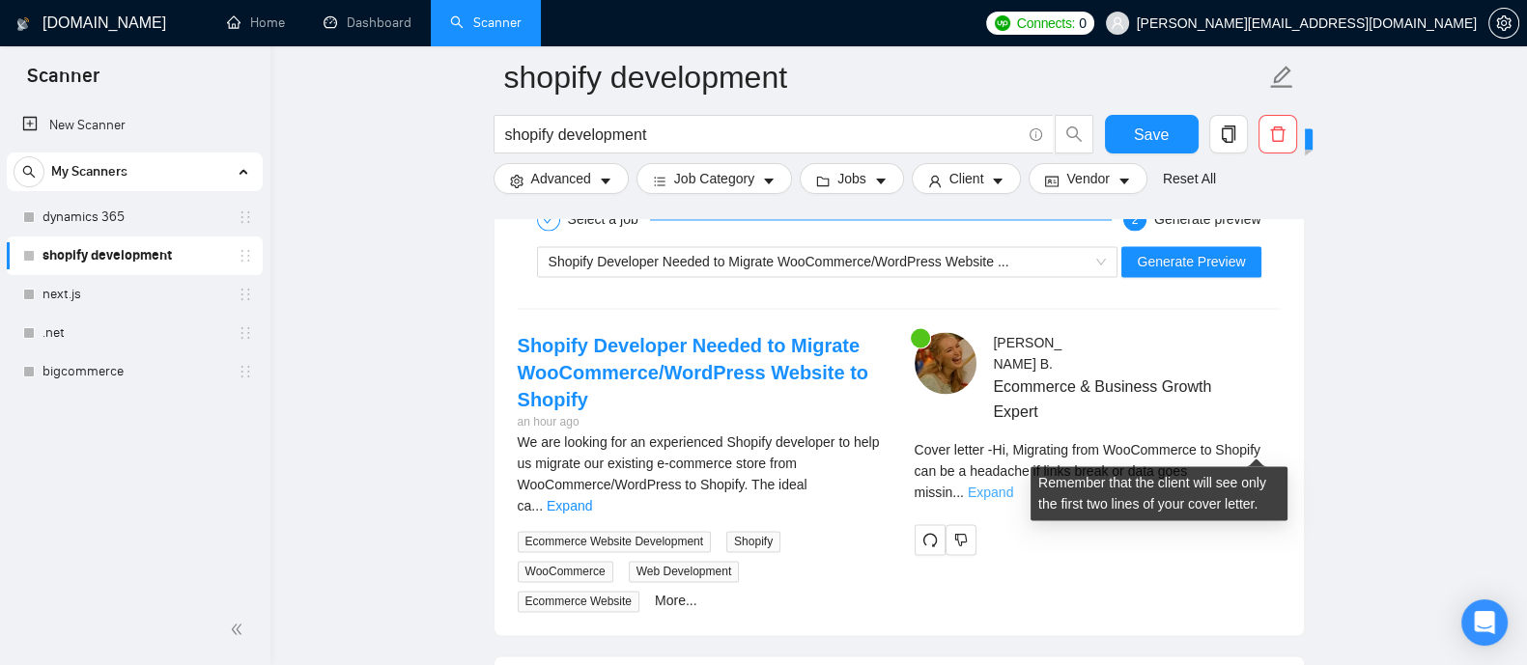
click at [1013, 485] on link "Expand" at bounding box center [990, 492] width 45 height 15
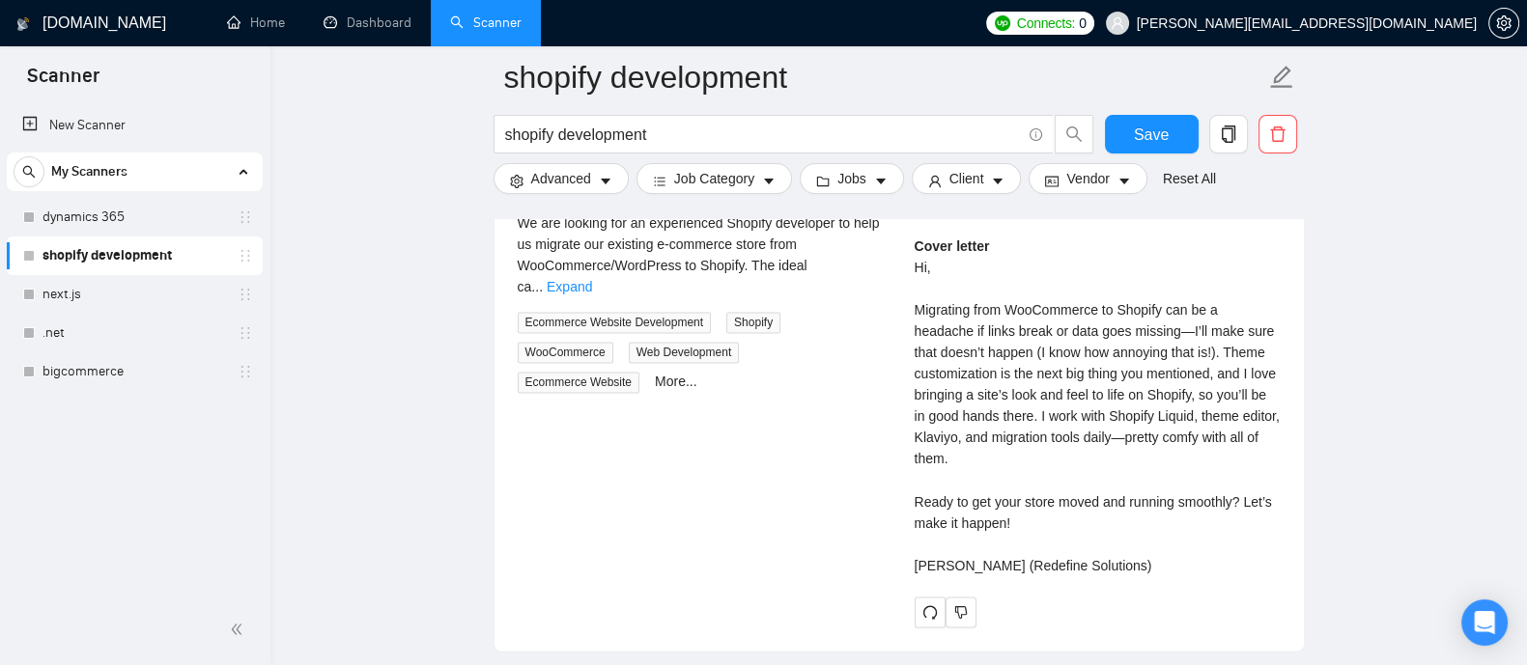
scroll to position [4131, 0]
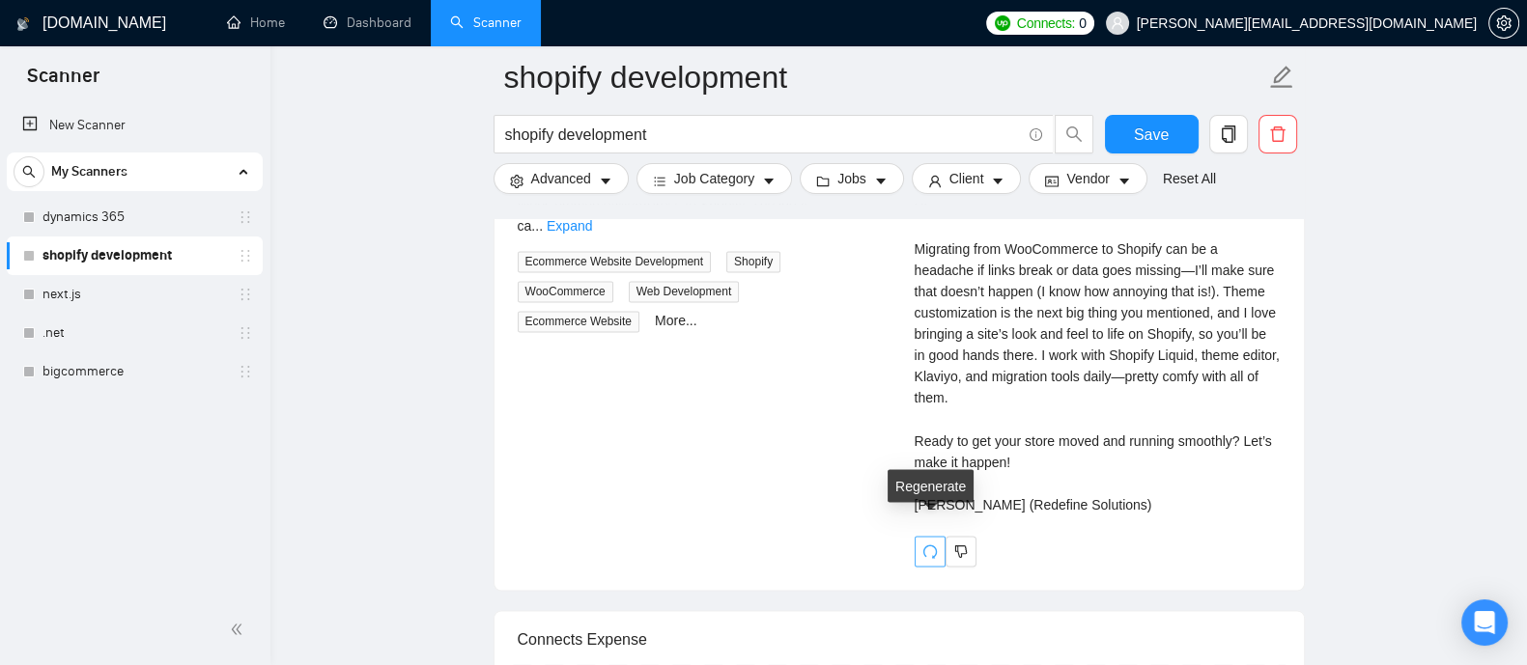
click at [927, 544] on icon "redo" at bounding box center [929, 551] width 15 height 15
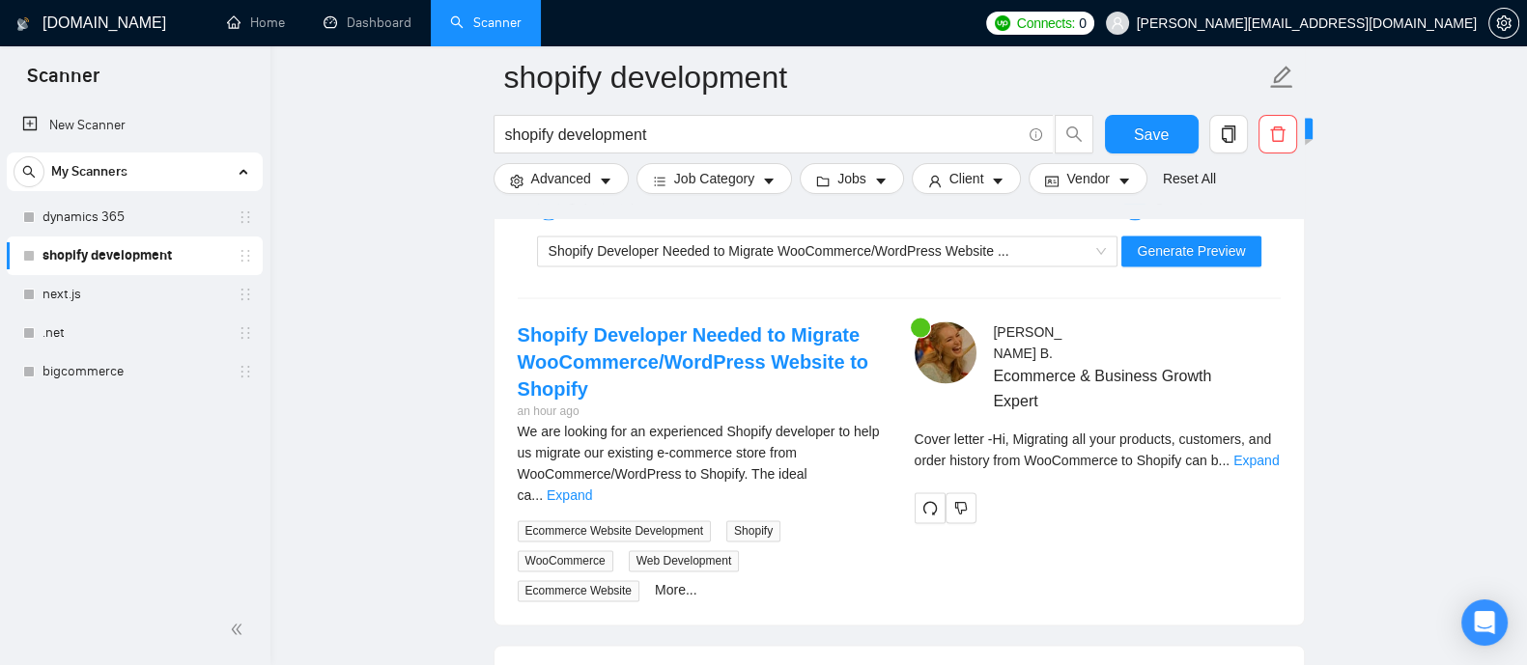
scroll to position [3847, 0]
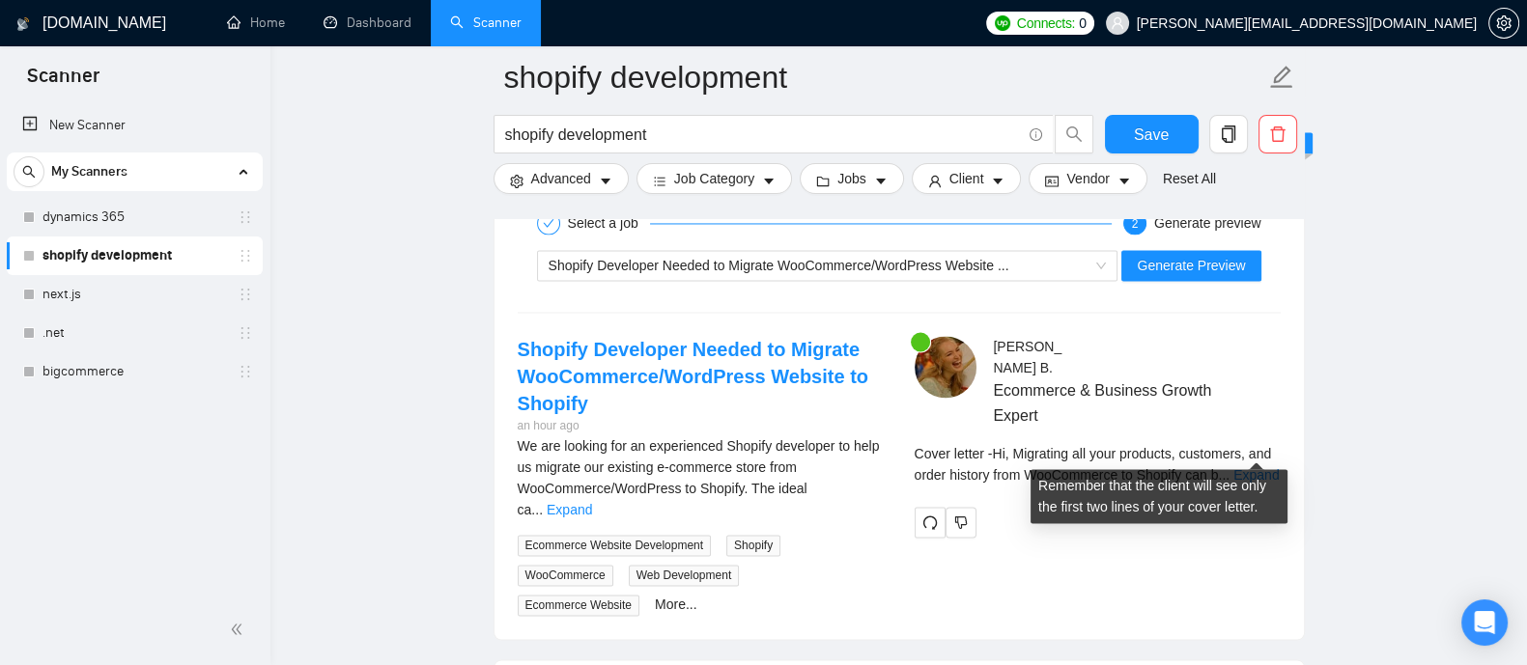
click at [1264, 443] on div "Cover letter - Hi, Migrating all your products, customers, and order history fr…" at bounding box center [1097, 464] width 366 height 42
click at [1257, 467] on link "Expand" at bounding box center [1255, 474] width 45 height 15
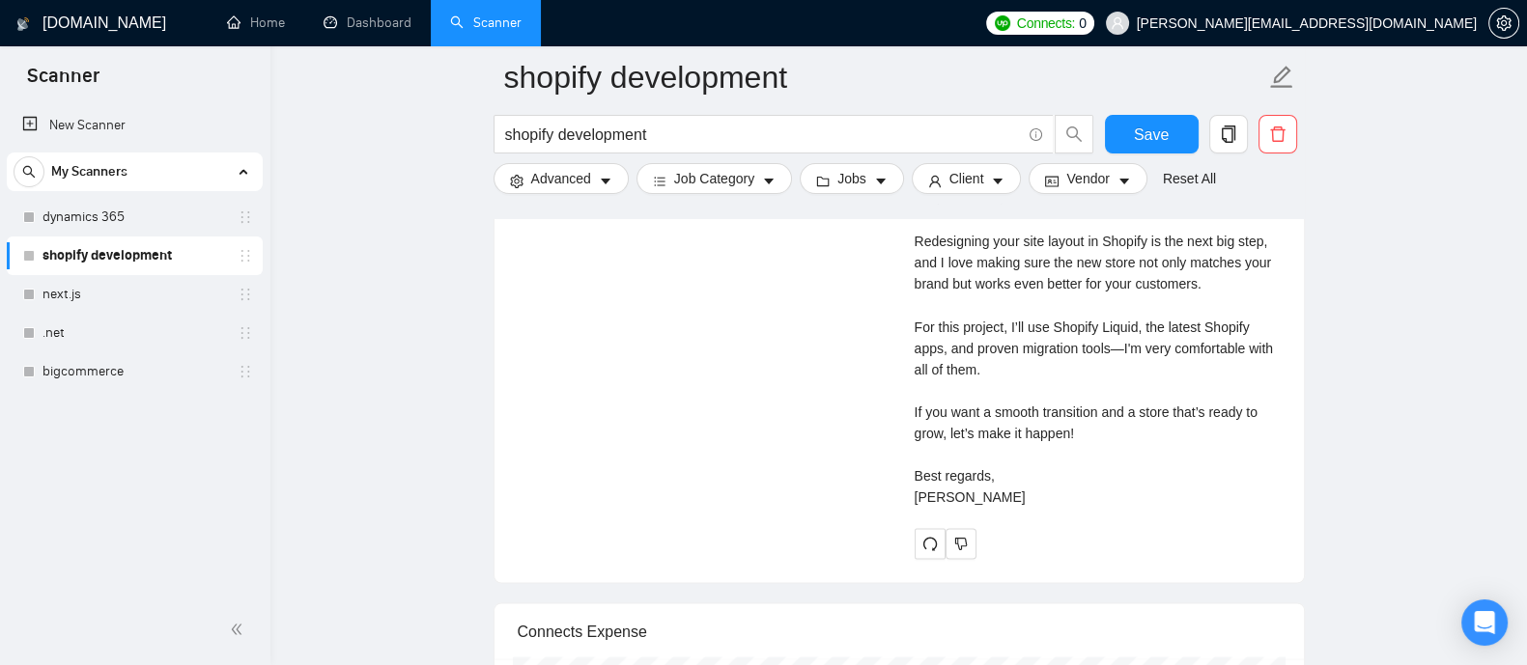
scroll to position [4297, 0]
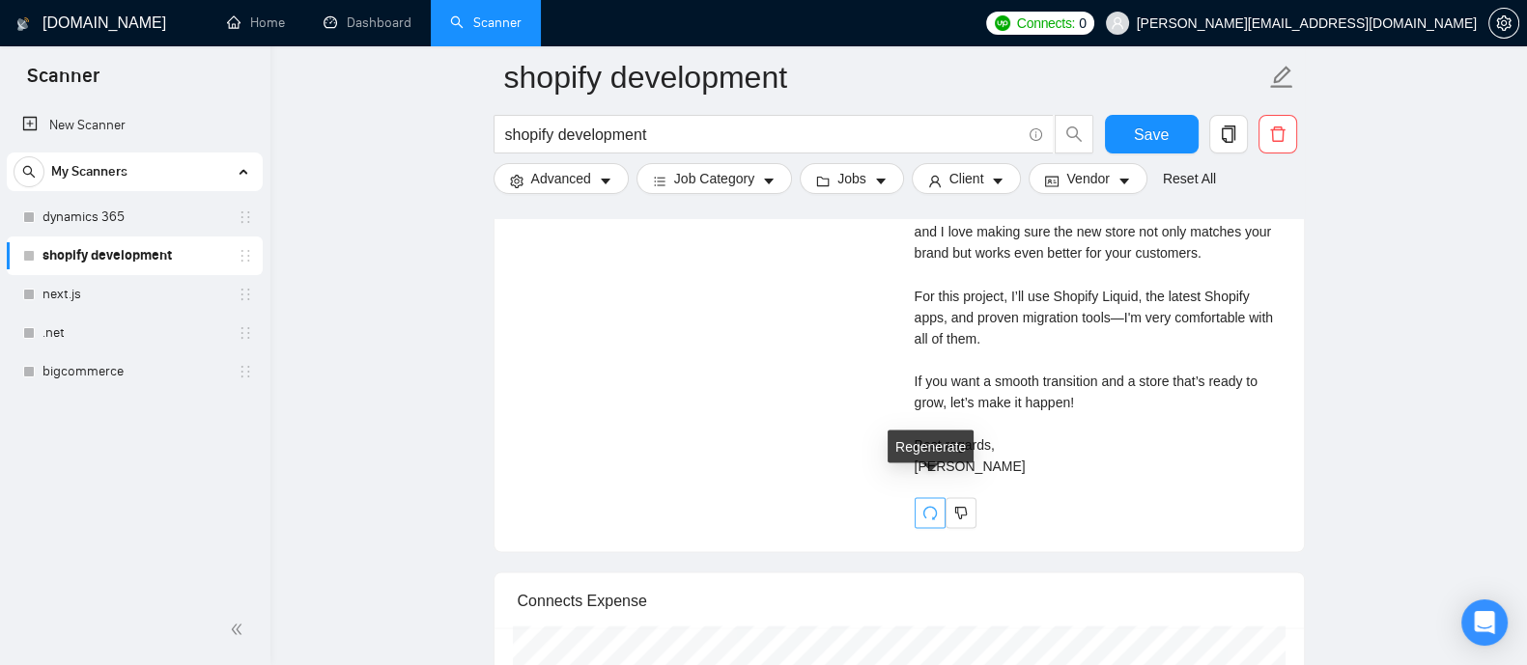
click at [932, 505] on icon "redo" at bounding box center [929, 512] width 15 height 15
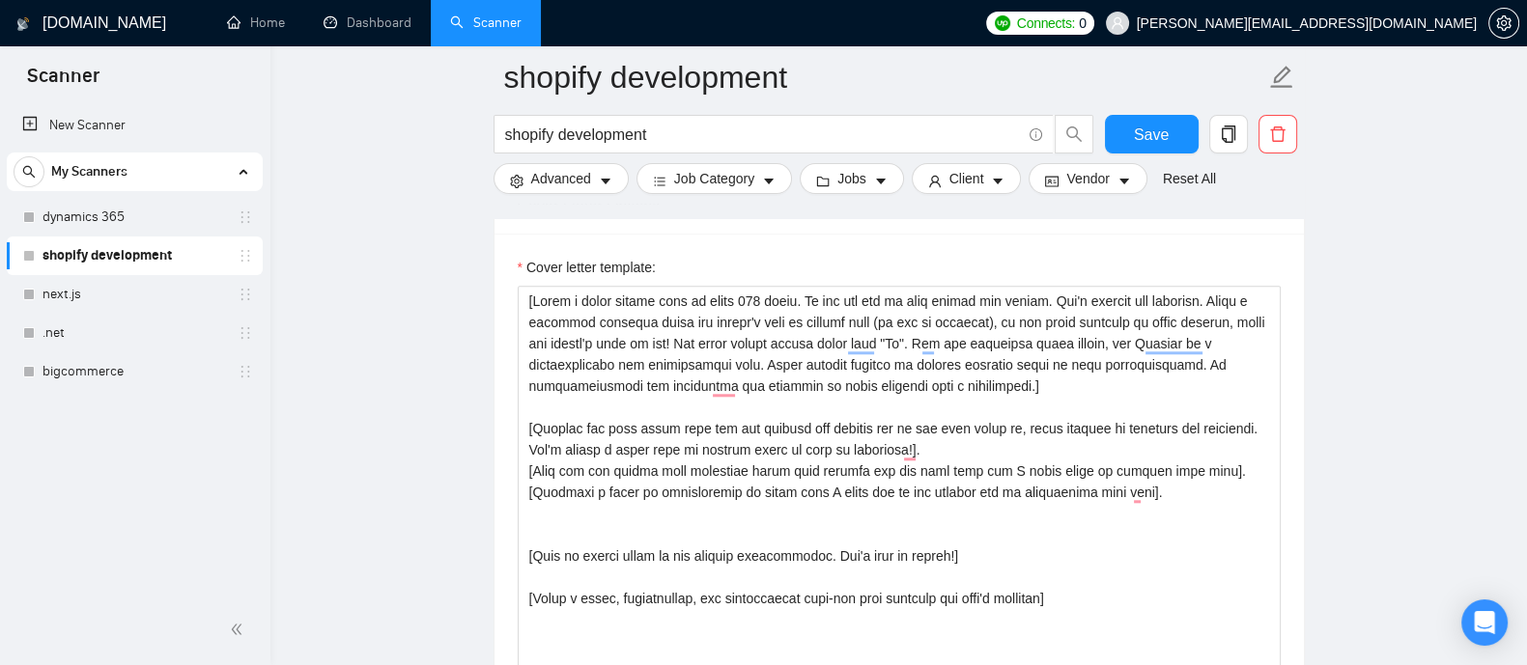
scroll to position [2298, 0]
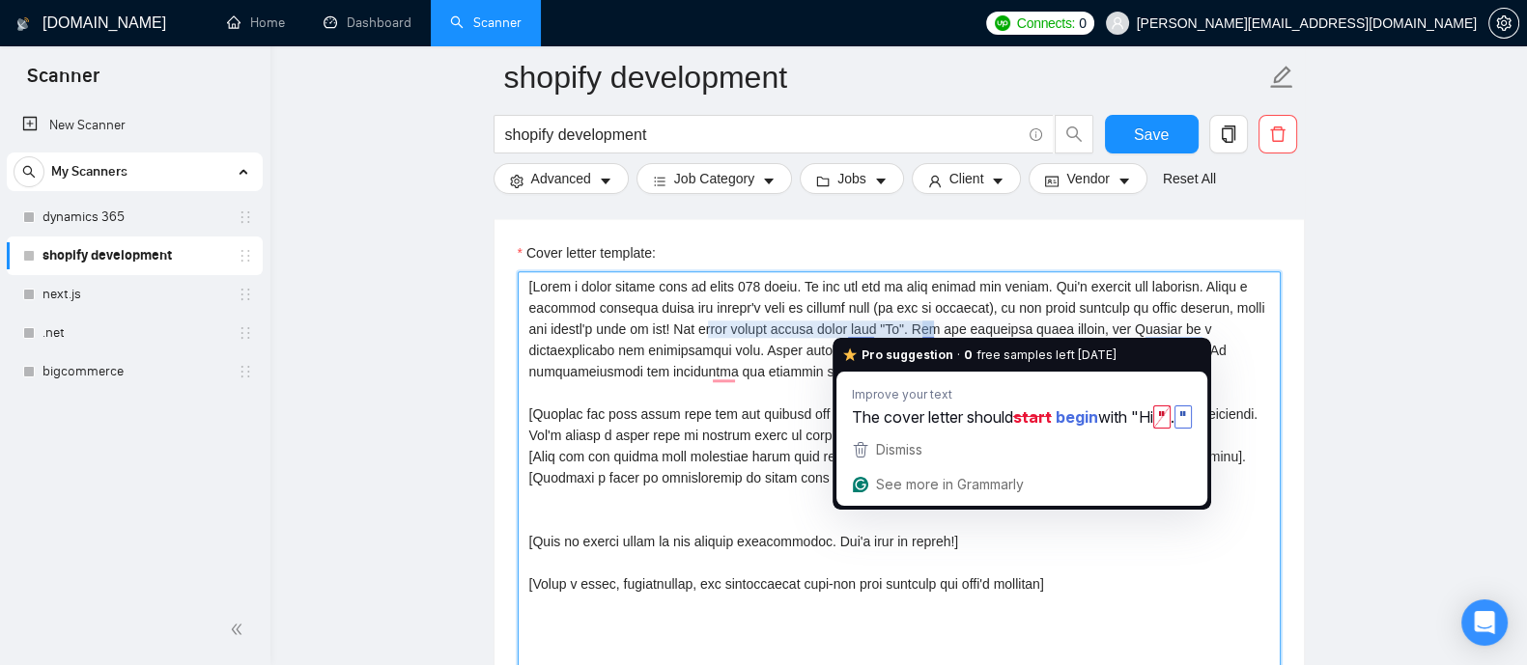
click at [857, 321] on textarea "Cover letter template:" at bounding box center [899, 488] width 763 height 435
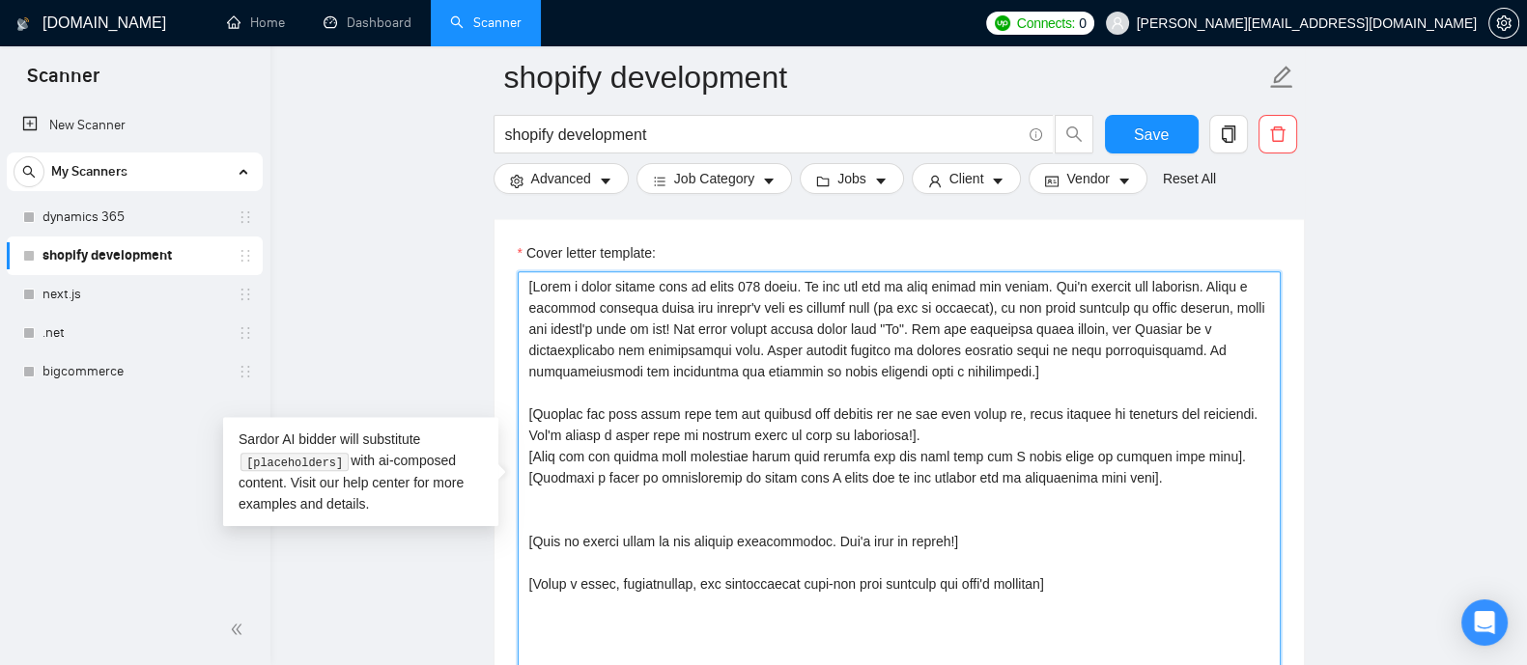
click at [961, 431] on textarea "Cover letter template:" at bounding box center [899, 488] width 763 height 435
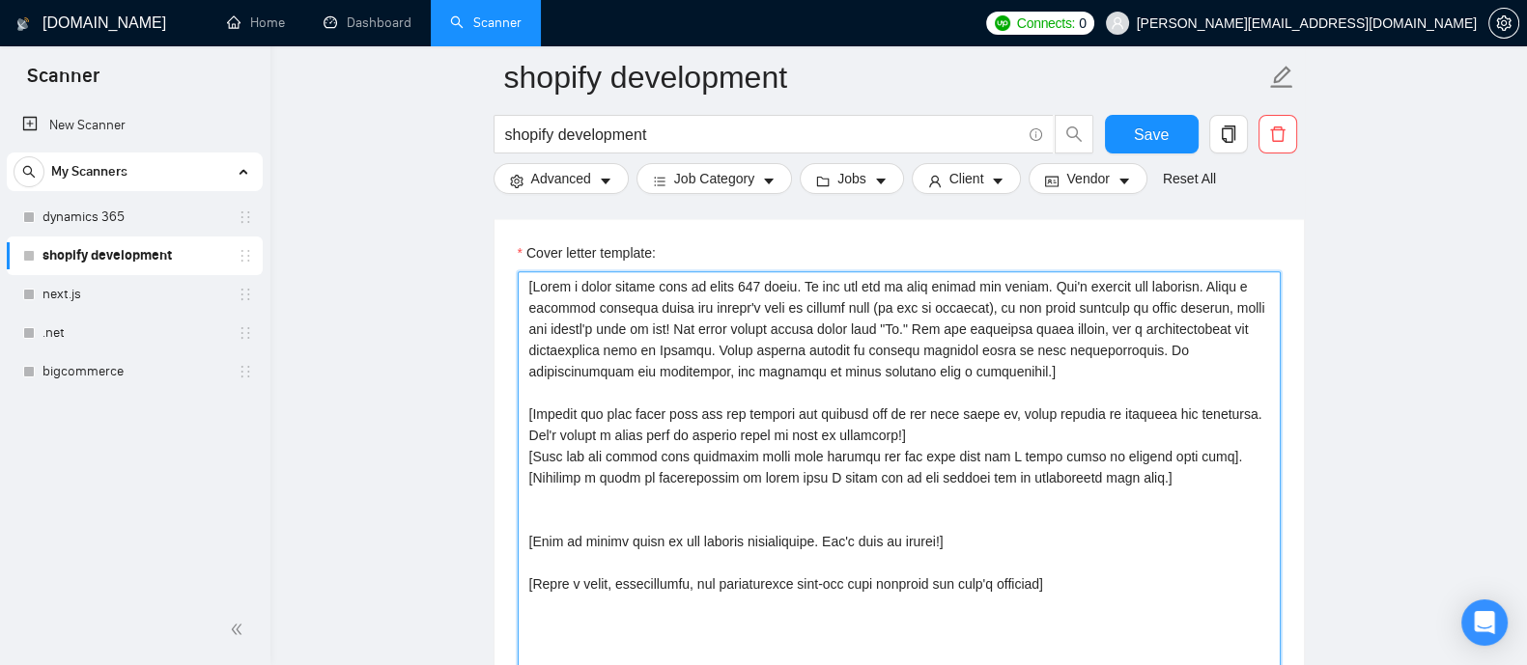
click at [1005, 416] on textarea "Cover letter template:" at bounding box center [899, 488] width 763 height 435
type textarea "[Write a cover letter that is under 100 words. Do not use the em dash symbol an…"
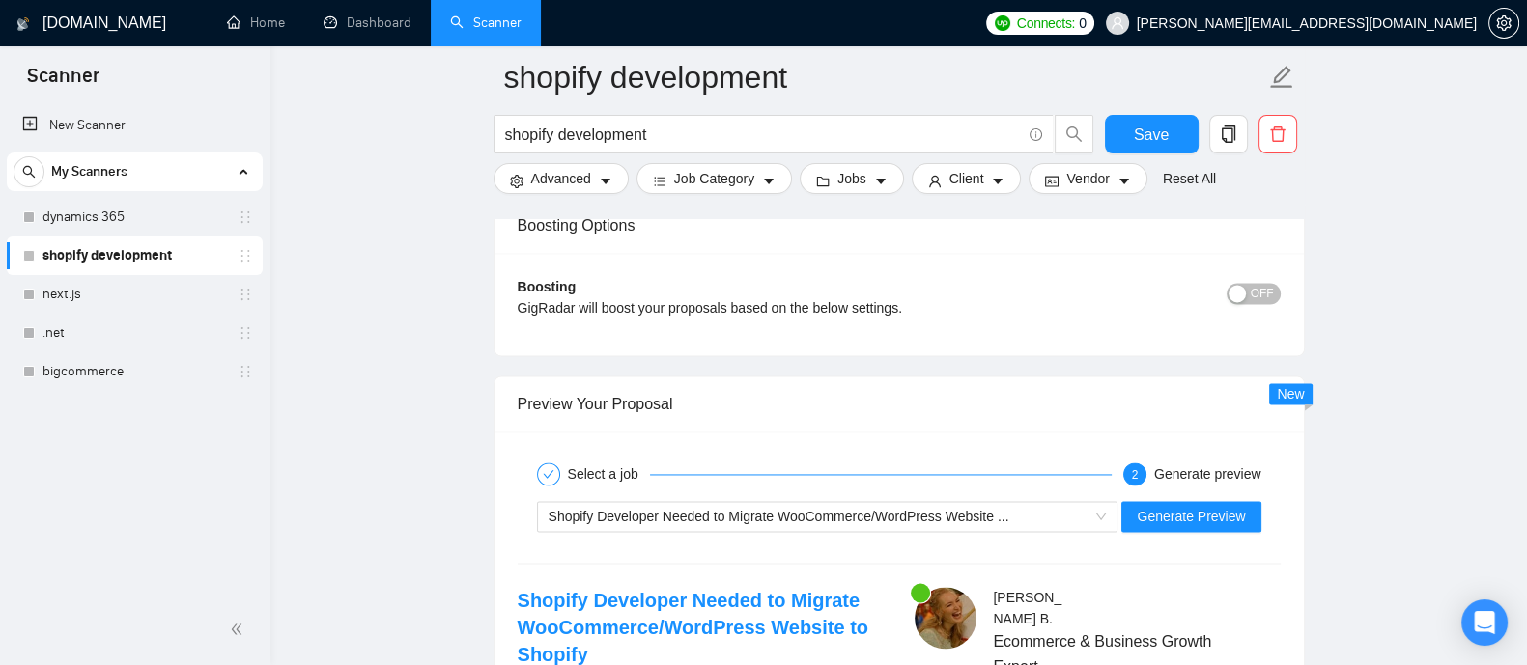
scroll to position [3610, 0]
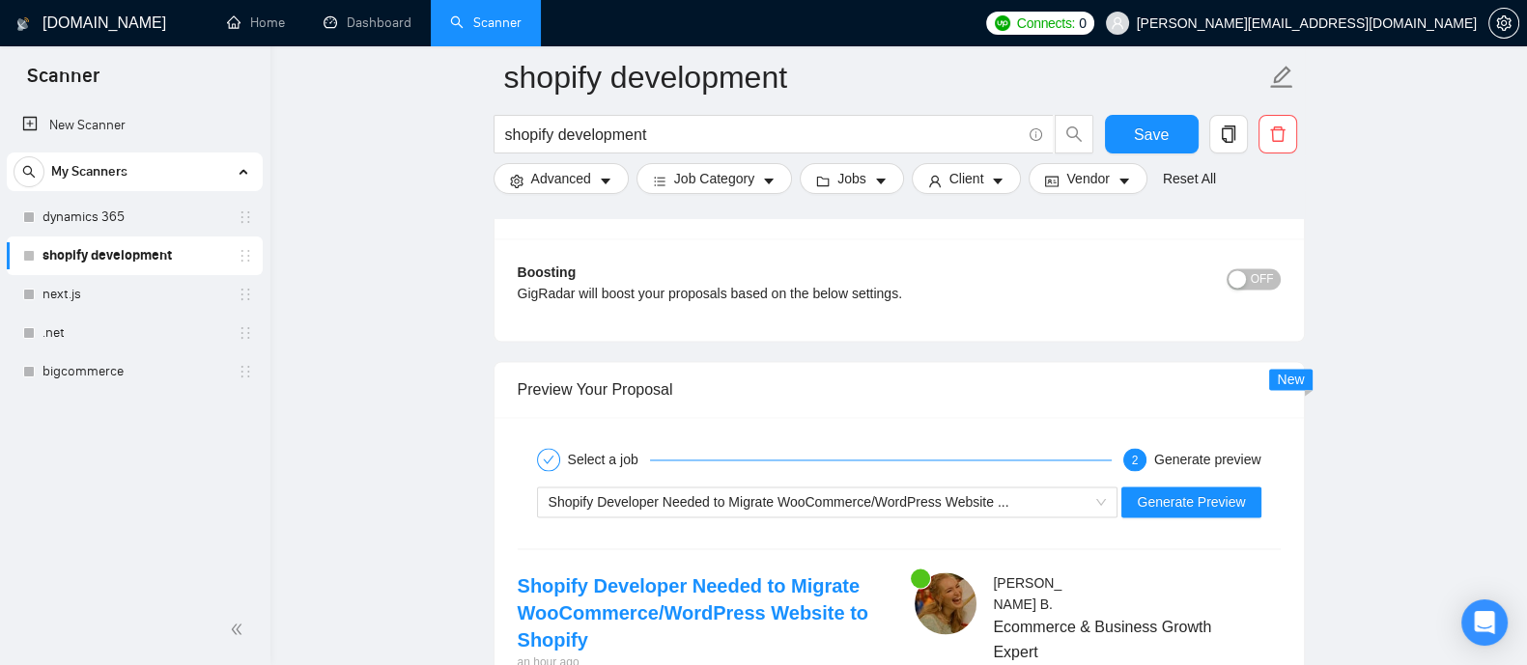
click at [993, 483] on div "Shopify Developer Needed to Migrate WooCommerce/WordPress Website ... Generate …" at bounding box center [899, 502] width 767 height 46
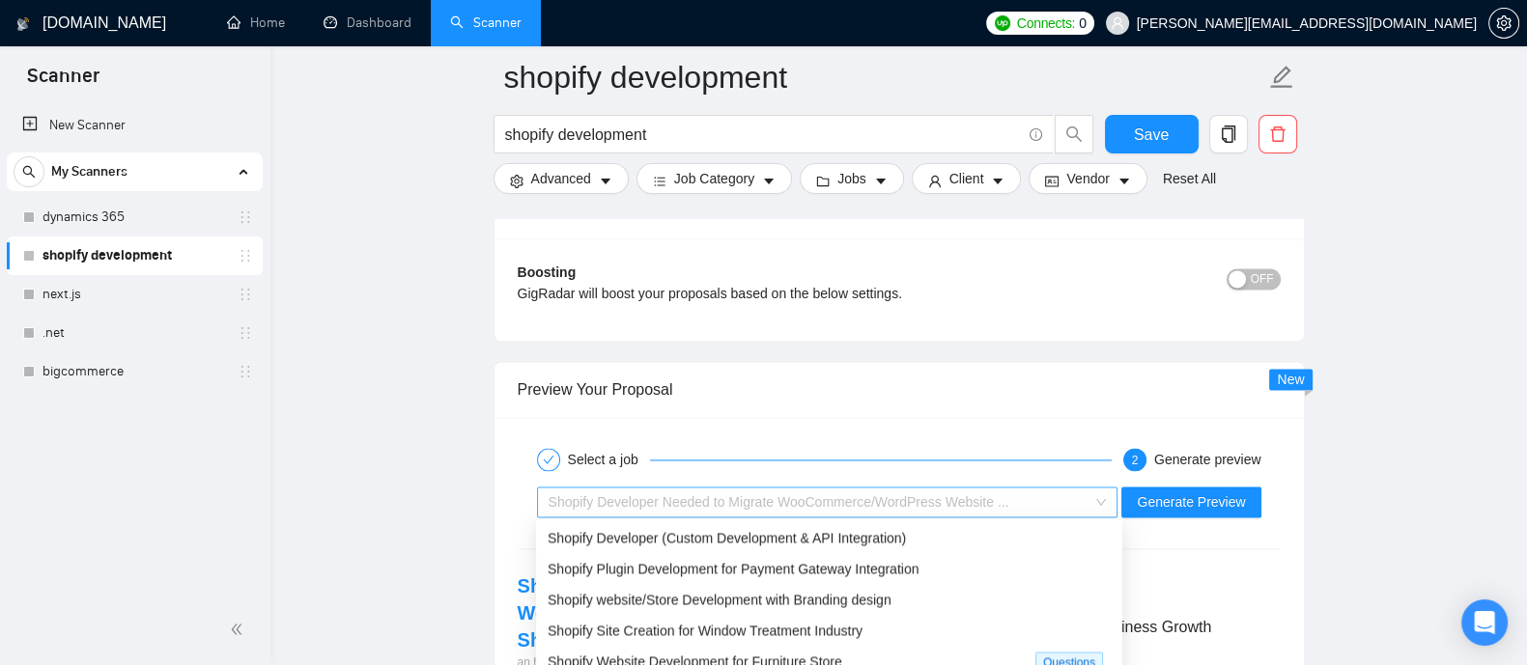
click at [968, 505] on span "Shopify Developer Needed to Migrate WooCommerce/WordPress Website ..." at bounding box center [778, 501] width 461 height 15
click at [713, 548] on div "Shopify Developer (Custom Development & API Integration)" at bounding box center [829, 537] width 586 height 31
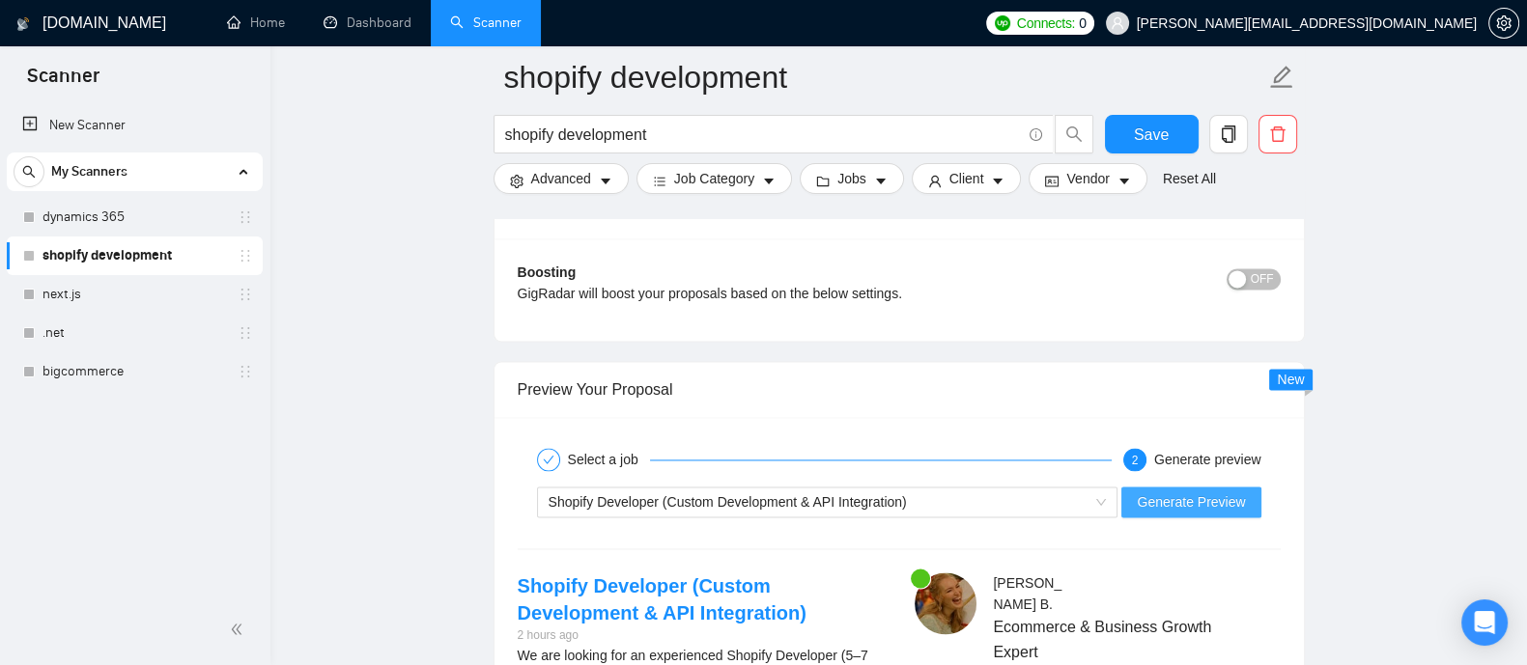
click at [1231, 503] on span "Generate Preview" at bounding box center [1191, 501] width 108 height 21
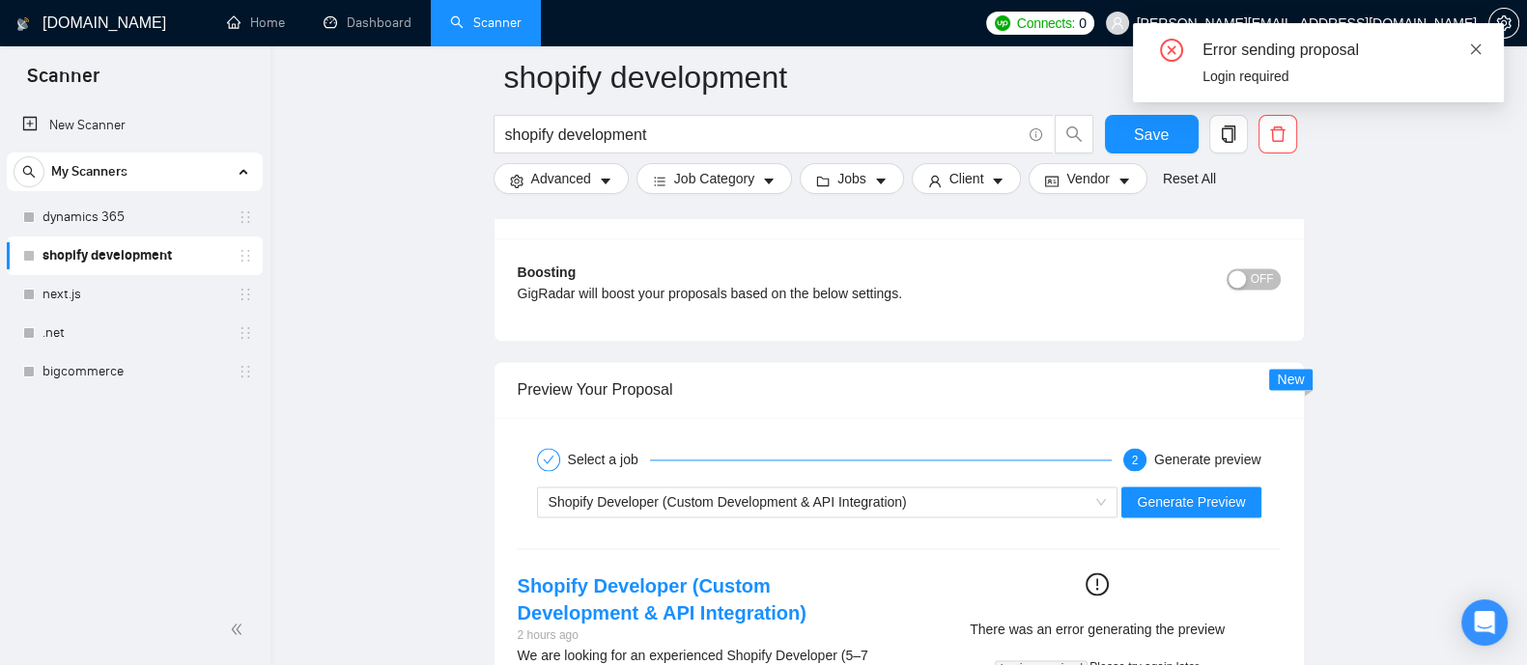
click at [1477, 45] on icon "close" at bounding box center [1476, 49] width 14 height 14
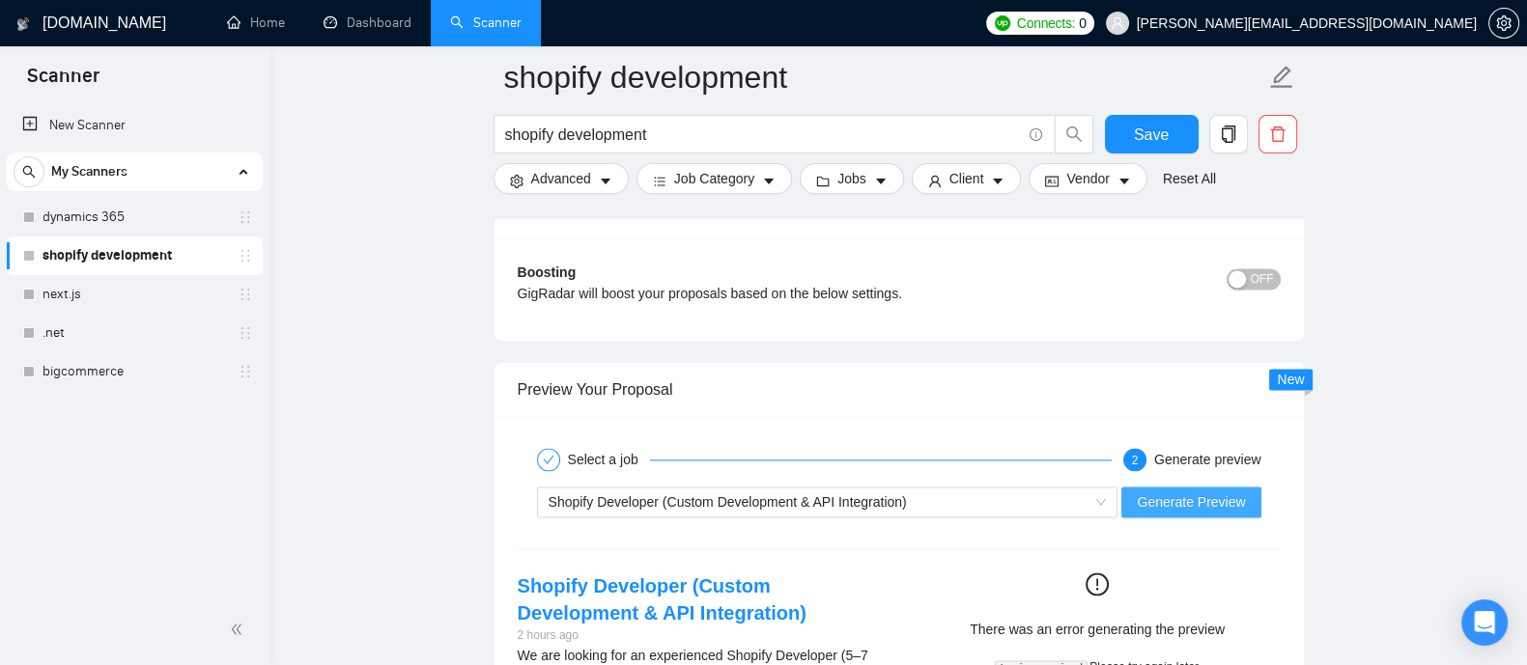
click at [1232, 493] on span "Generate Preview" at bounding box center [1191, 501] width 108 height 21
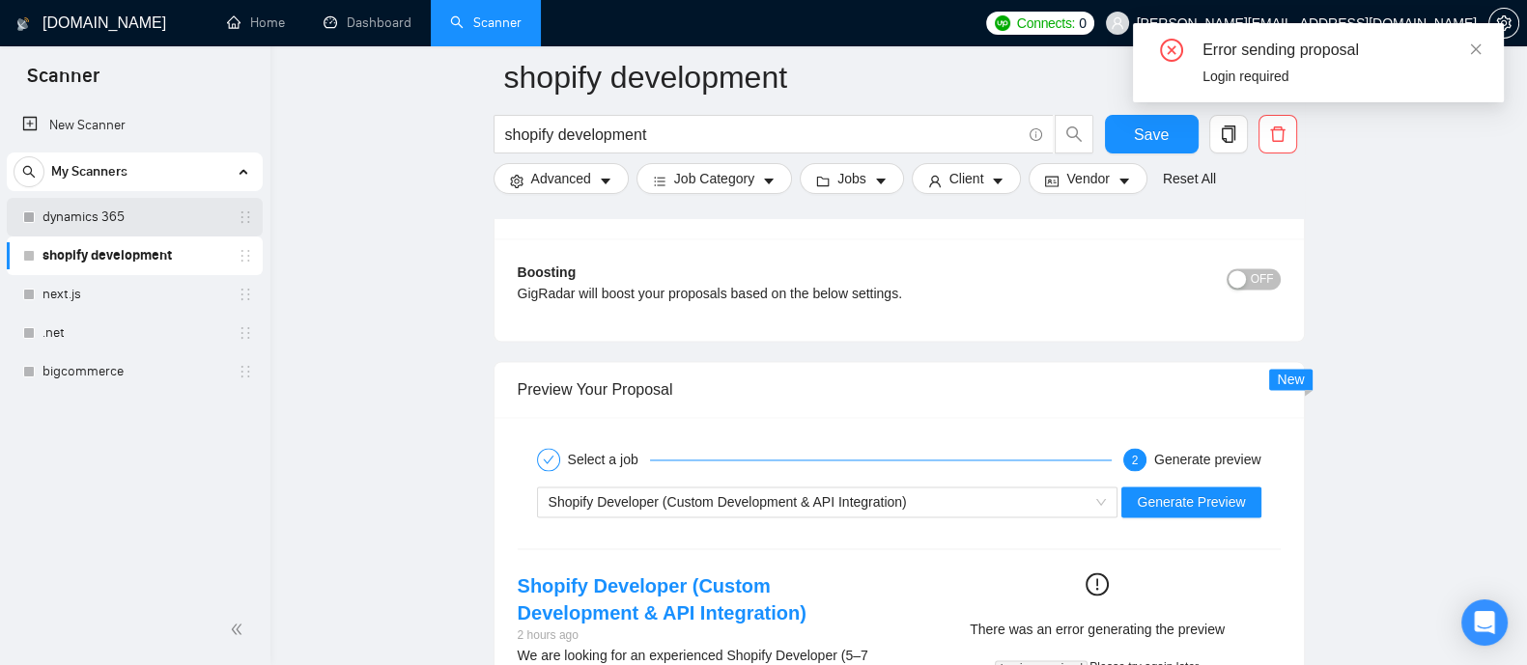
click at [121, 223] on link "dynamics 365" at bounding box center [133, 217] width 183 height 39
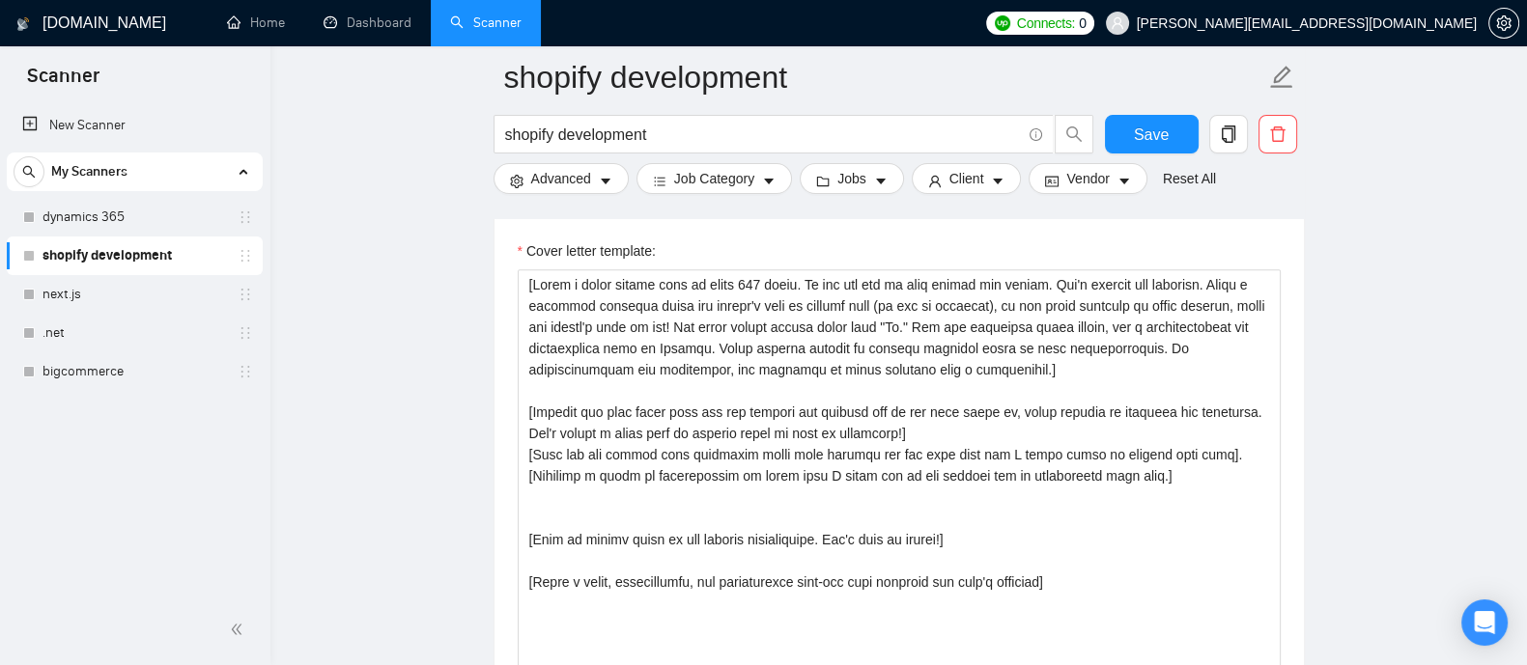
scroll to position [2191, 0]
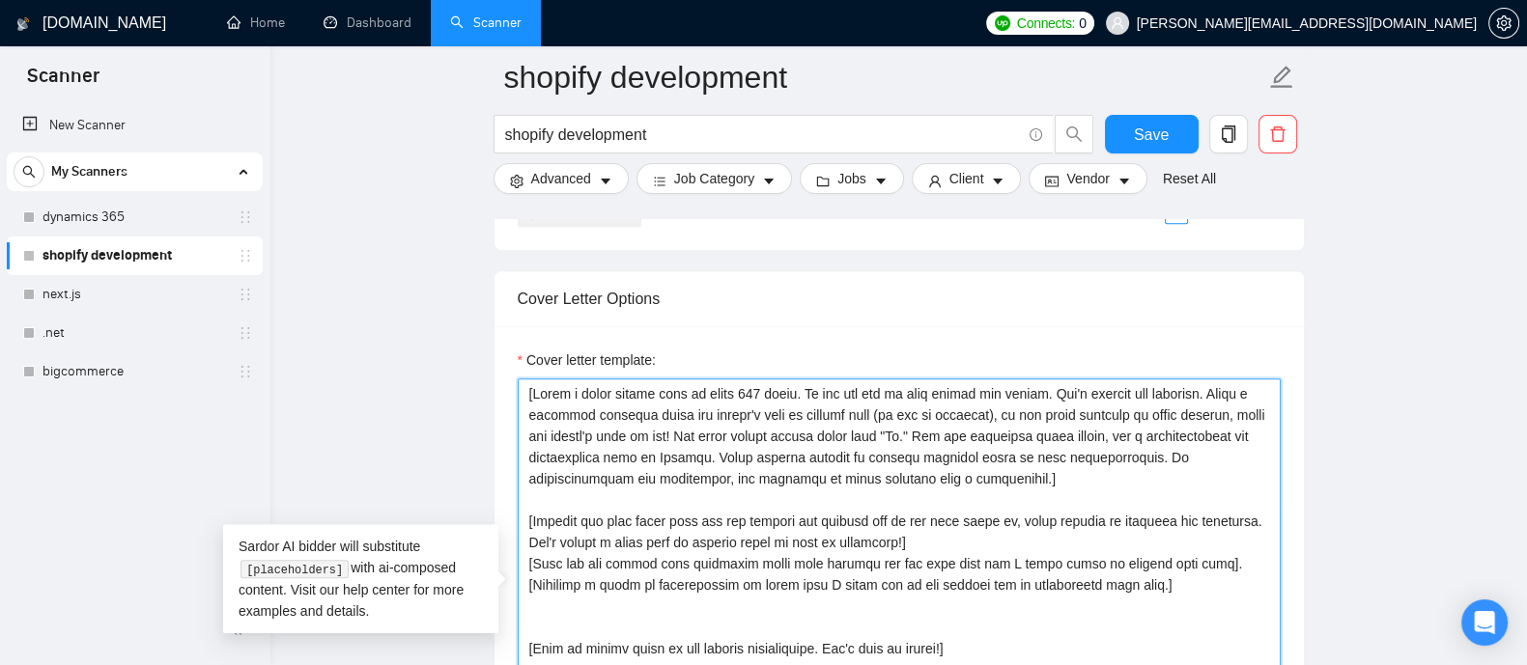
click at [845, 586] on textarea "Cover letter template:" at bounding box center [899, 596] width 763 height 435
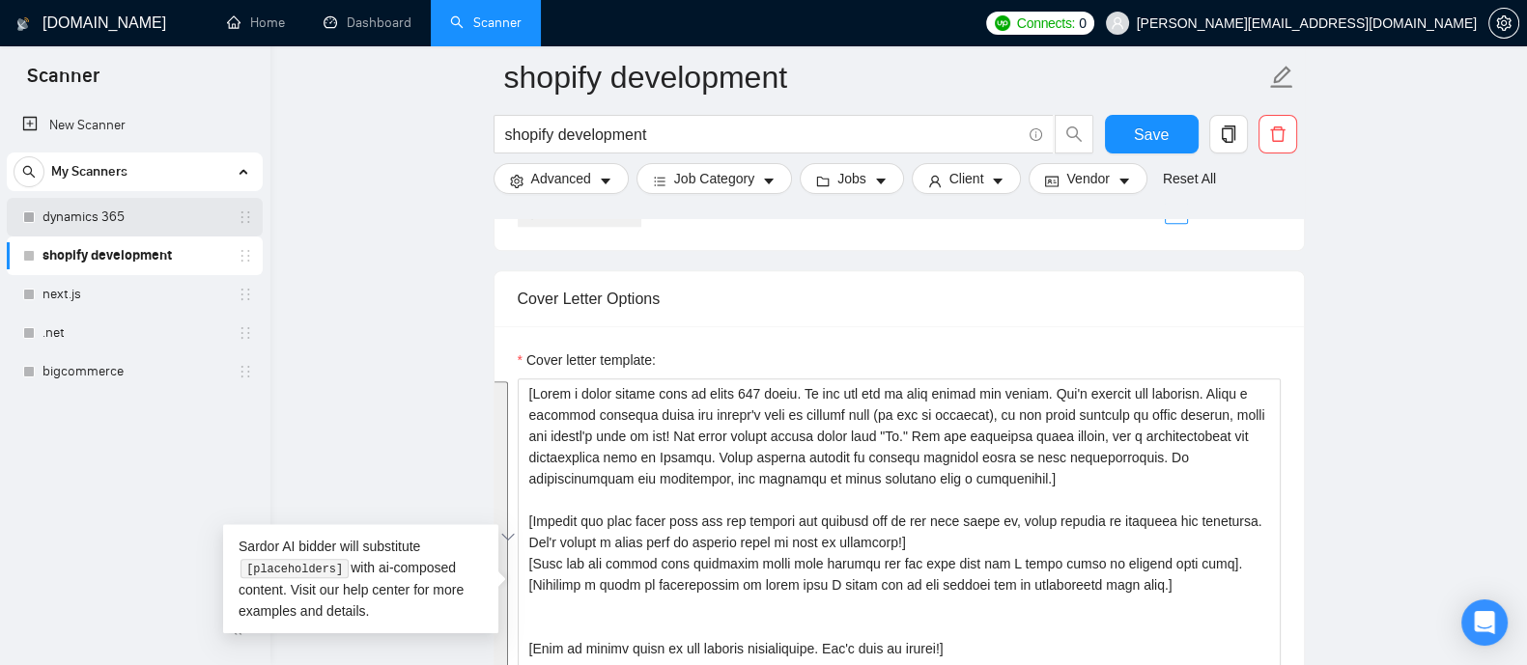
click at [97, 213] on link "dynamics 365" at bounding box center [133, 217] width 183 height 39
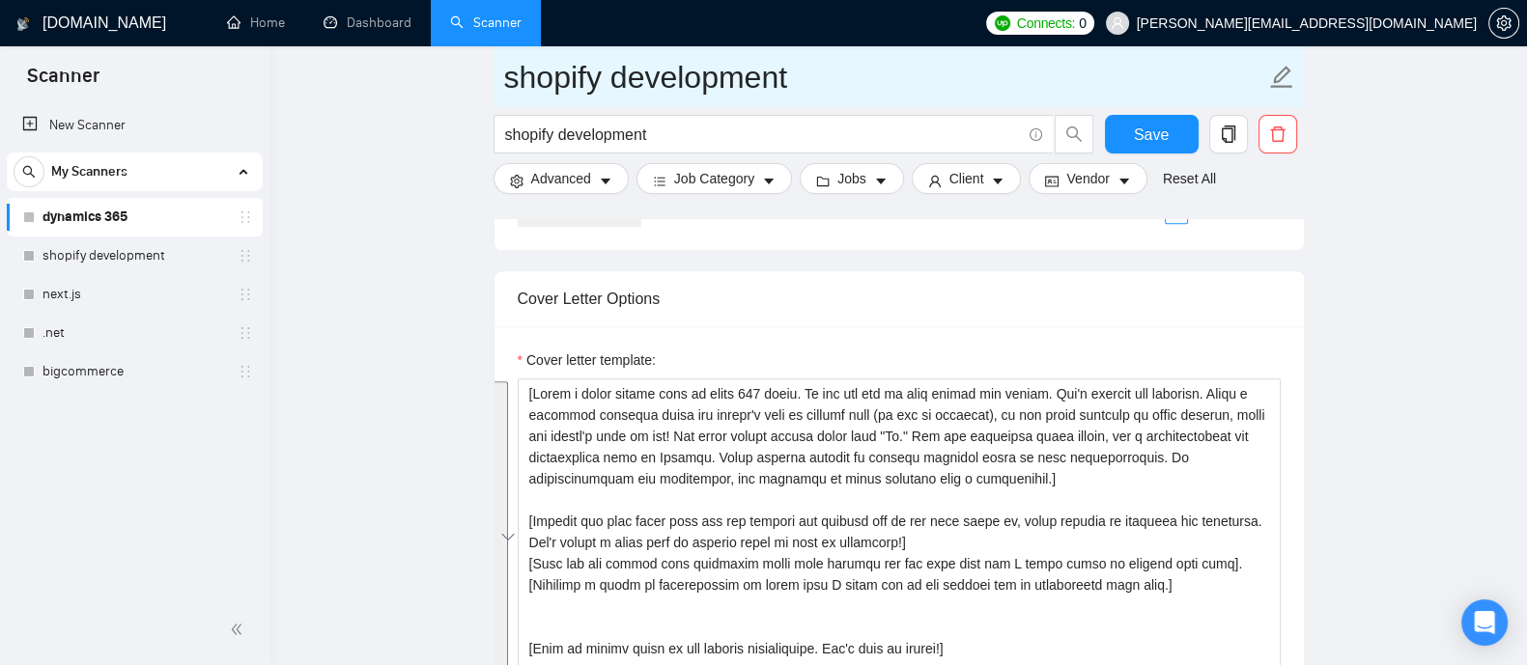
scroll to position [39, 0]
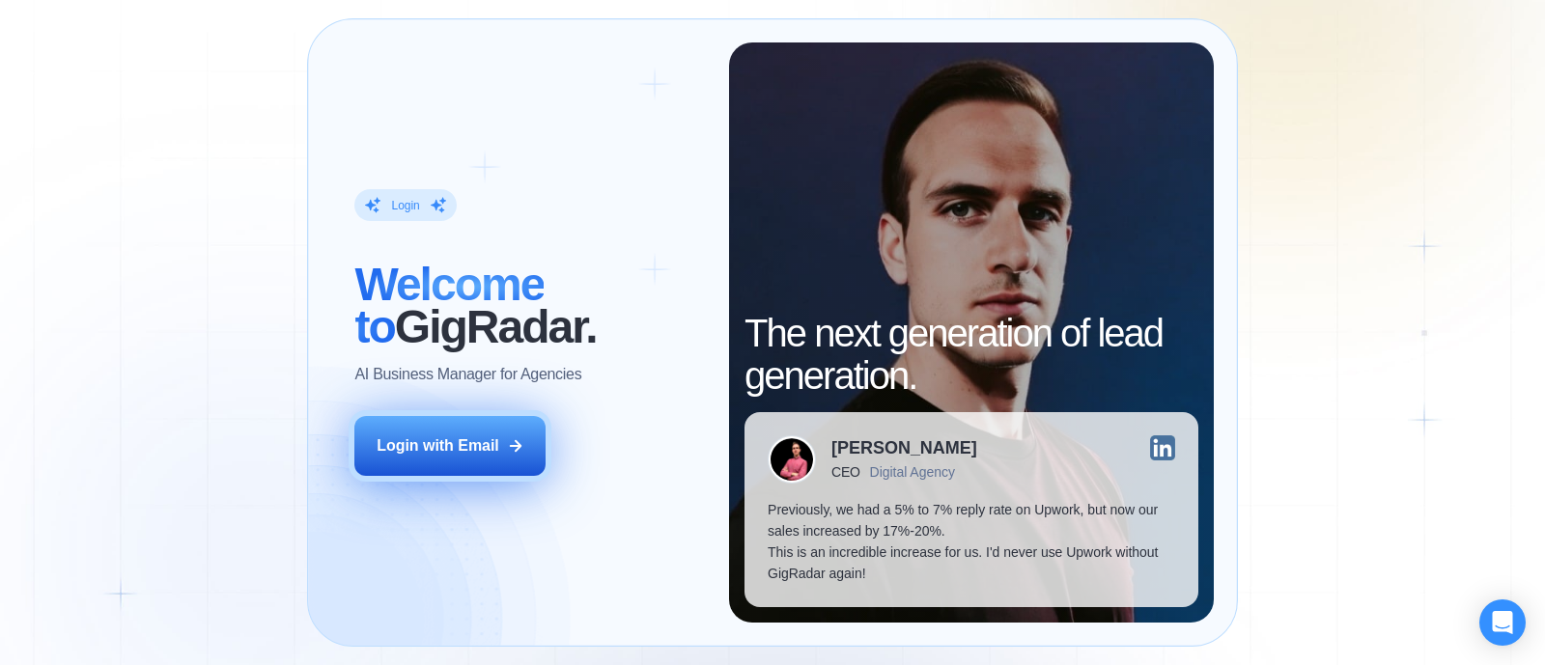
click at [437, 448] on div "Login with Email" at bounding box center [438, 445] width 123 height 21
